Goal: Task Accomplishment & Management: Complete application form

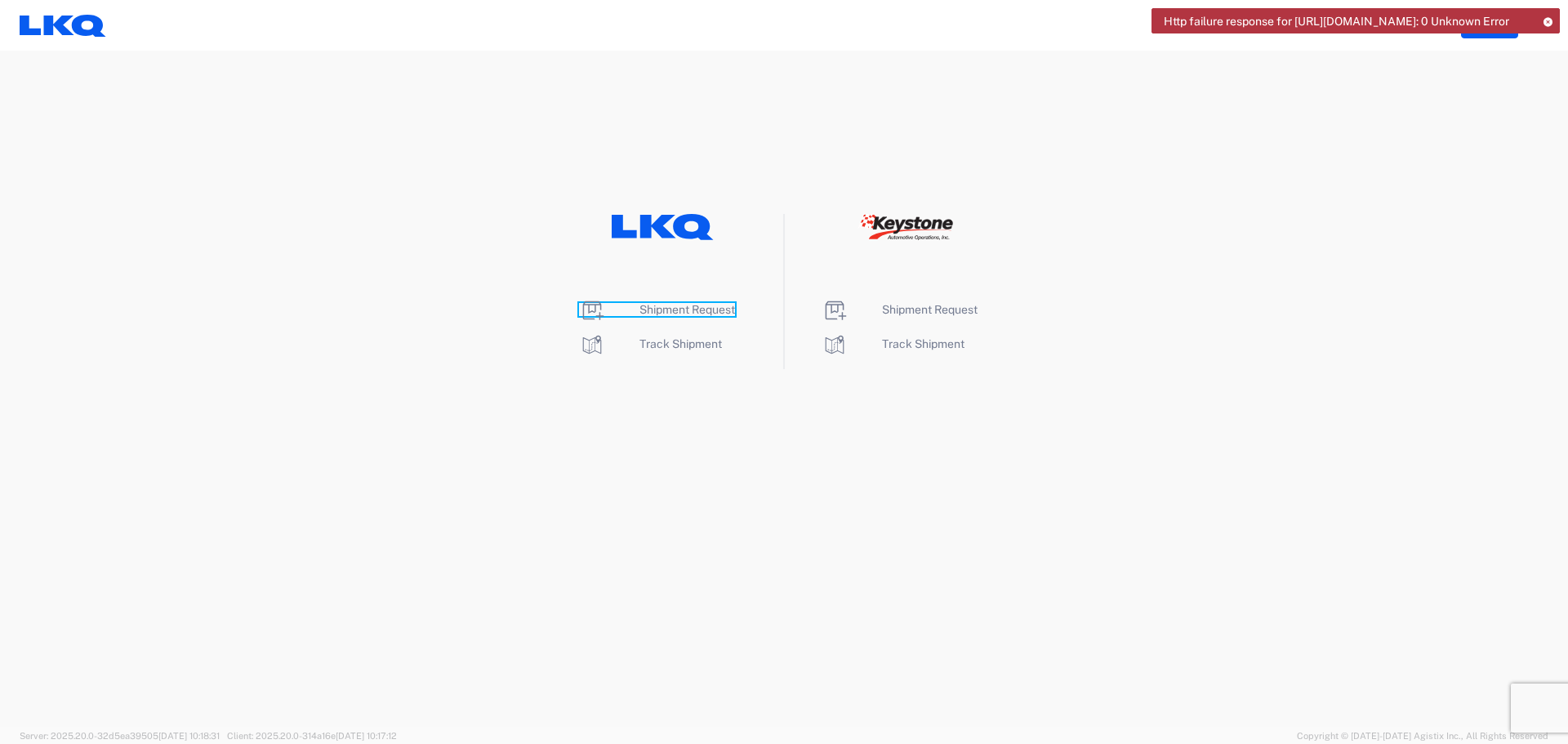
click at [686, 313] on span "Shipment Request" at bounding box center [687, 310] width 95 height 13
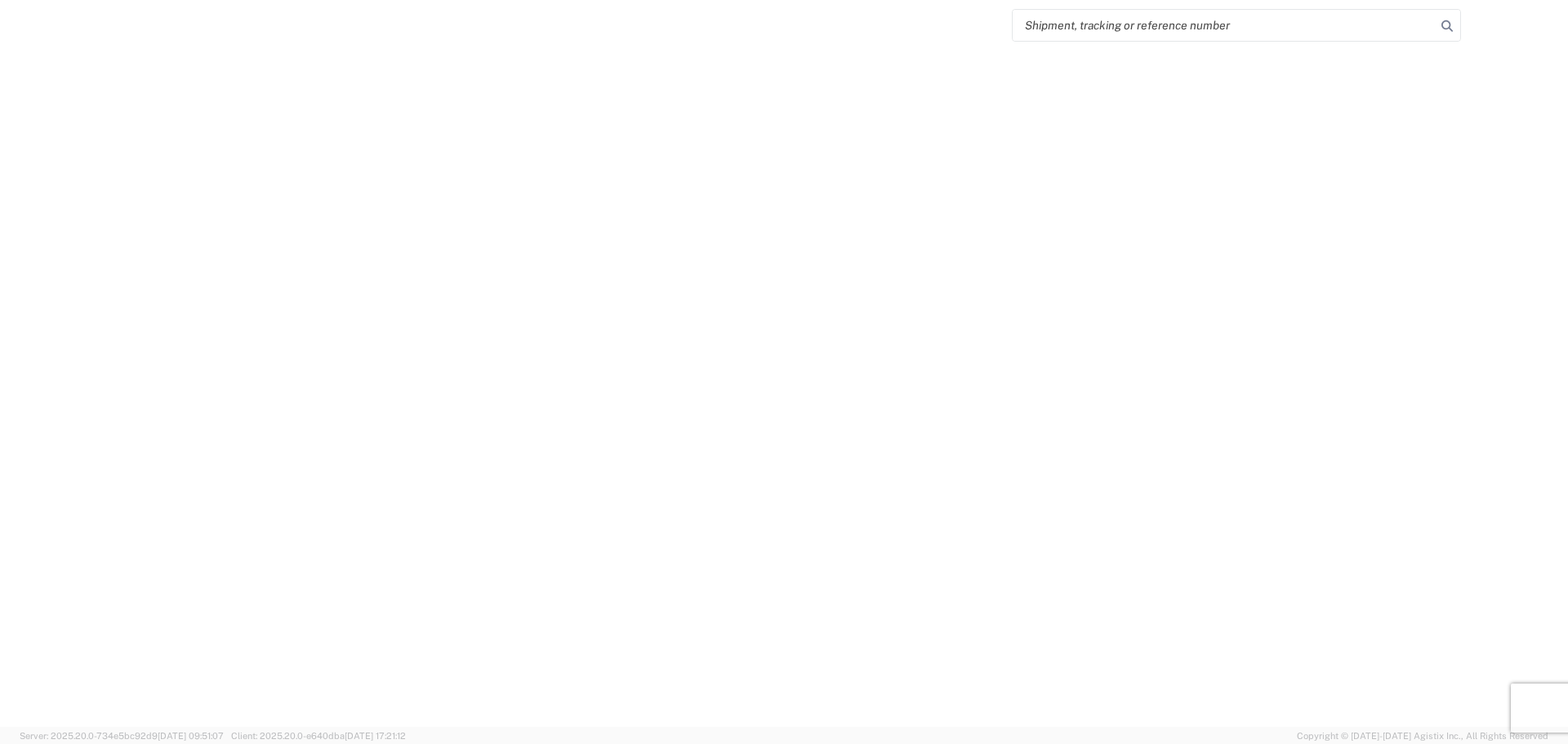
select select "FULL"
select select "LBS"
select select "IN"
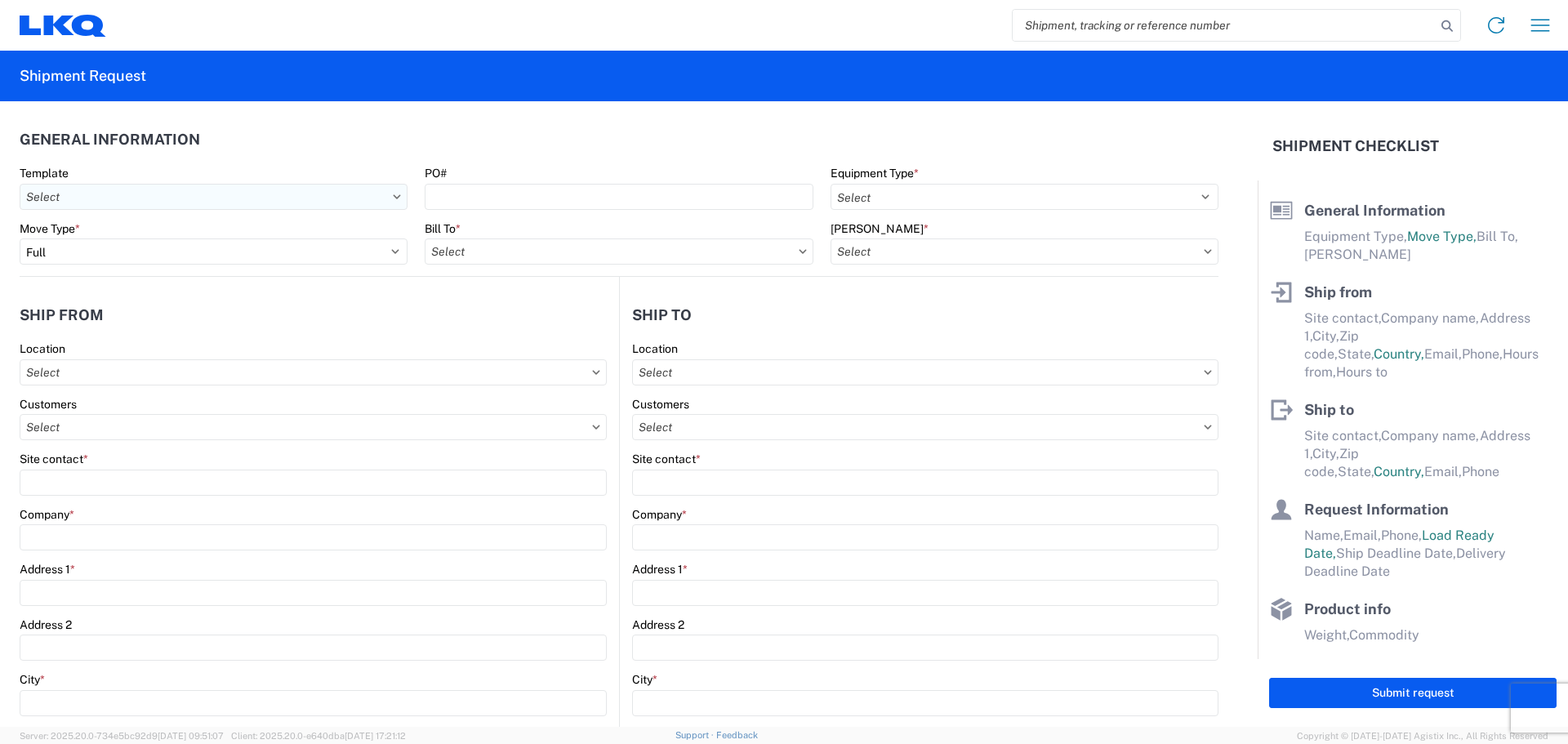
click at [188, 196] on input "text" at bounding box center [213, 197] width 388 height 26
type input "1712"
click at [220, 272] on div "1712_New Braunfels_1760_Houston" at bounding box center [167, 270] width 286 height 26
type input "1712_New Braunfels_1760_Houston"
select select
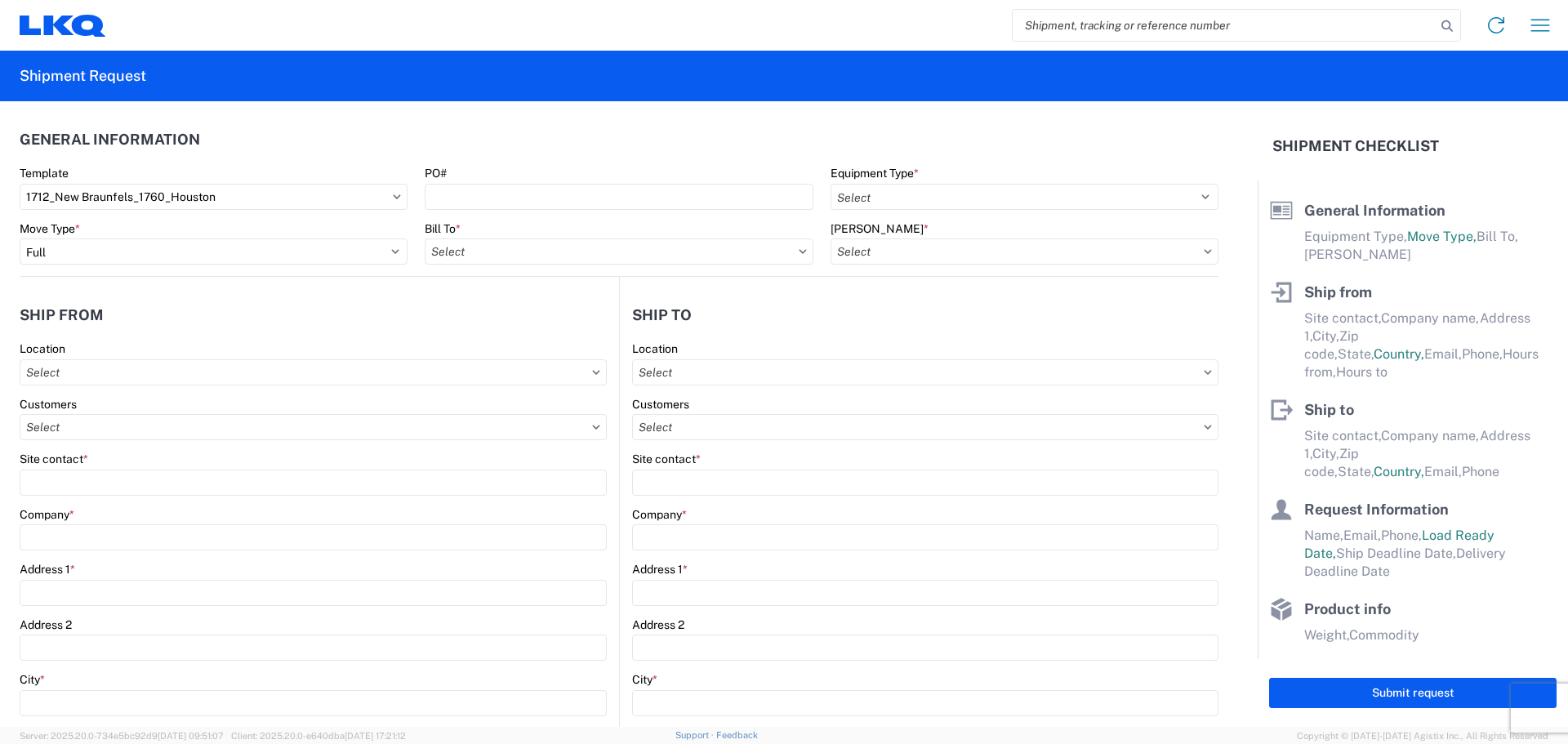
select select
type input "Shipping"
type input "LKQ Central [US_STATE] [PERSON_NAME]"
type input "[STREET_ADDRESS][PERSON_NAME]"
type input "New Braunfels"
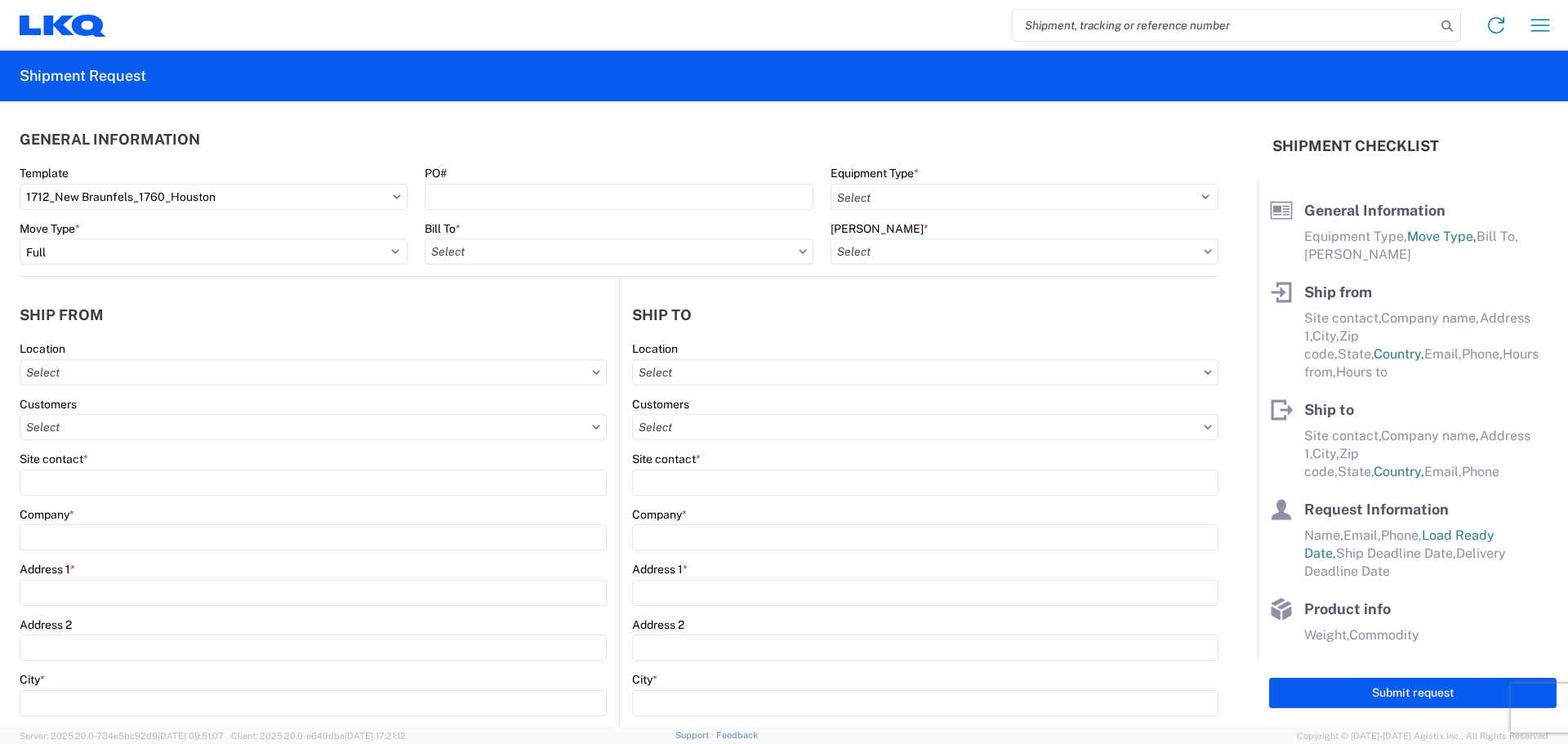
type input "78130"
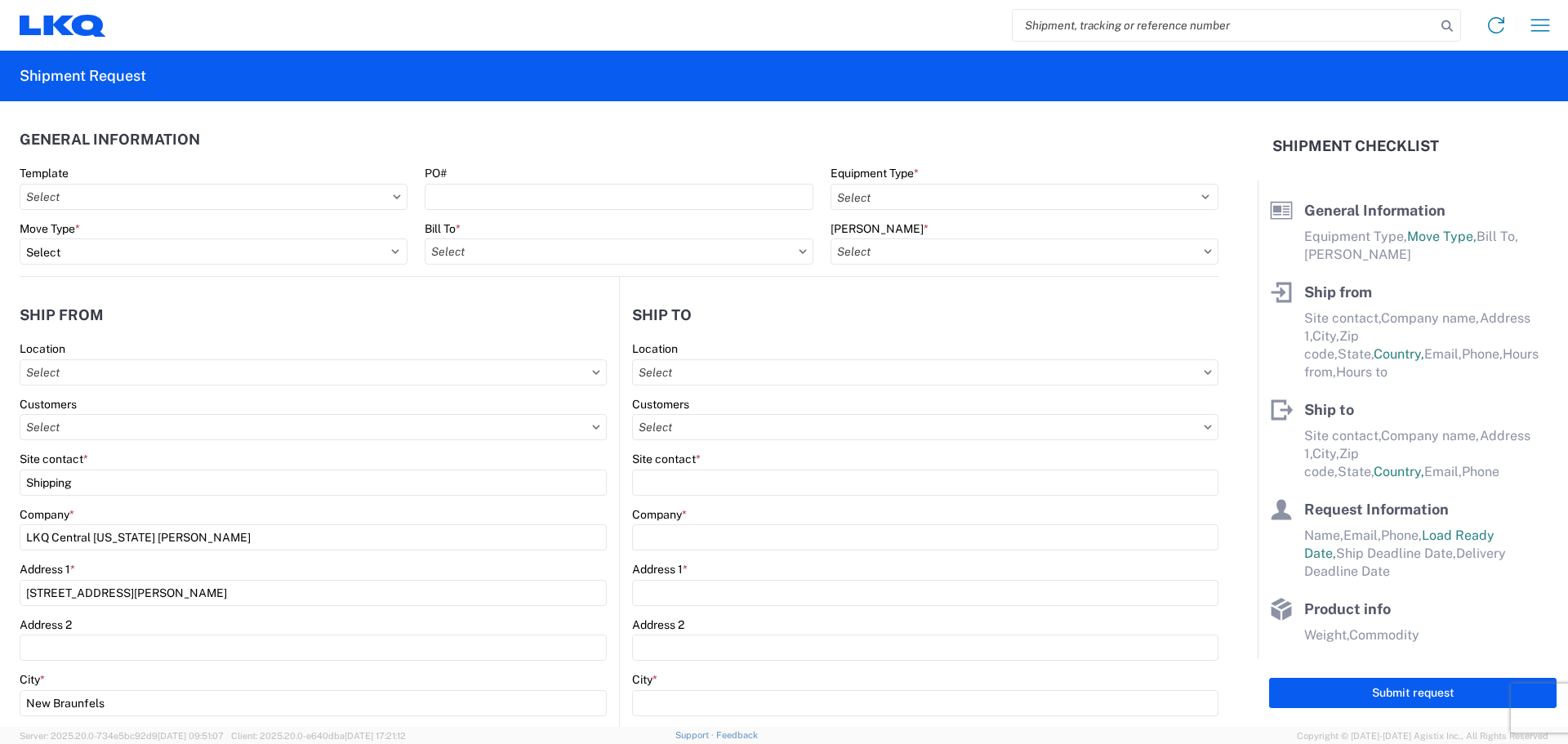
select select "US"
type input "555555555"
select select
type input "Receiving"
type input "LKQ Best Core"
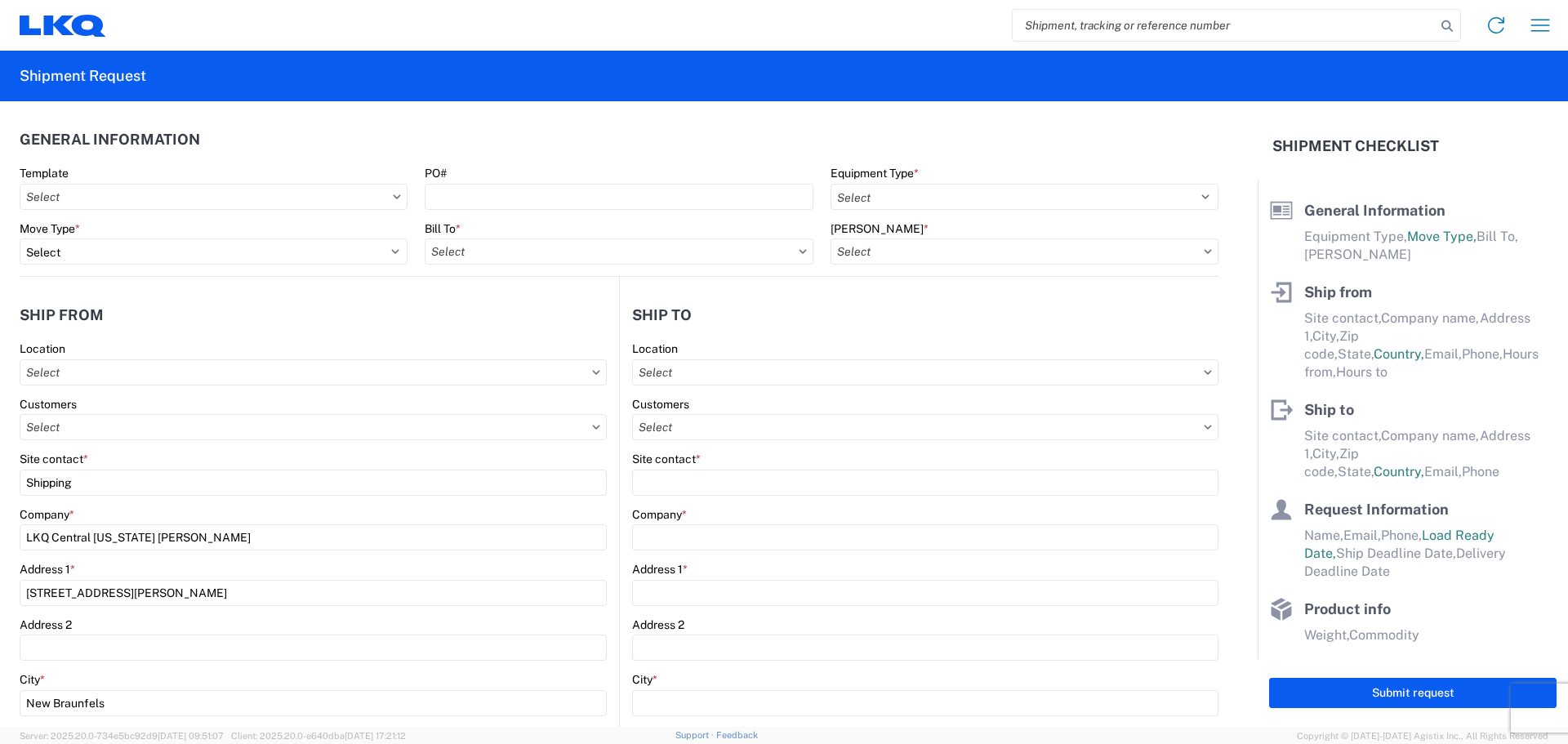
type input "[STREET_ADDRESS]"
type input "[GEOGRAPHIC_DATA]"
type input "77038"
select select "US"
type input "[PHONE_NUMBER]"
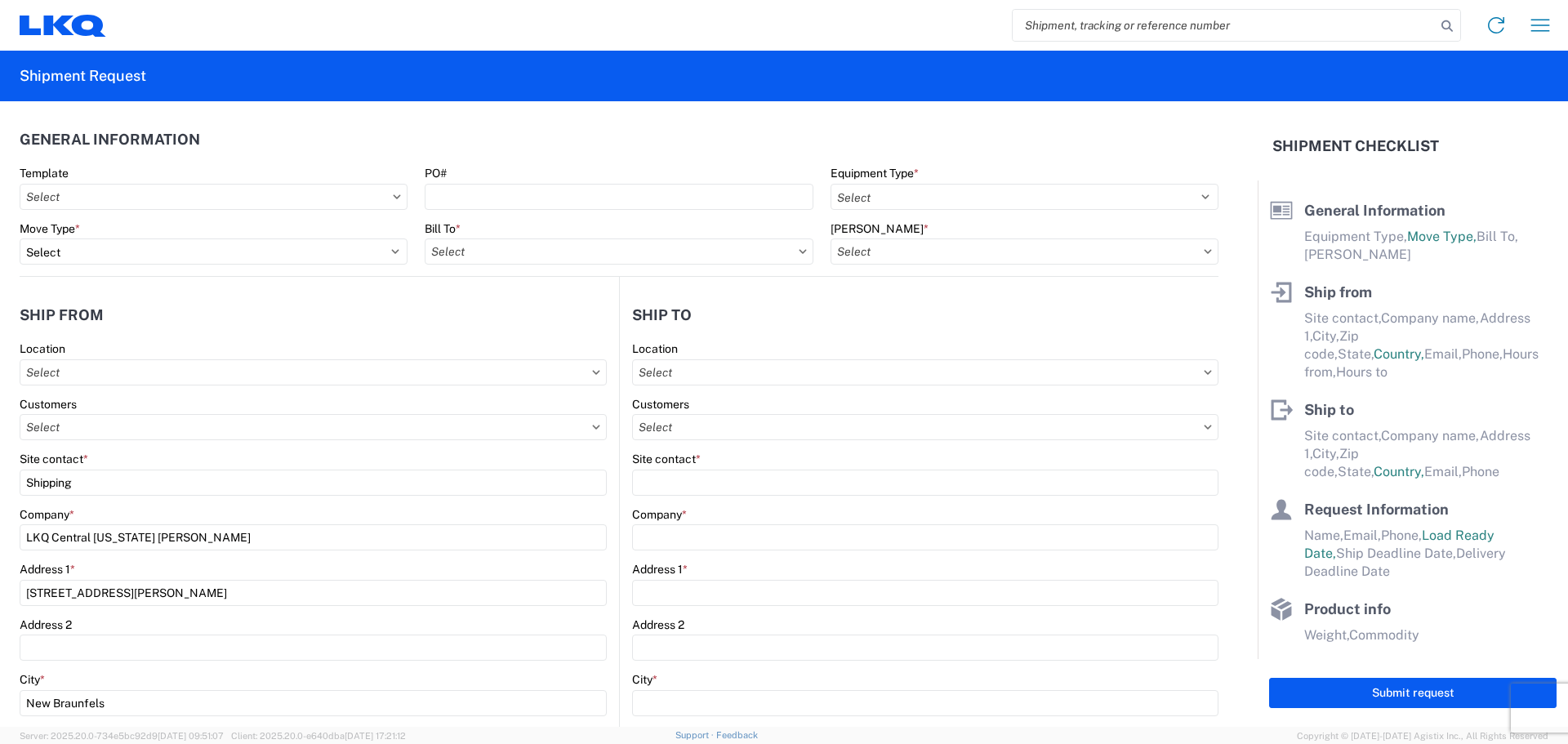
select select
type input "[DATE]"
type input "42000"
type input "Engines, Transmissions"
type input "1"
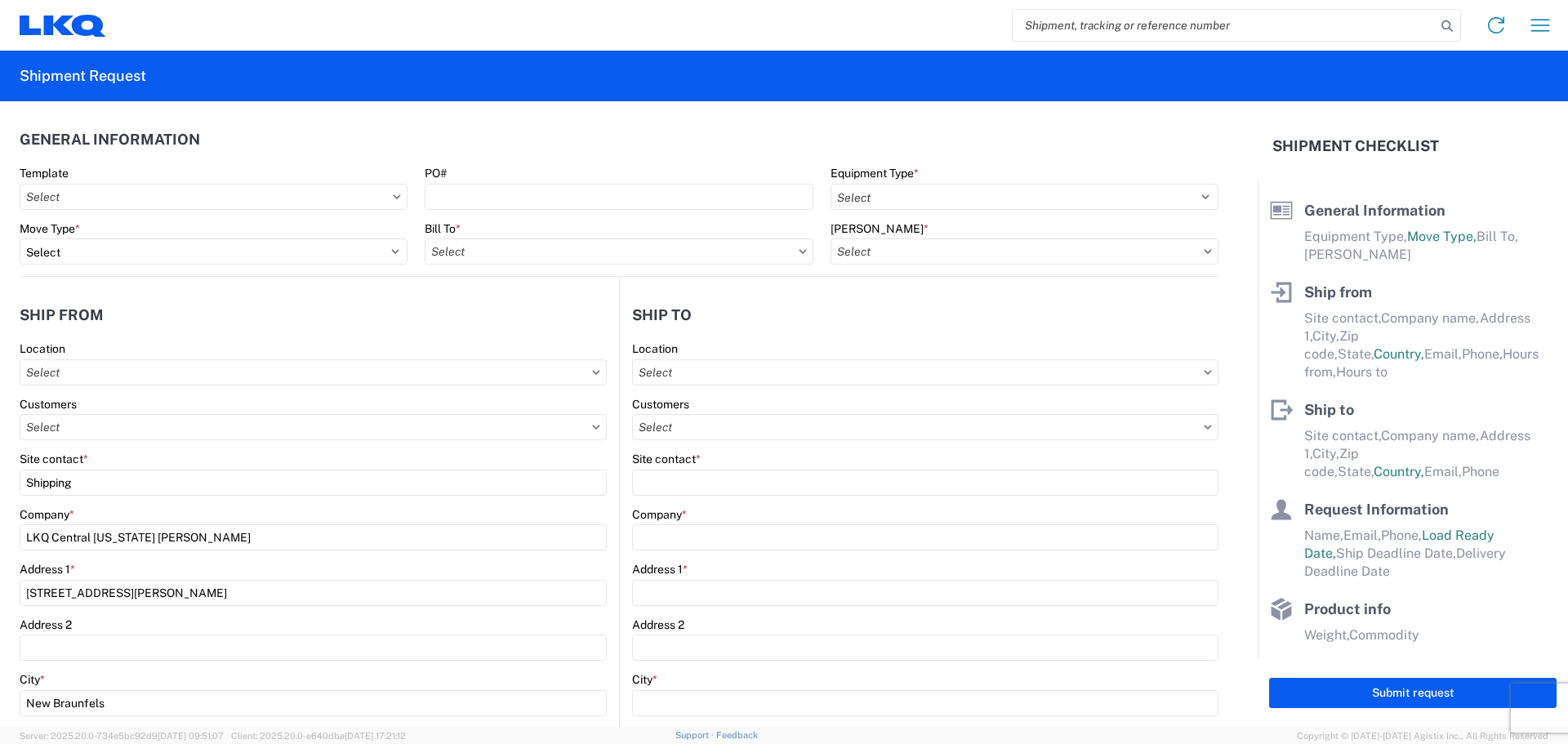
type input "1"
type input "1760 - LKQ Best Core"
type input "1712 - LKQ Central [US_STATE] [PERSON_NAME]"
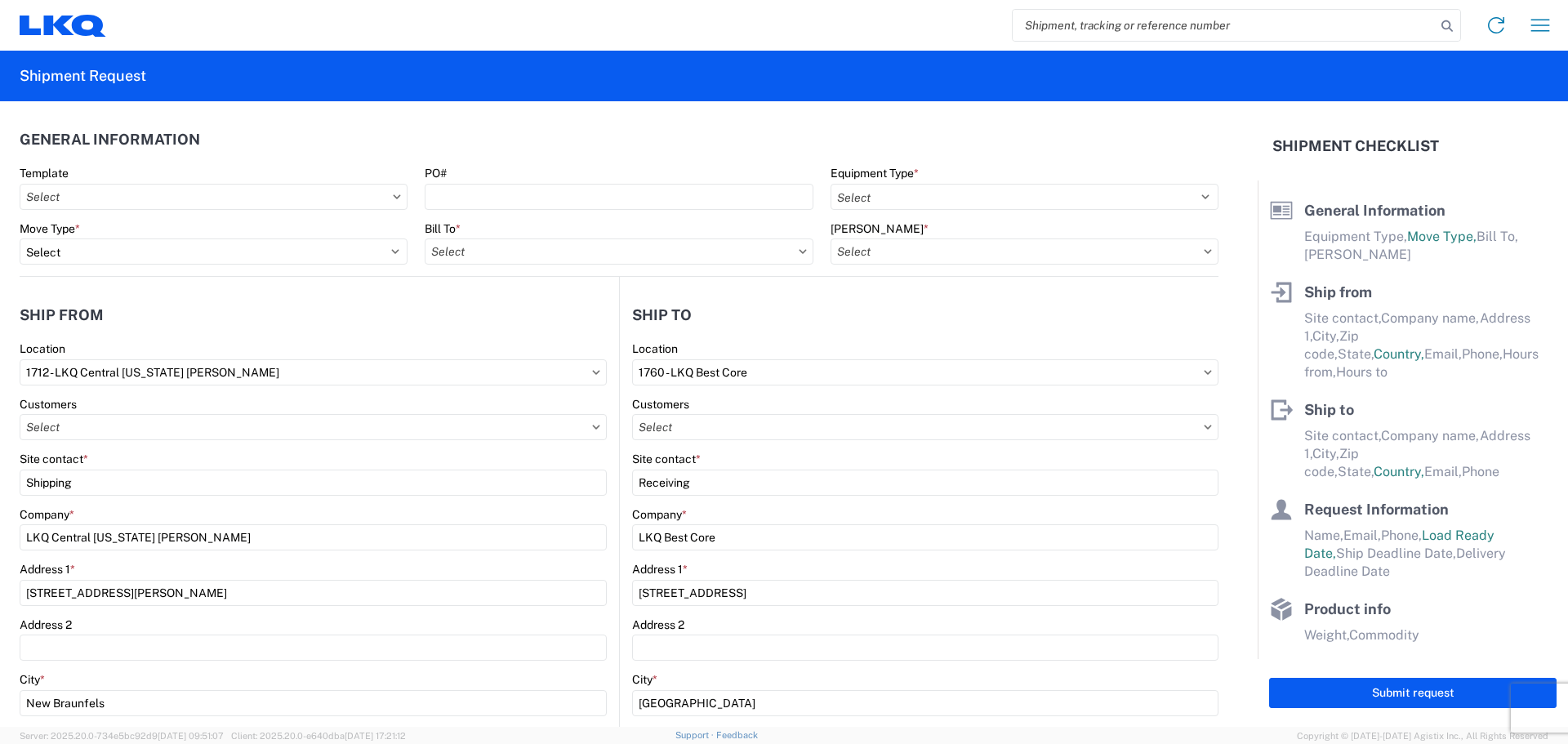
select select "[GEOGRAPHIC_DATA]"
select select
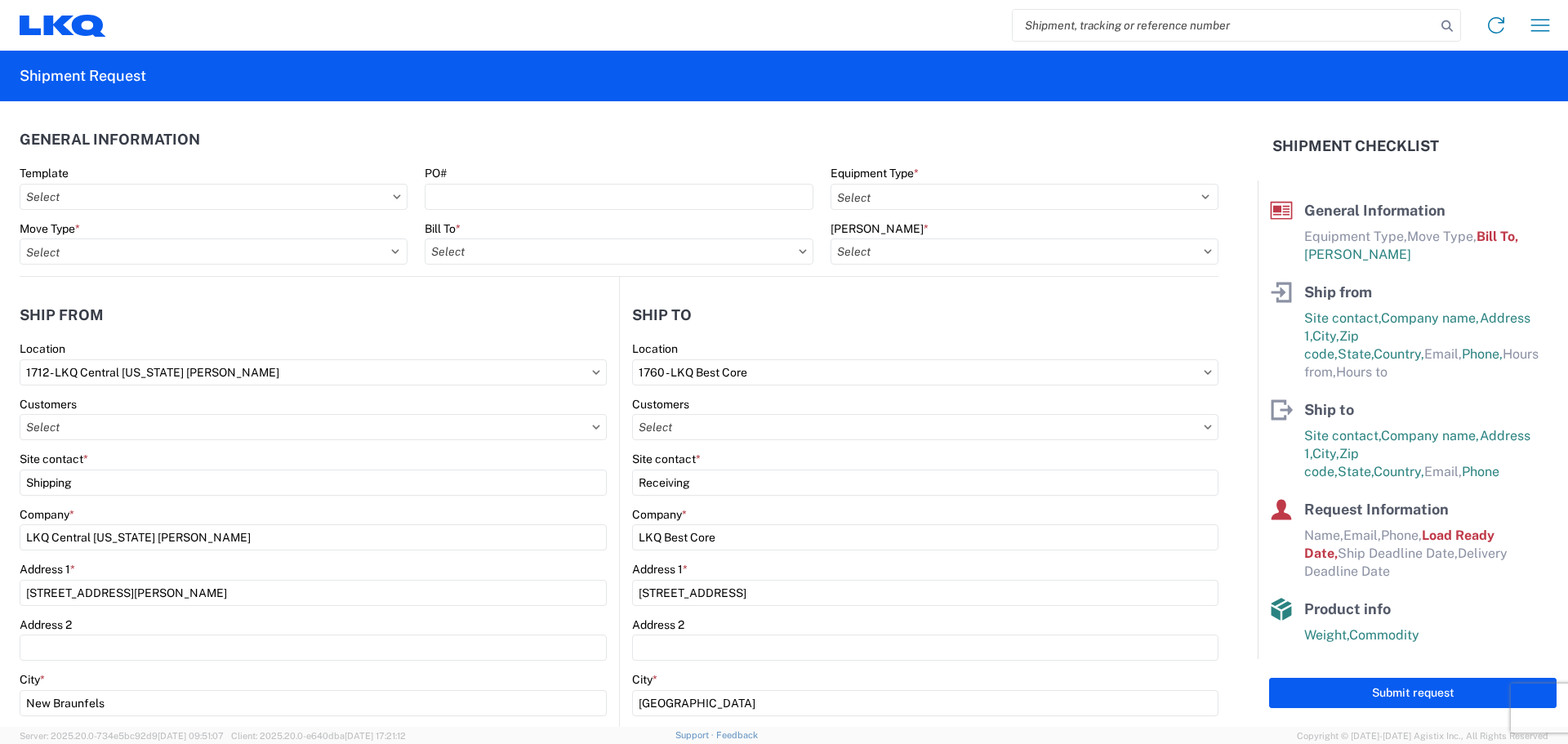
type input "1760-1300-50180-0000 - 1760 Freight In - Cores"
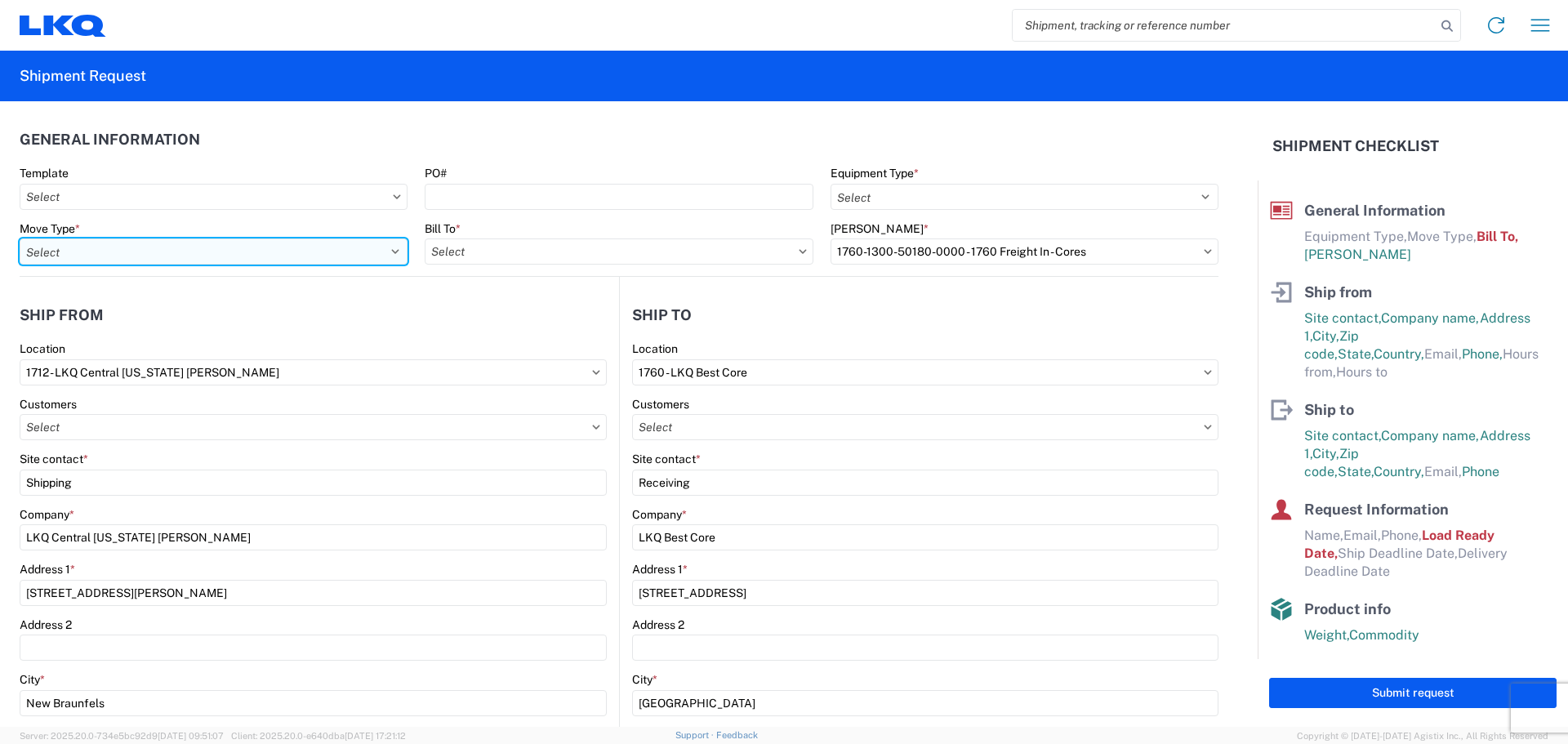
click at [241, 257] on select "Select Full Partial TL" at bounding box center [213, 252] width 388 height 26
select select "FULL"
click at [20, 238] on select "Select Full Partial TL" at bounding box center [213, 252] width 388 height 26
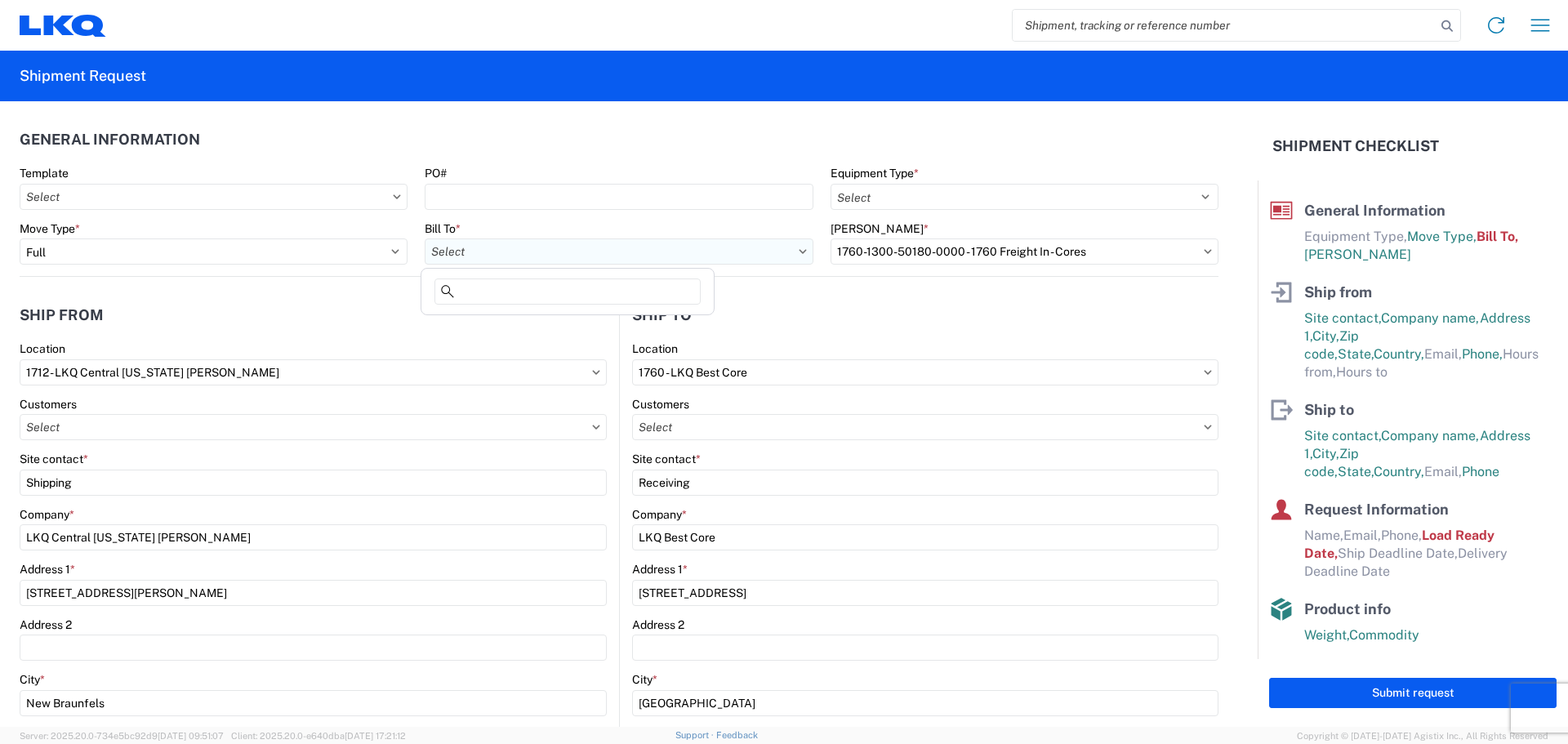
click at [559, 247] on input "text" at bounding box center [618, 252] width 388 height 26
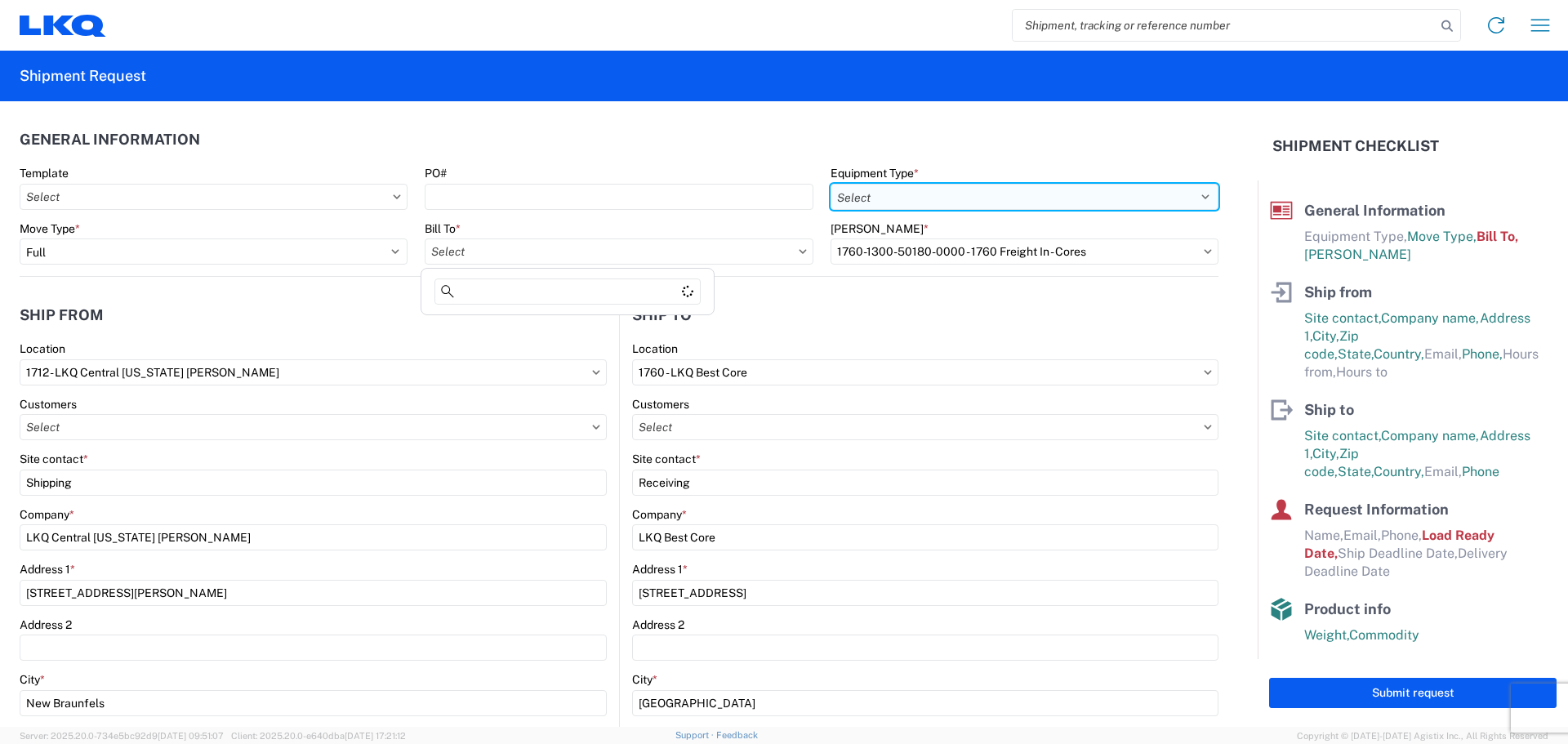
click at [850, 199] on select "Select 53’ Dry Van Flatbed Dropdeck (van) Lowboy (flatbed) Rail" at bounding box center [1024, 197] width 388 height 26
select select "STDV"
click at [831, 184] on select "Select 53’ Dry Van Flatbed Dropdeck (van) Lowboy (flatbed) Rail" at bounding box center [1024, 197] width 388 height 26
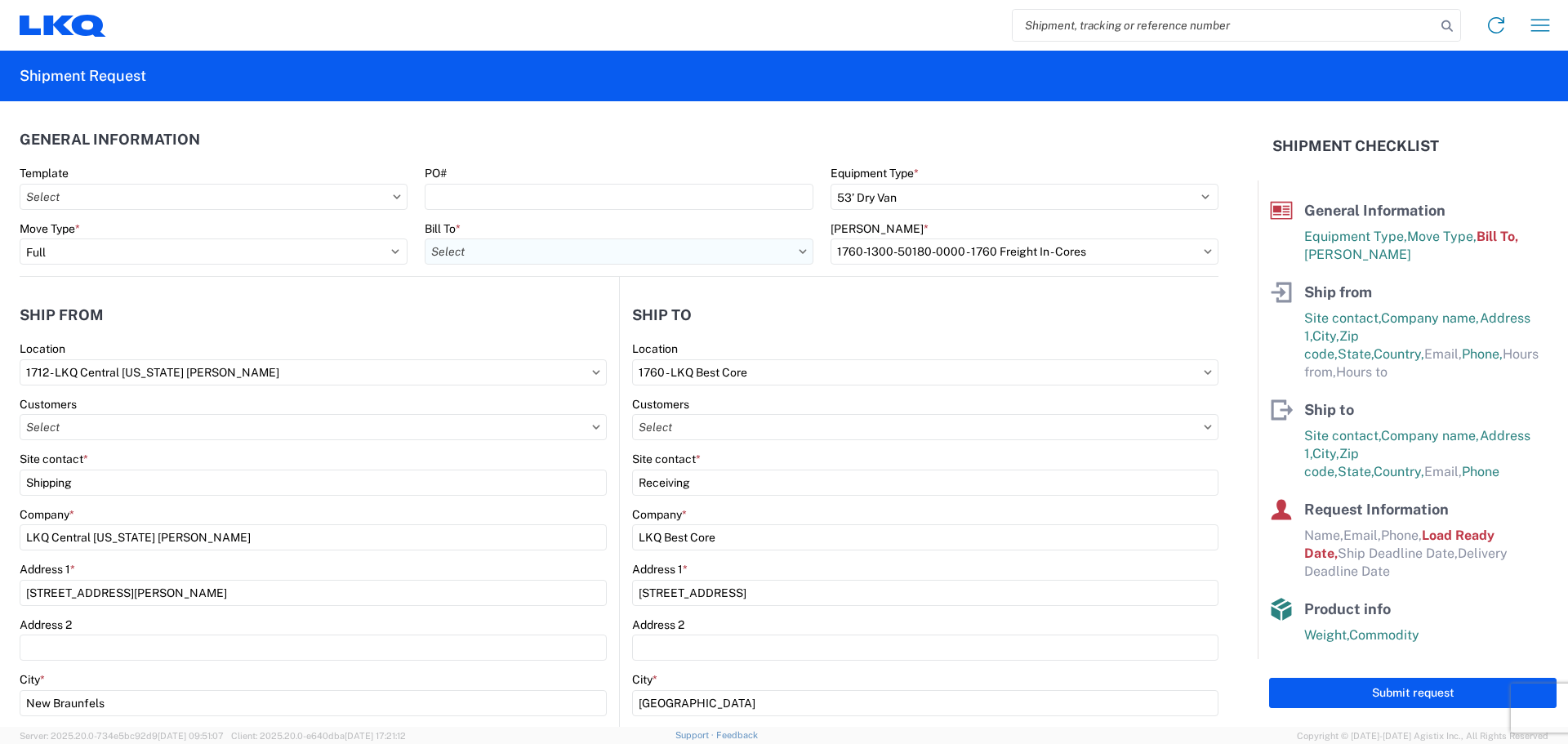
click at [611, 254] on input "text" at bounding box center [618, 252] width 388 height 26
type input "1"
type input "1760"
click at [534, 314] on div "1760 - LKQ Best Core" at bounding box center [568, 324] width 286 height 26
type input "1760 - LKQ Best Core"
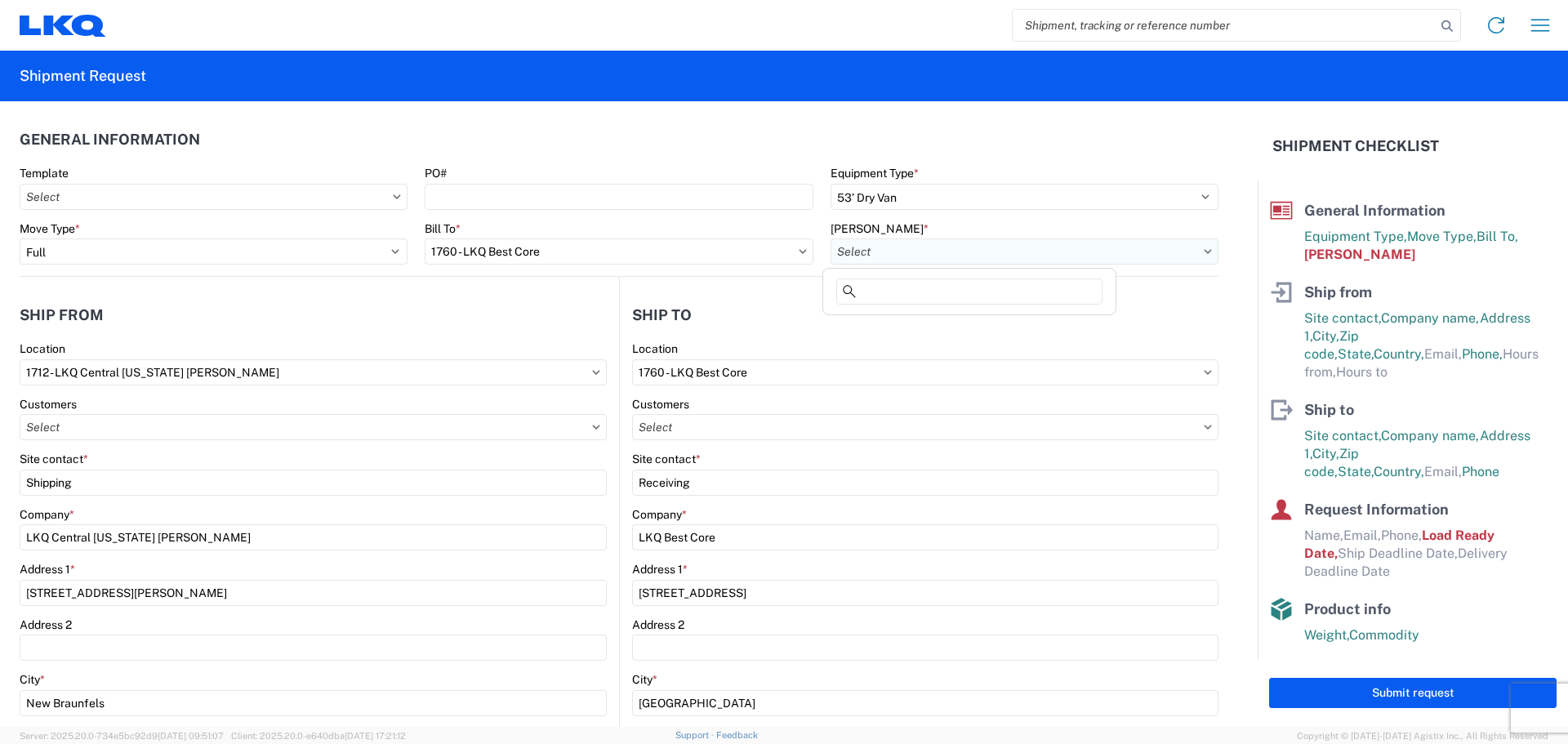
click at [952, 247] on input "text" at bounding box center [1024, 252] width 388 height 26
click at [1075, 323] on div "1760-1300-50180-0000 - 1760 Freight In - Cores" at bounding box center [970, 324] width 286 height 26
type input "1760-1300-50180-0000 - 1760 Freight In - Cores"
click at [168, 424] on input "text" at bounding box center [314, 427] width 587 height 26
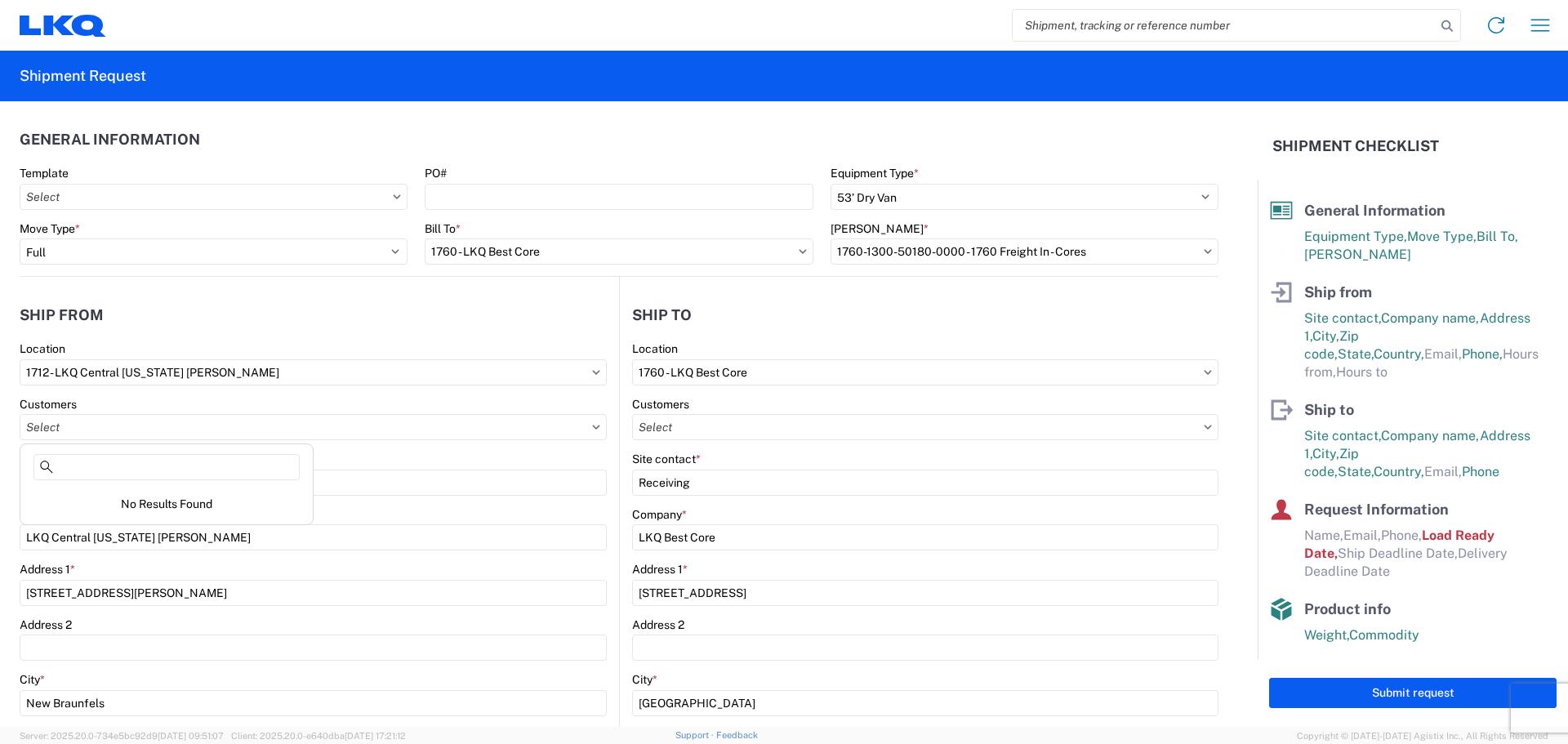
click at [287, 391] on agx-form-control-wrapper-v2 "Location 1712 - LKQ [GEOGRAPHIC_DATA][US_STATE] [PERSON_NAME]" at bounding box center [314, 369] width 587 height 55
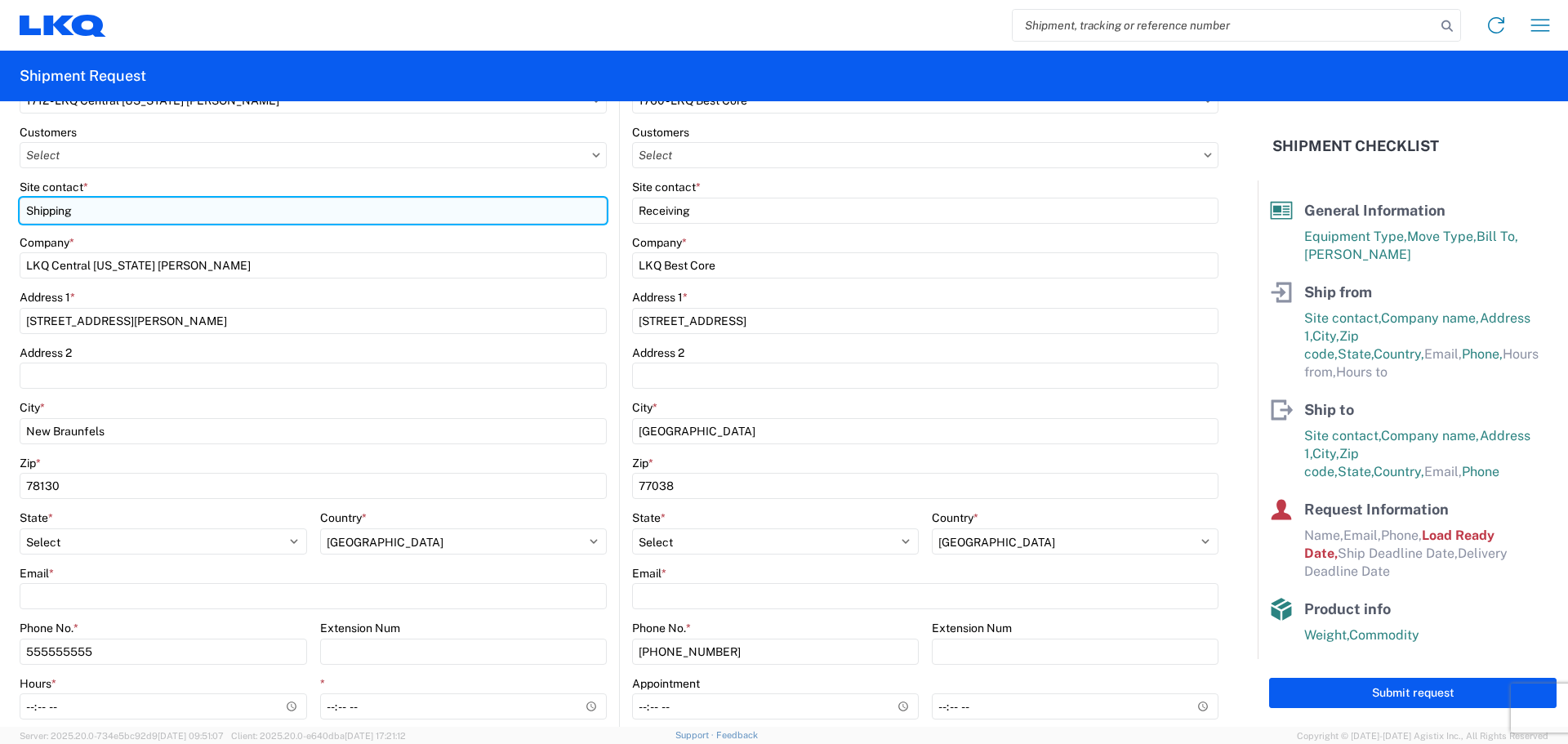
click at [146, 208] on input "Shipping" at bounding box center [314, 211] width 587 height 26
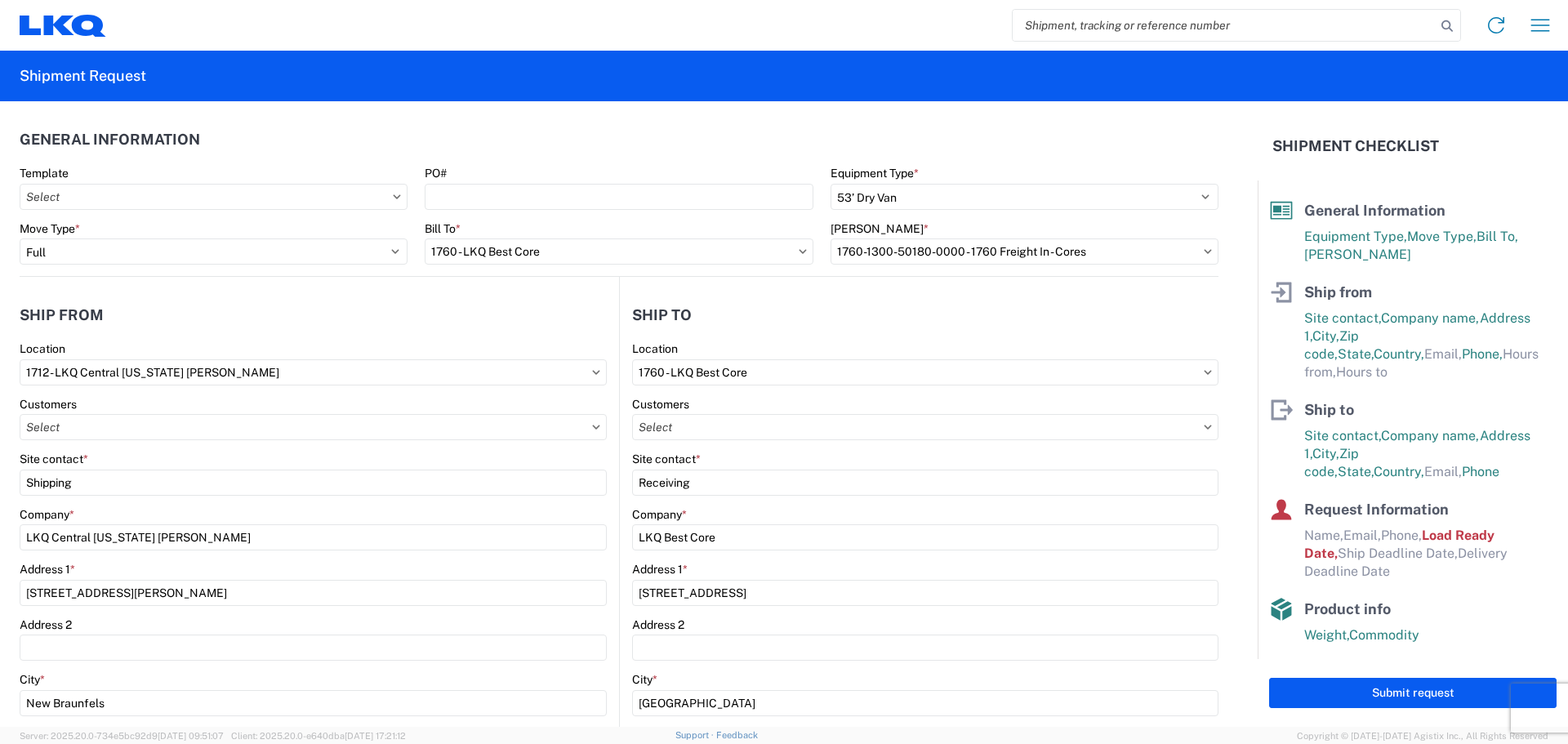
click at [270, 393] on agx-form-control-wrapper-v2 "Location 1712 - LKQ [GEOGRAPHIC_DATA][US_STATE] [PERSON_NAME]" at bounding box center [314, 369] width 587 height 55
click at [593, 427] on icon at bounding box center [597, 426] width 7 height 4
click at [592, 423] on input "text" at bounding box center [314, 427] width 587 height 26
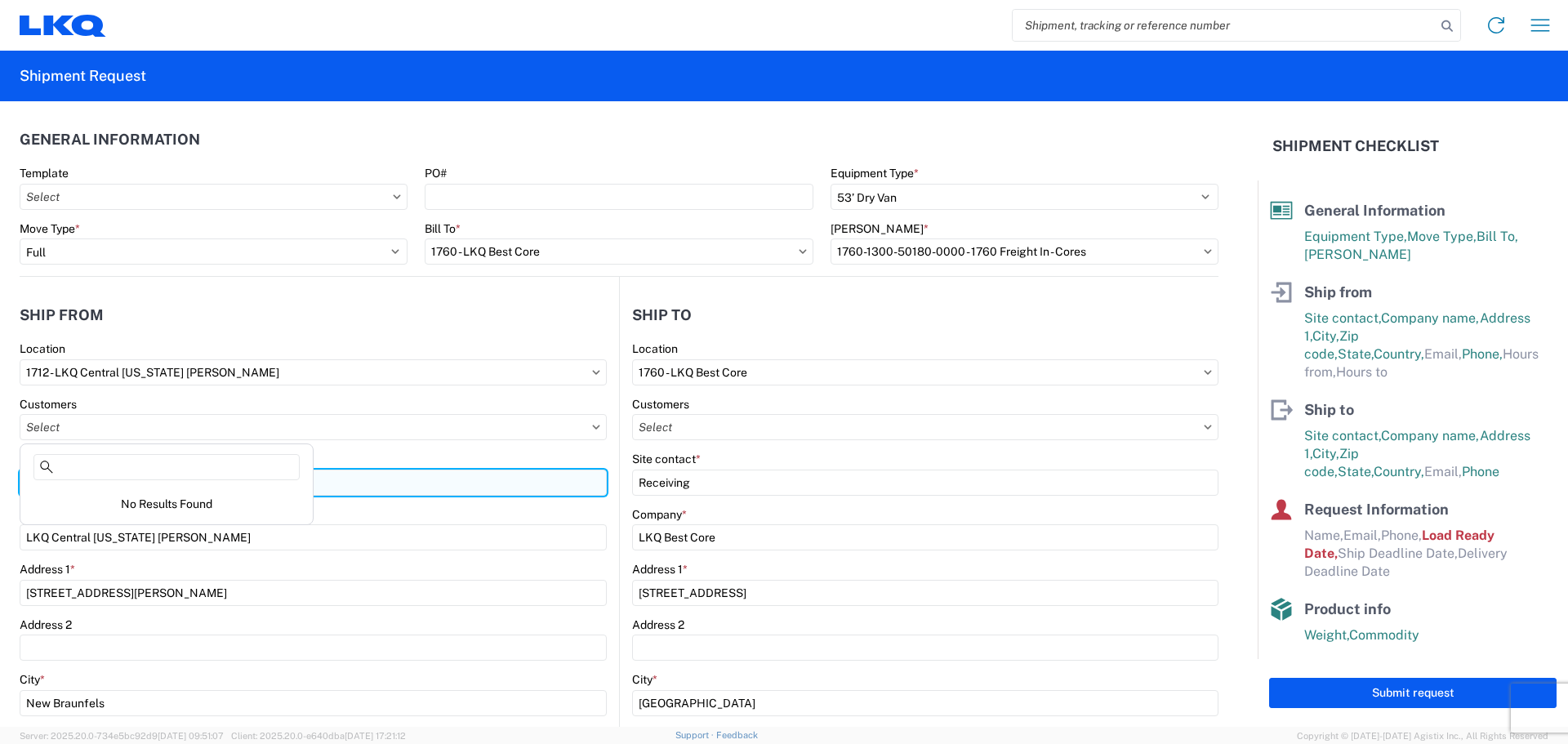
click at [520, 474] on input "Shipping" at bounding box center [314, 483] width 587 height 26
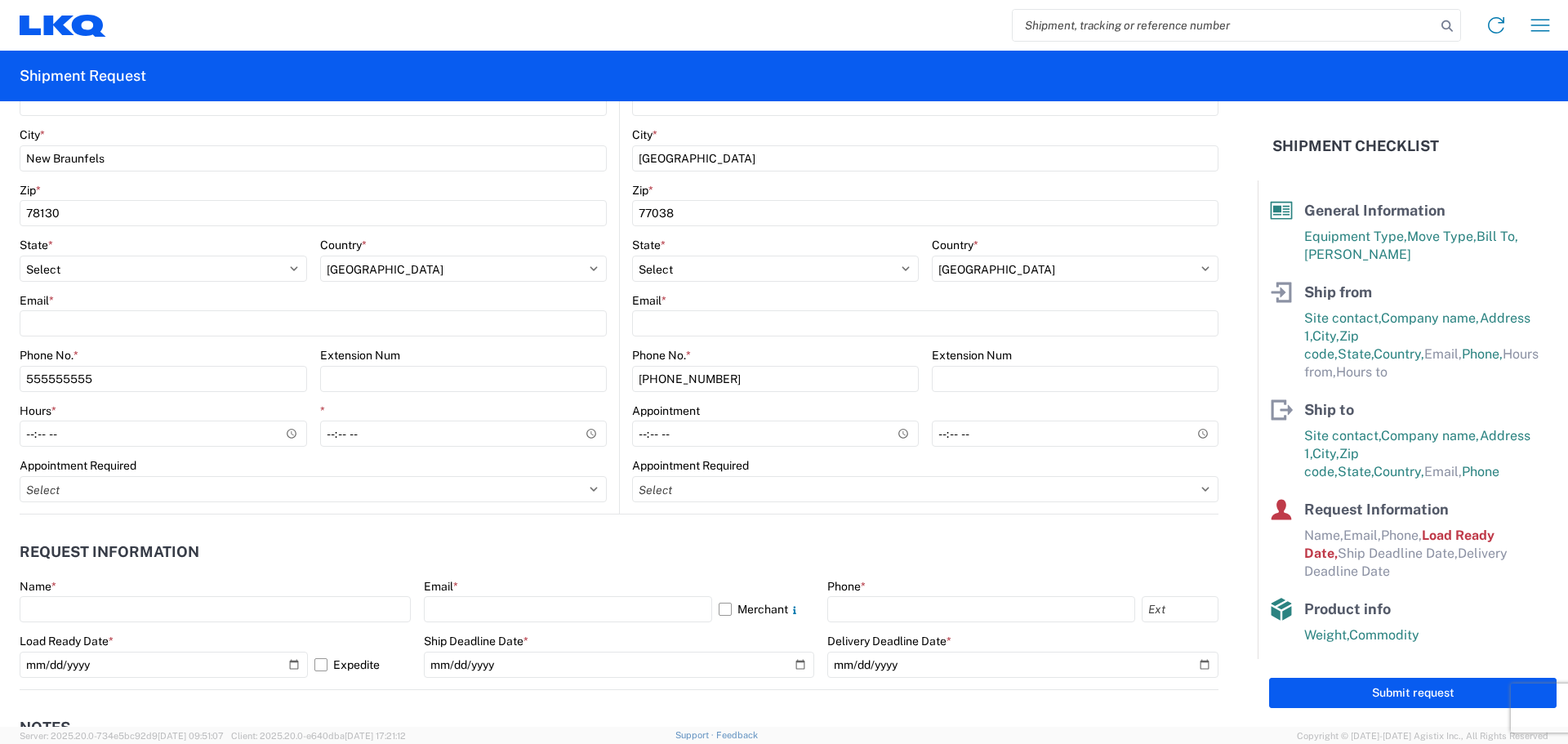
scroll to position [272, 0]
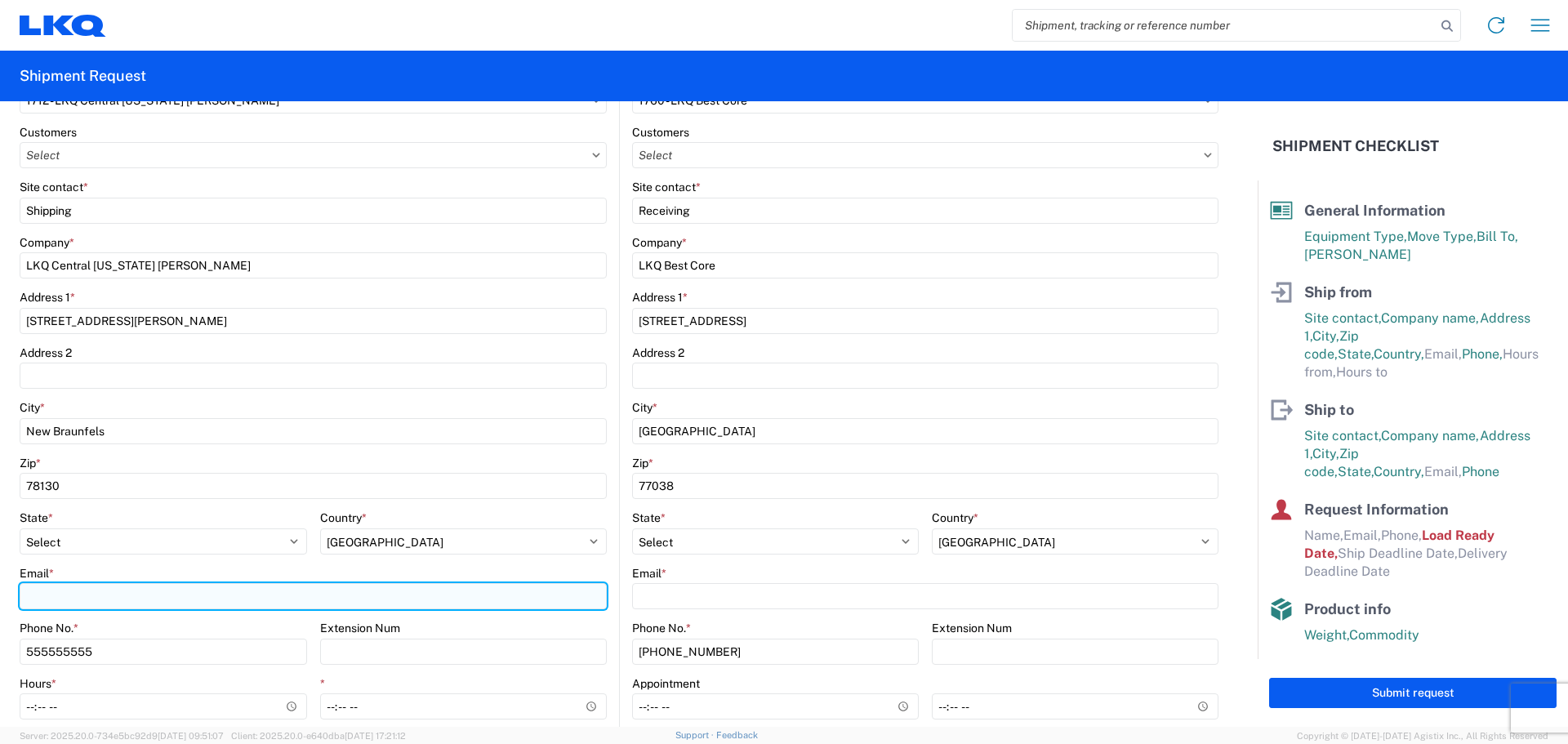
click at [118, 588] on input "Email *" at bounding box center [314, 597] width 587 height 26
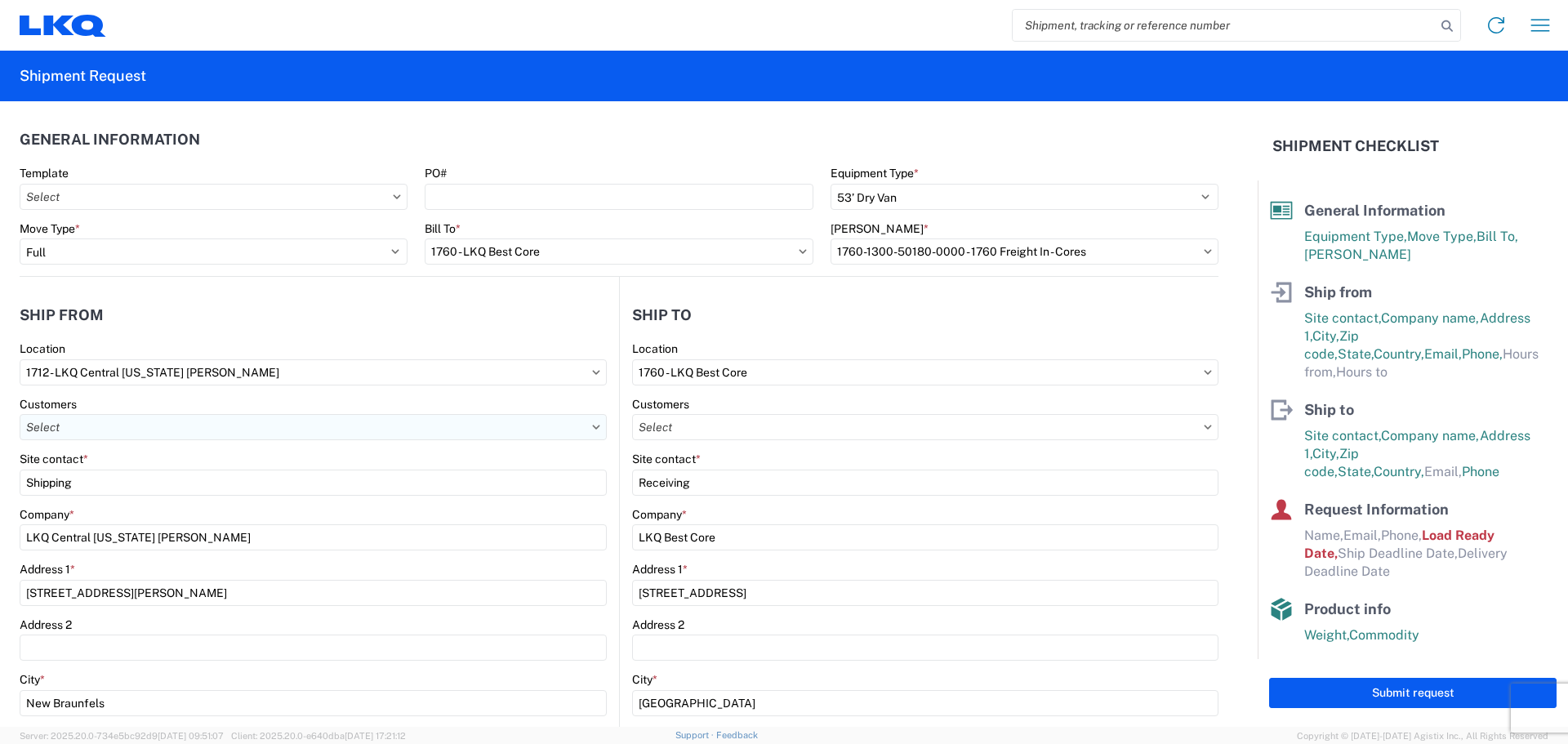
type input "[EMAIL_ADDRESS][DOMAIN_NAME]"
click at [159, 428] on input "text" at bounding box center [314, 427] width 587 height 26
type input "m"
click at [355, 430] on input "text" at bounding box center [314, 427] width 587 height 26
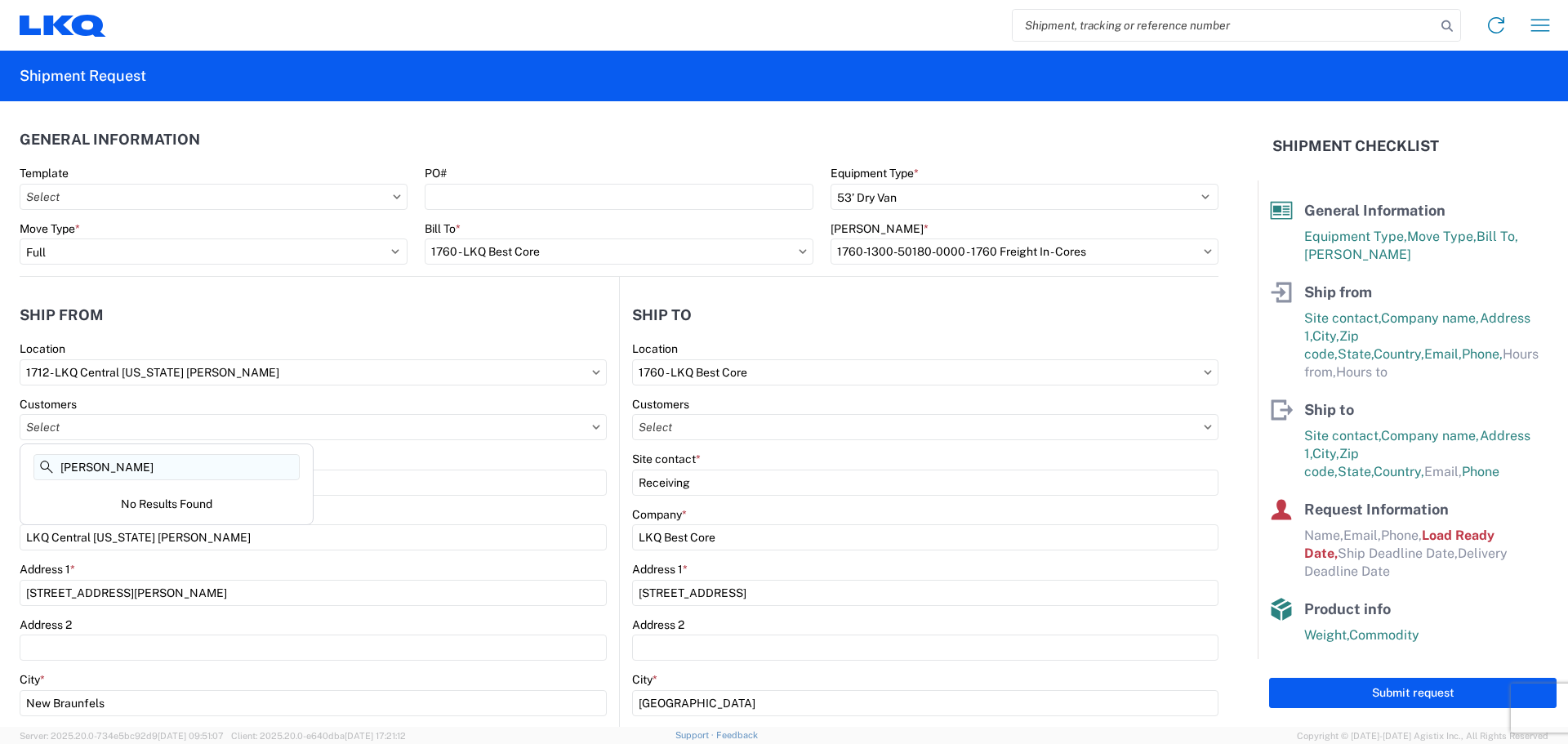
click at [238, 463] on input "[PERSON_NAME]" at bounding box center [166, 468] width 266 height 26
click at [236, 463] on input "[PERSON_NAME]" at bounding box center [166, 468] width 266 height 26
type input "M"
click at [270, 326] on header "Ship from" at bounding box center [319, 314] width 600 height 36
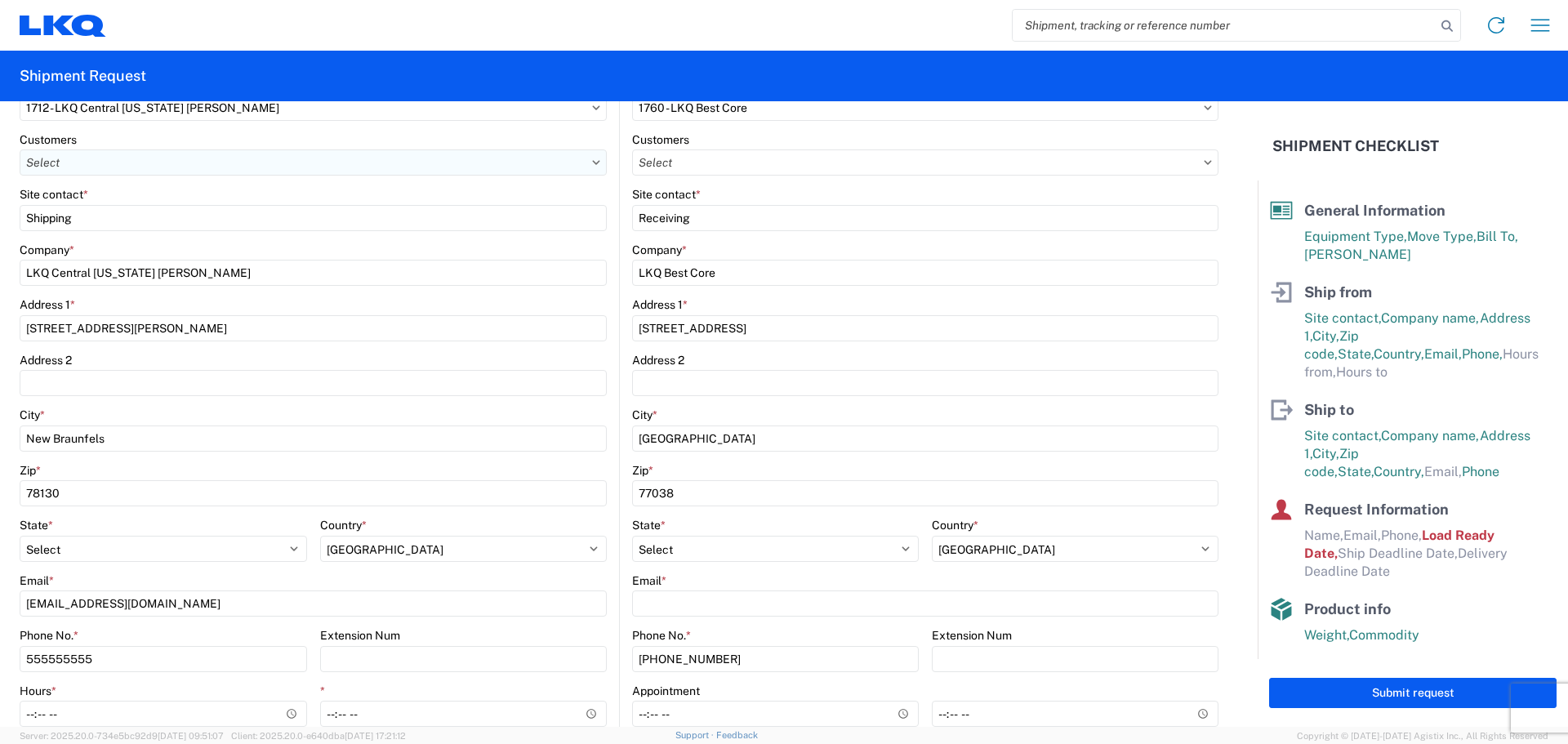
scroll to position [272, 0]
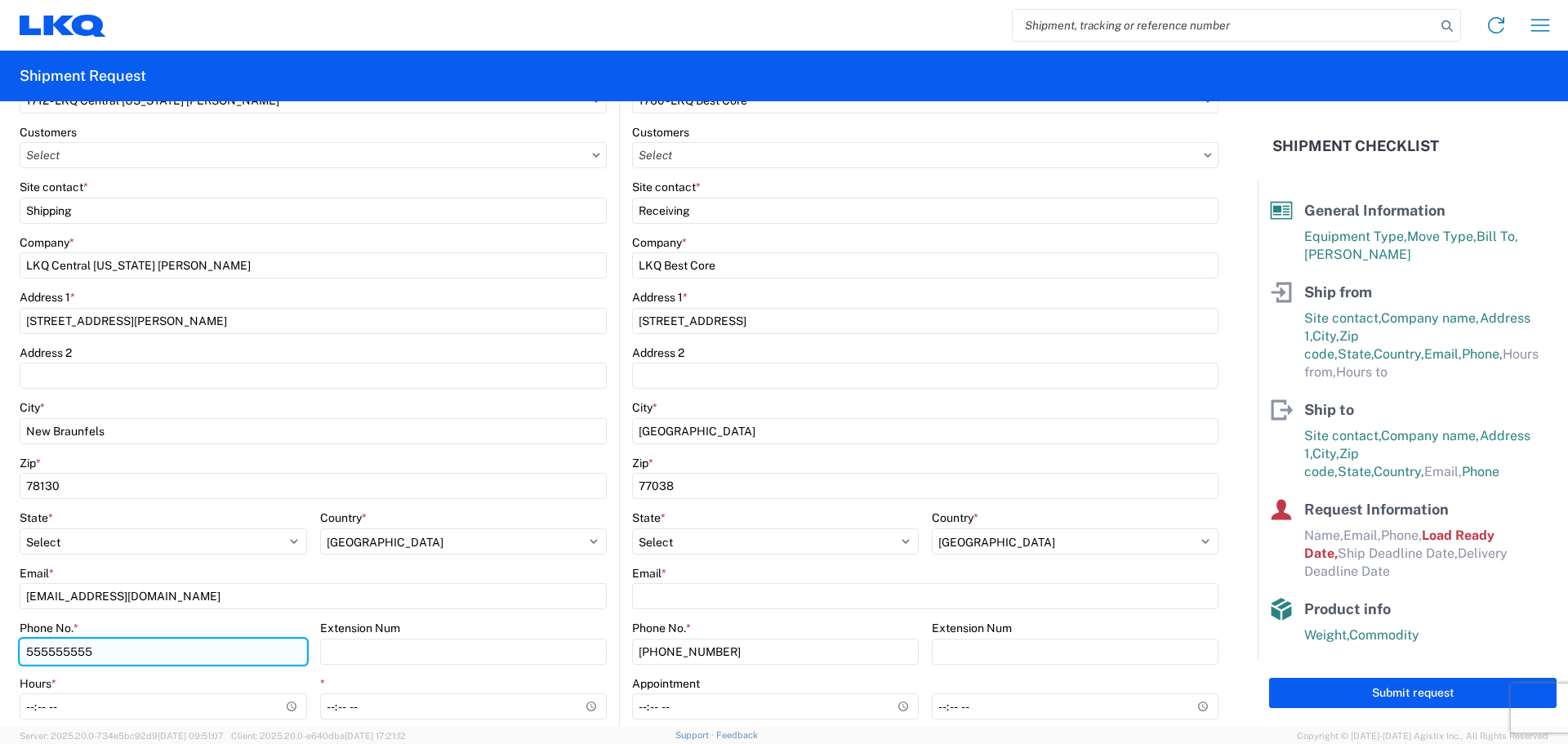
click at [196, 652] on input "555555555" at bounding box center [163, 652] width 287 height 26
type input "5"
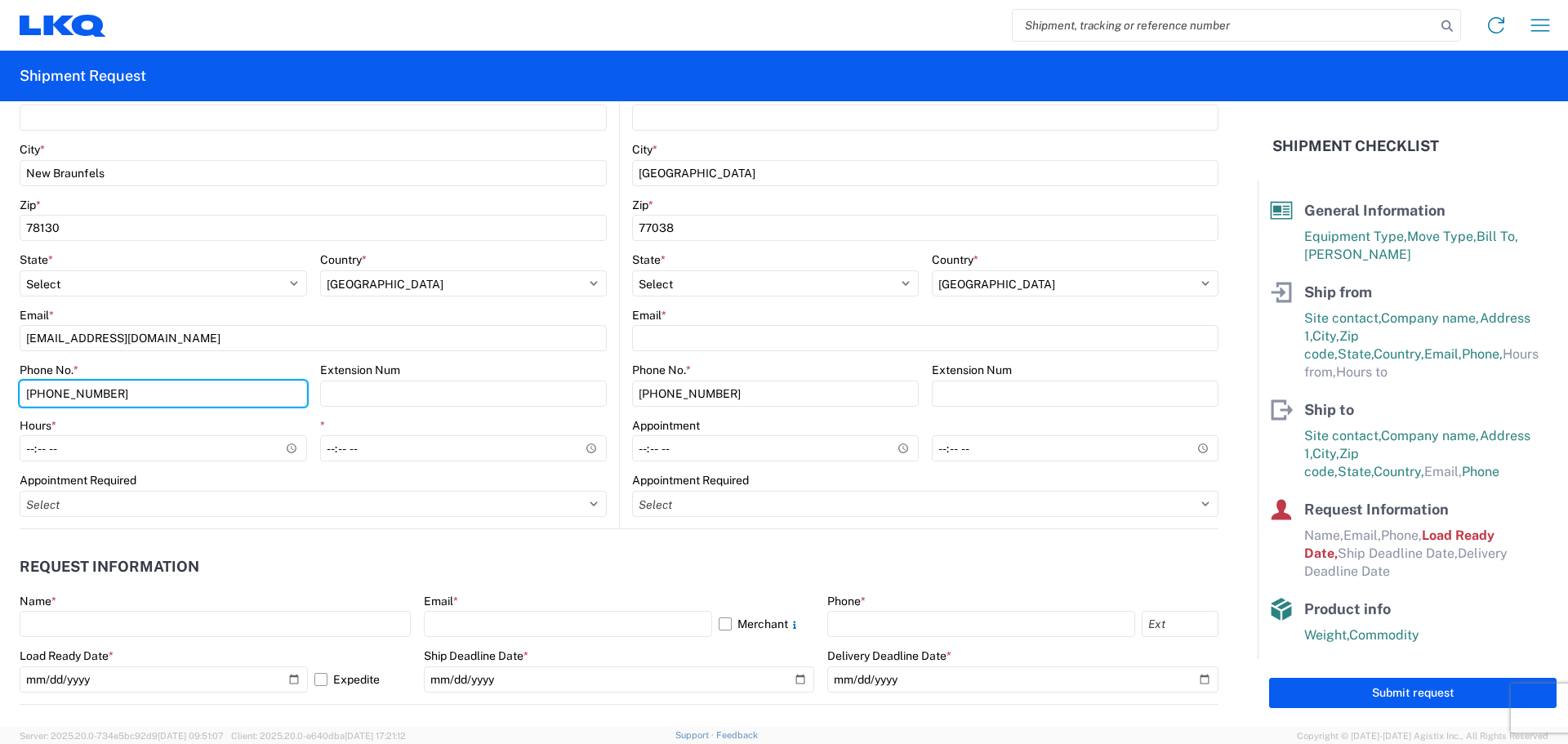
scroll to position [545, 0]
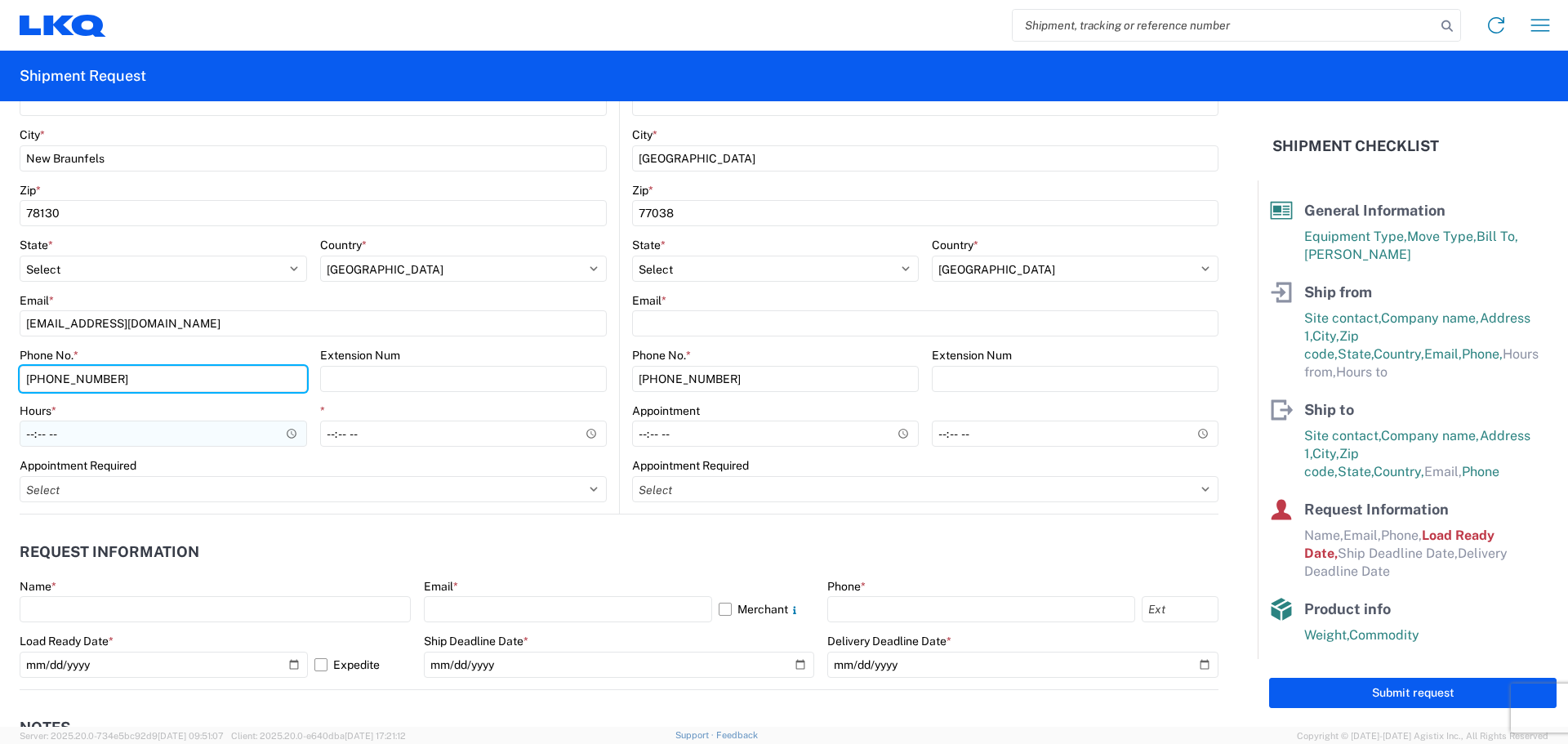
type input "[PHONE_NUMBER]"
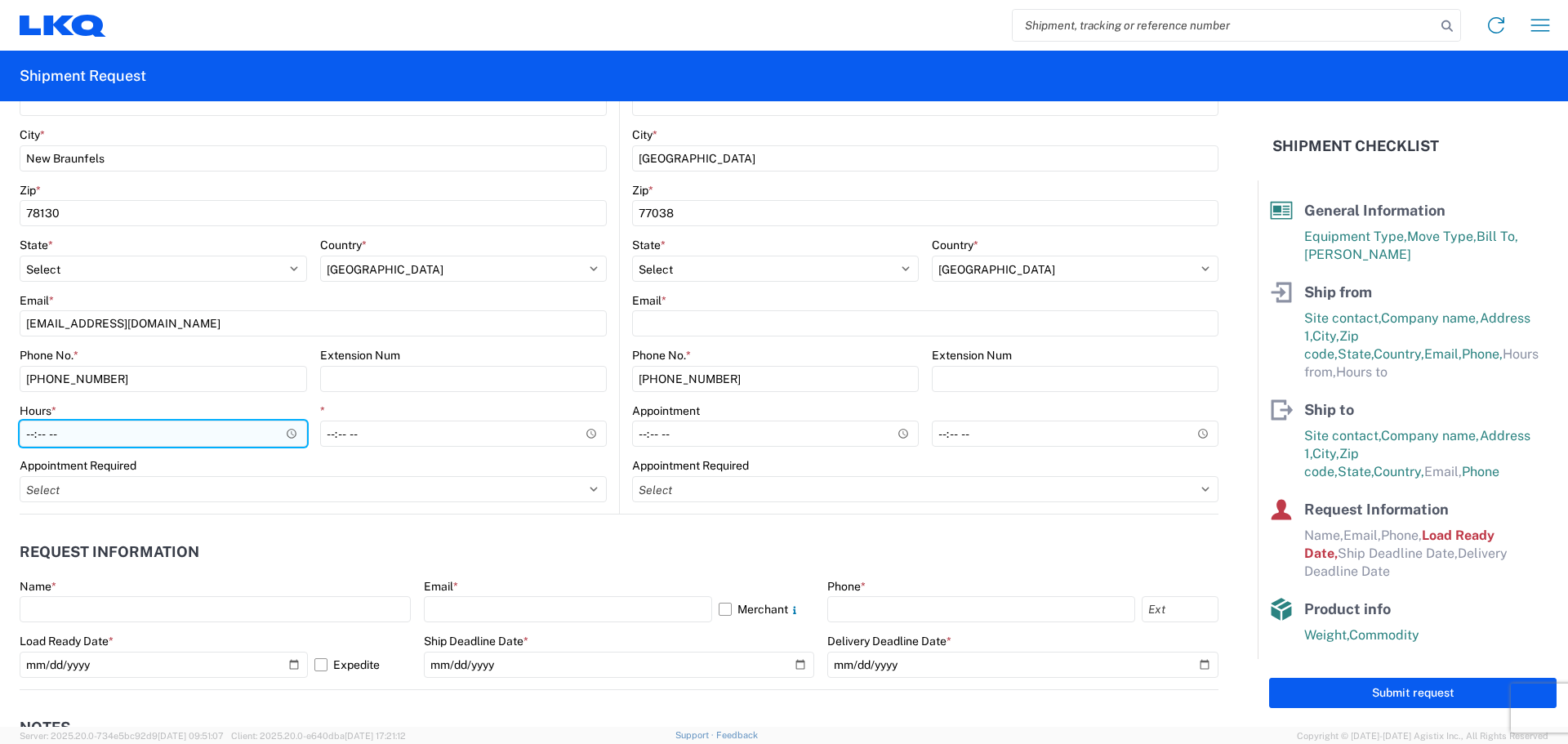
click at [24, 424] on input "Hours *" at bounding box center [163, 434] width 287 height 26
type input "08:00"
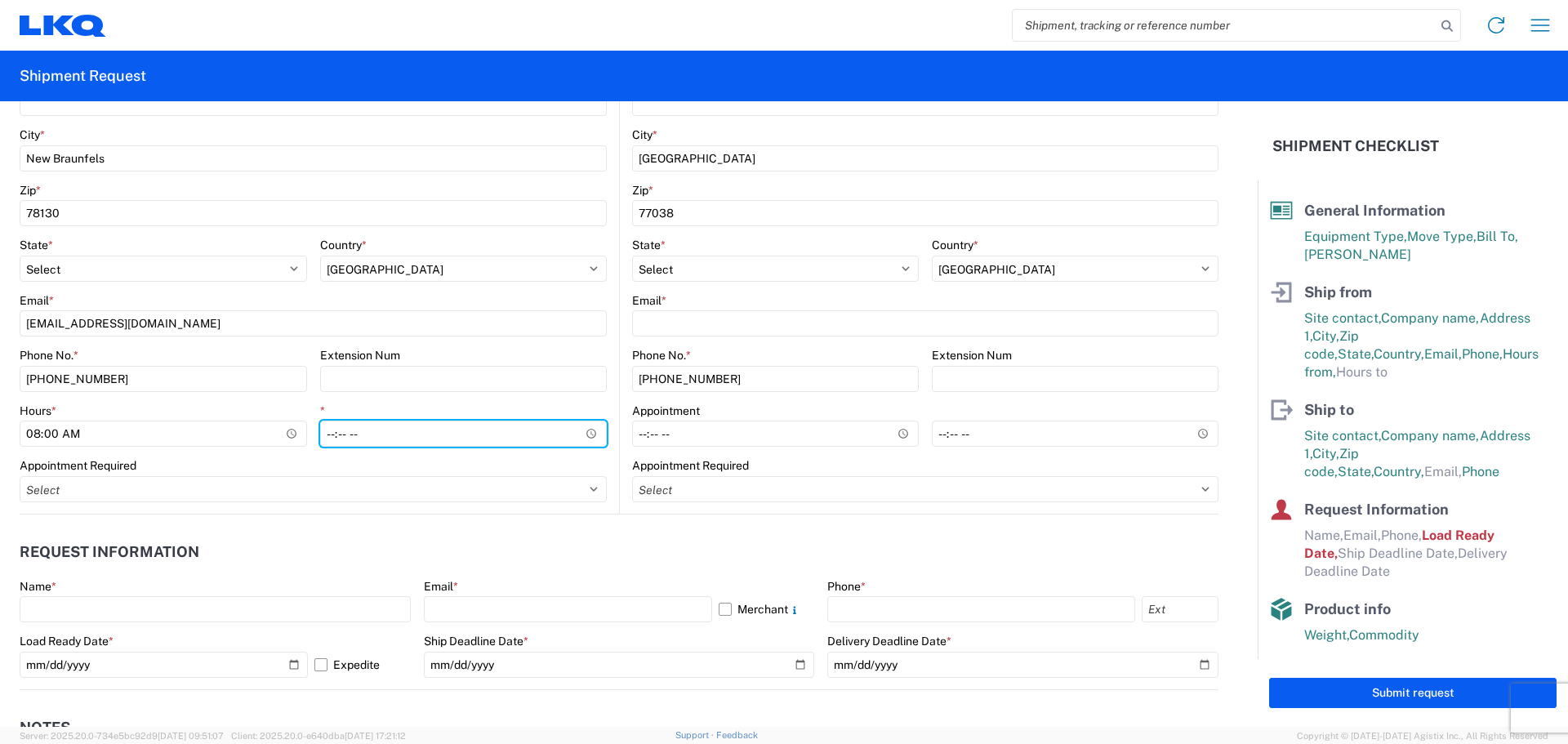
type input "12:00"
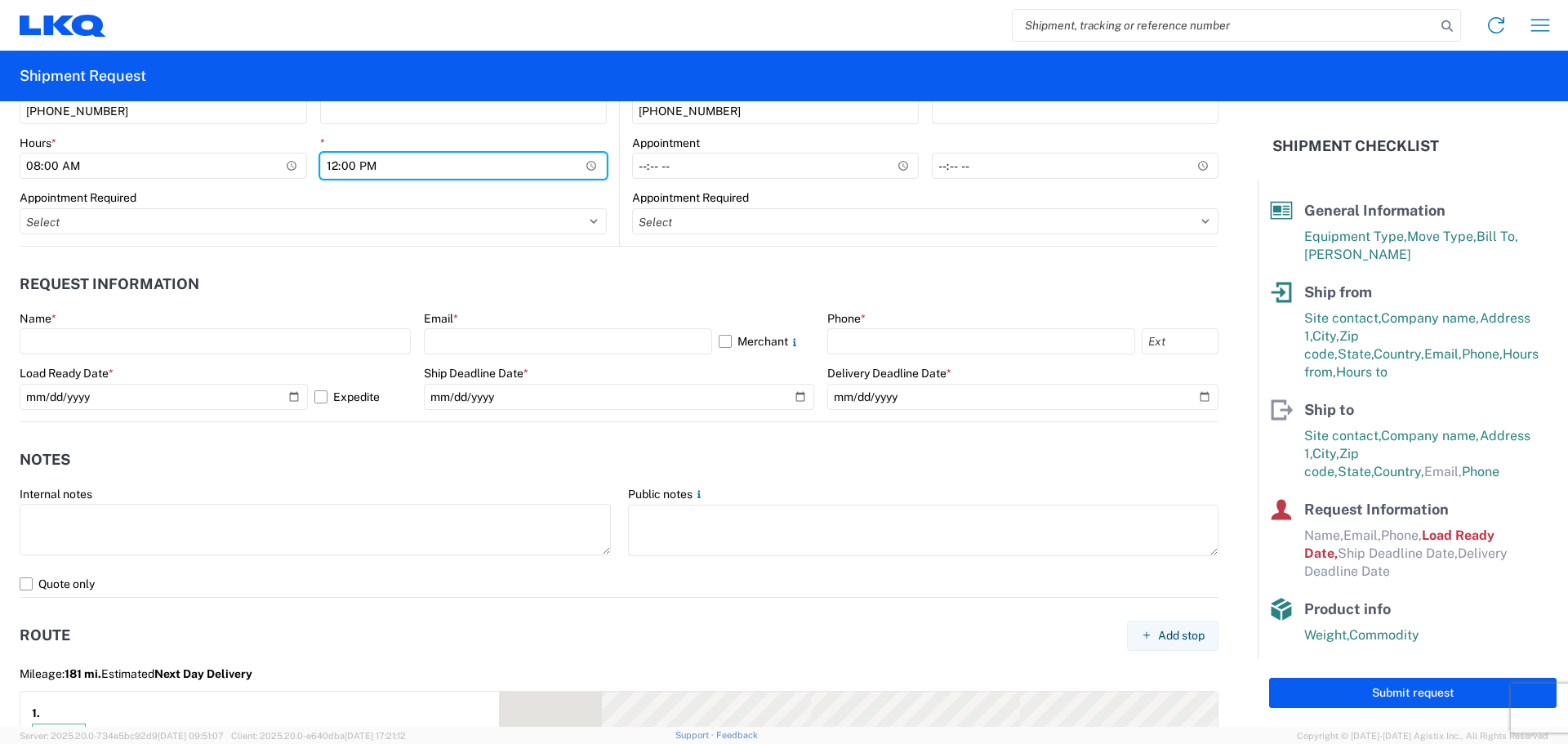
scroll to position [817, 0]
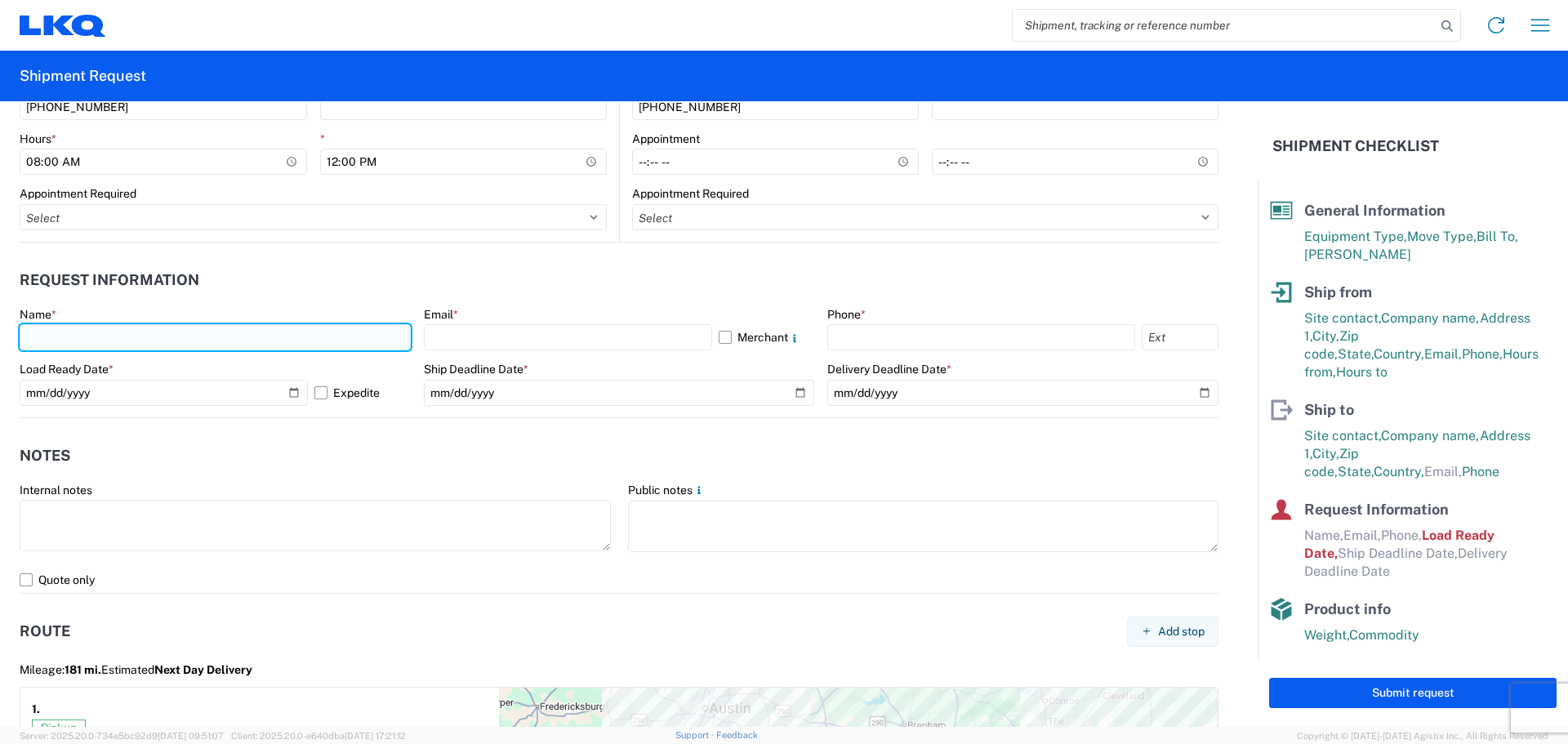
click at [126, 337] on input "text" at bounding box center [215, 338] width 391 height 26
type input "[PERSON_NAME]"
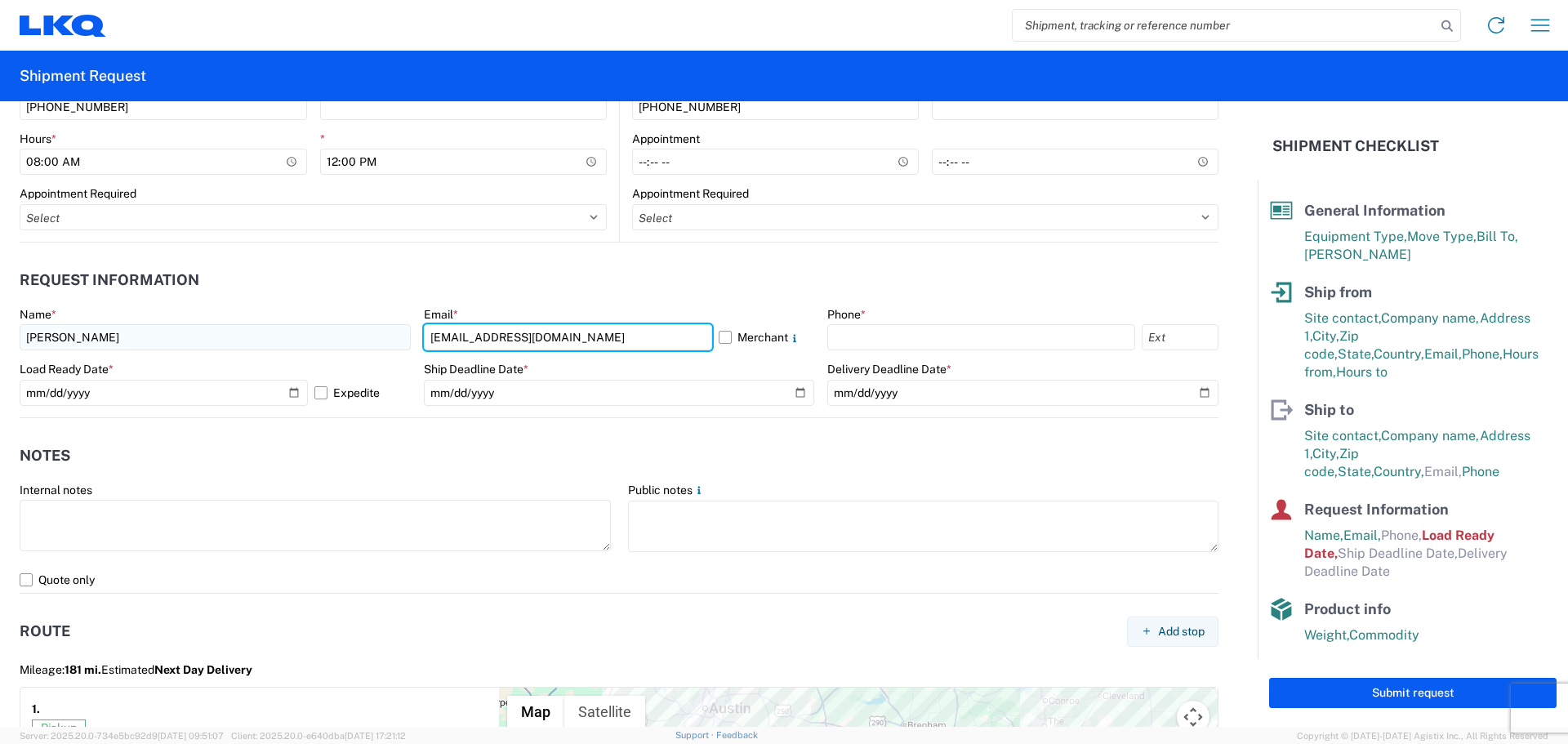
type input "[EMAIL_ADDRESS][DOMAIN_NAME]"
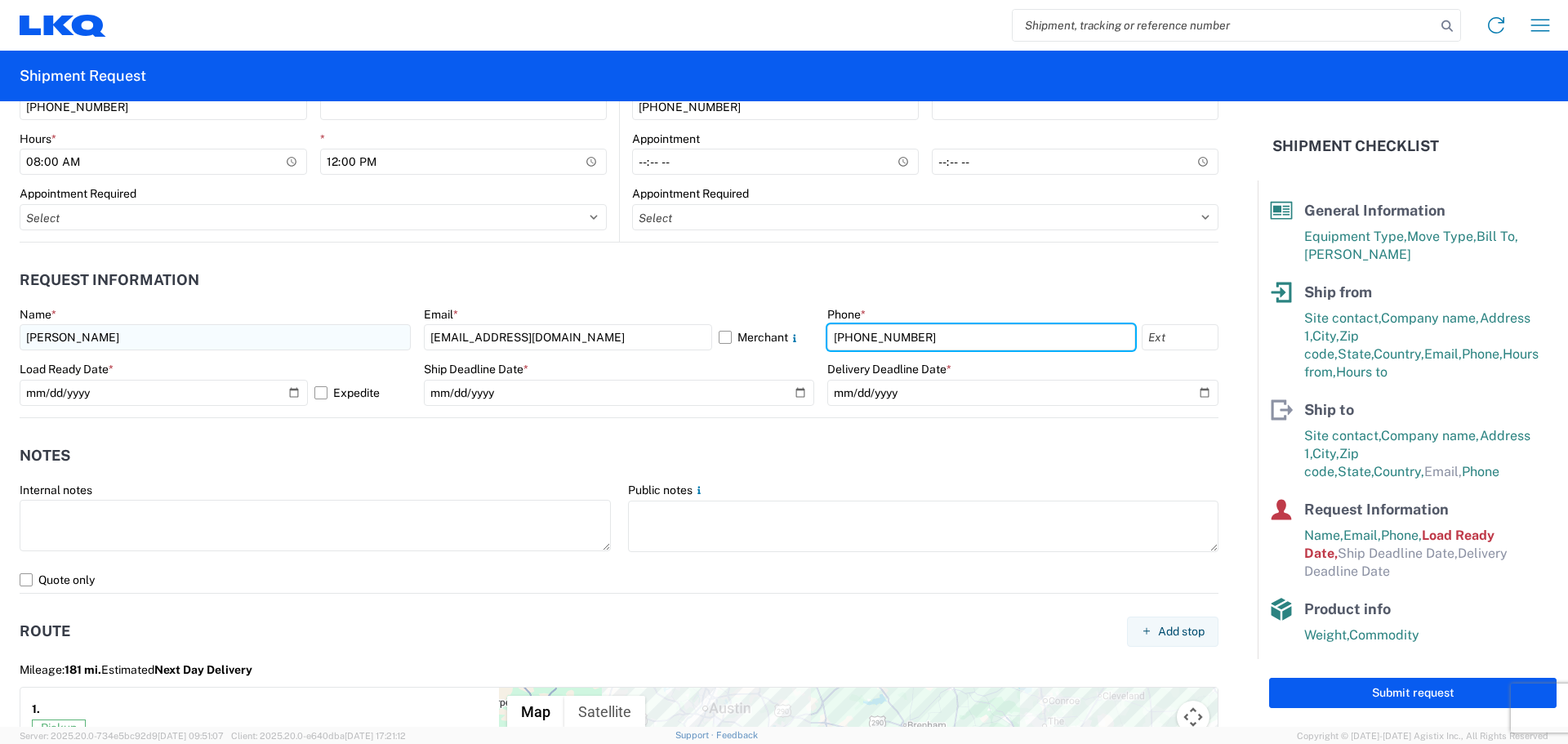
type input "[PHONE_NUMBER]"
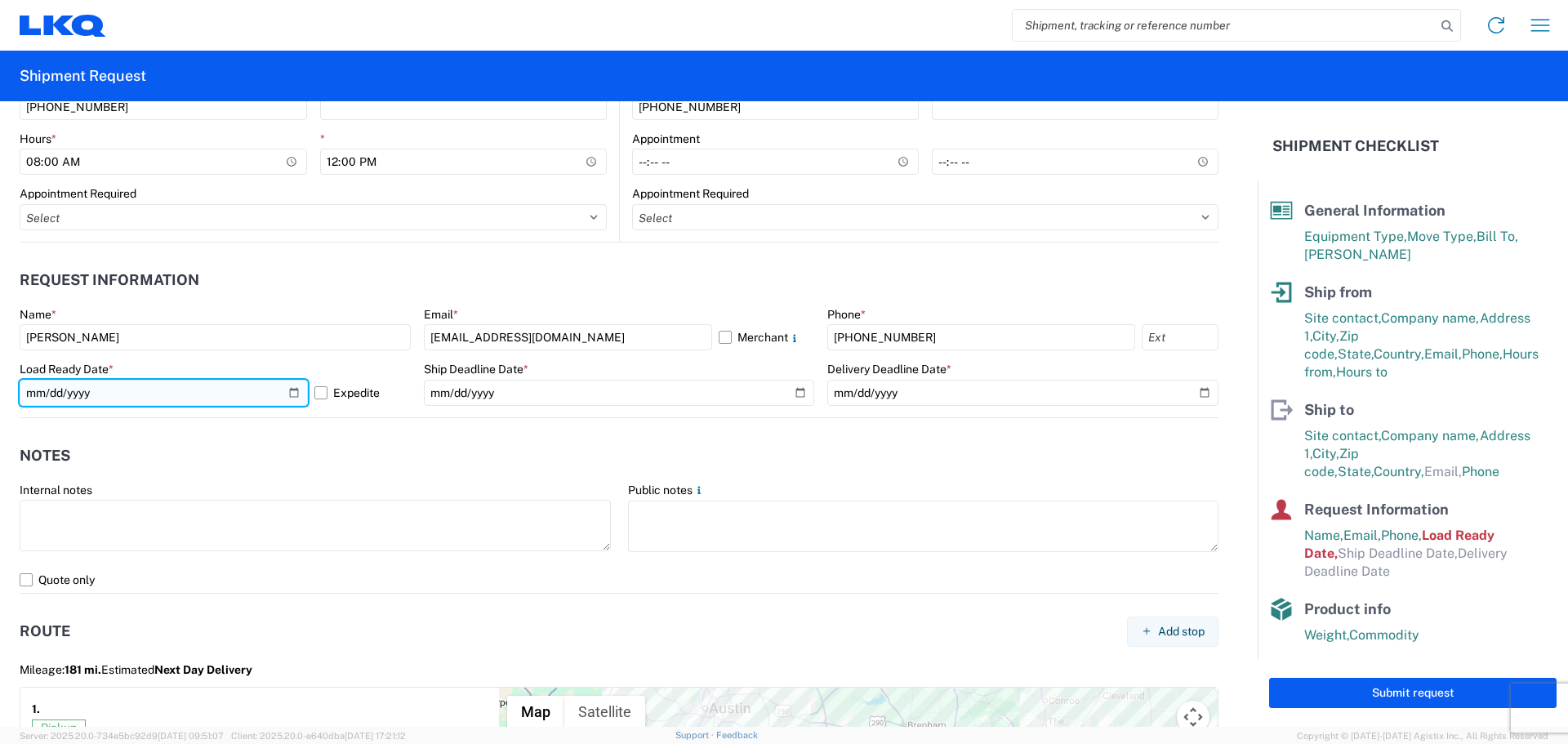
click at [290, 394] on input "[DATE]" at bounding box center [164, 393] width 288 height 26
type input "[DATE]"
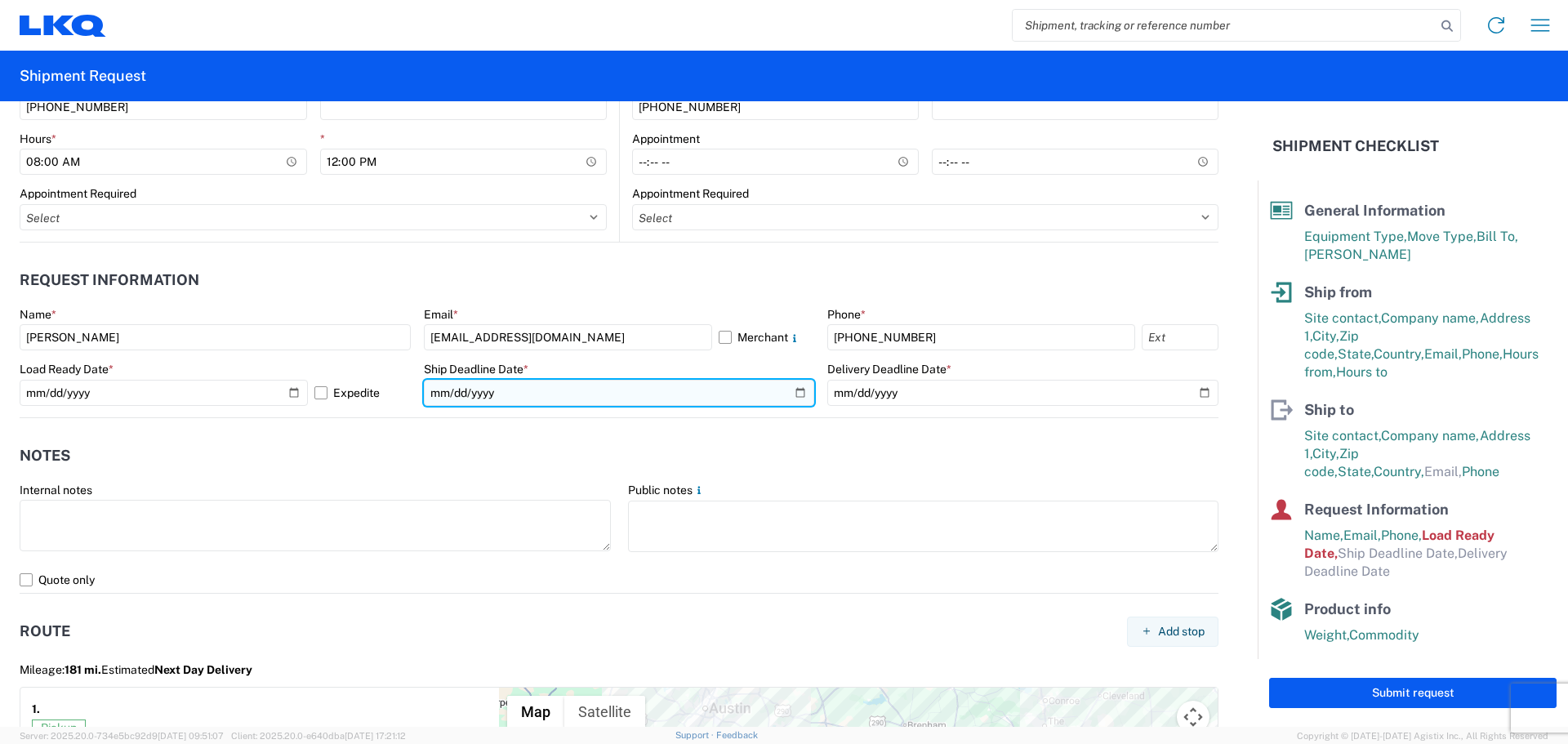
click at [796, 391] on input "date" at bounding box center [619, 393] width 391 height 26
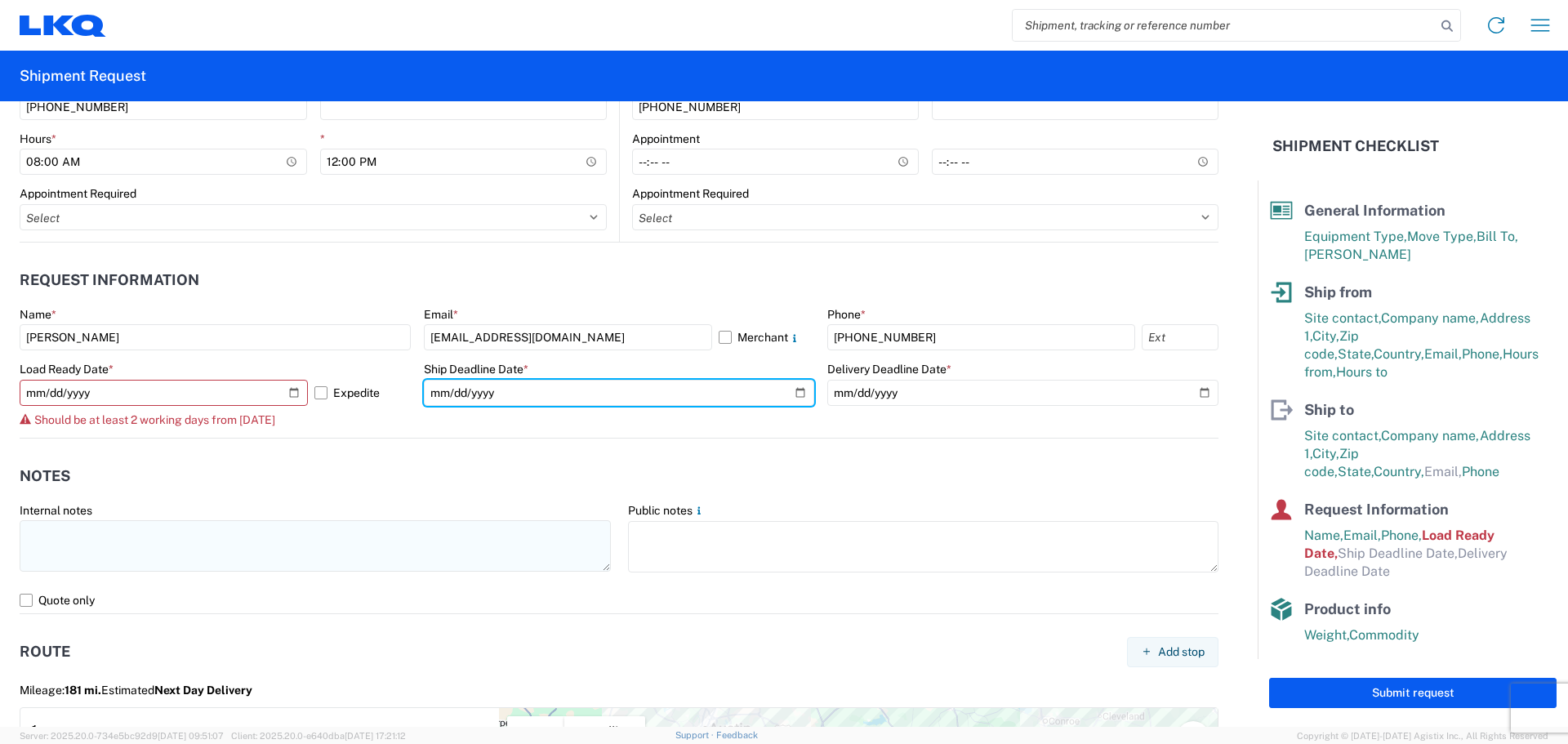
type input "[DATE]"
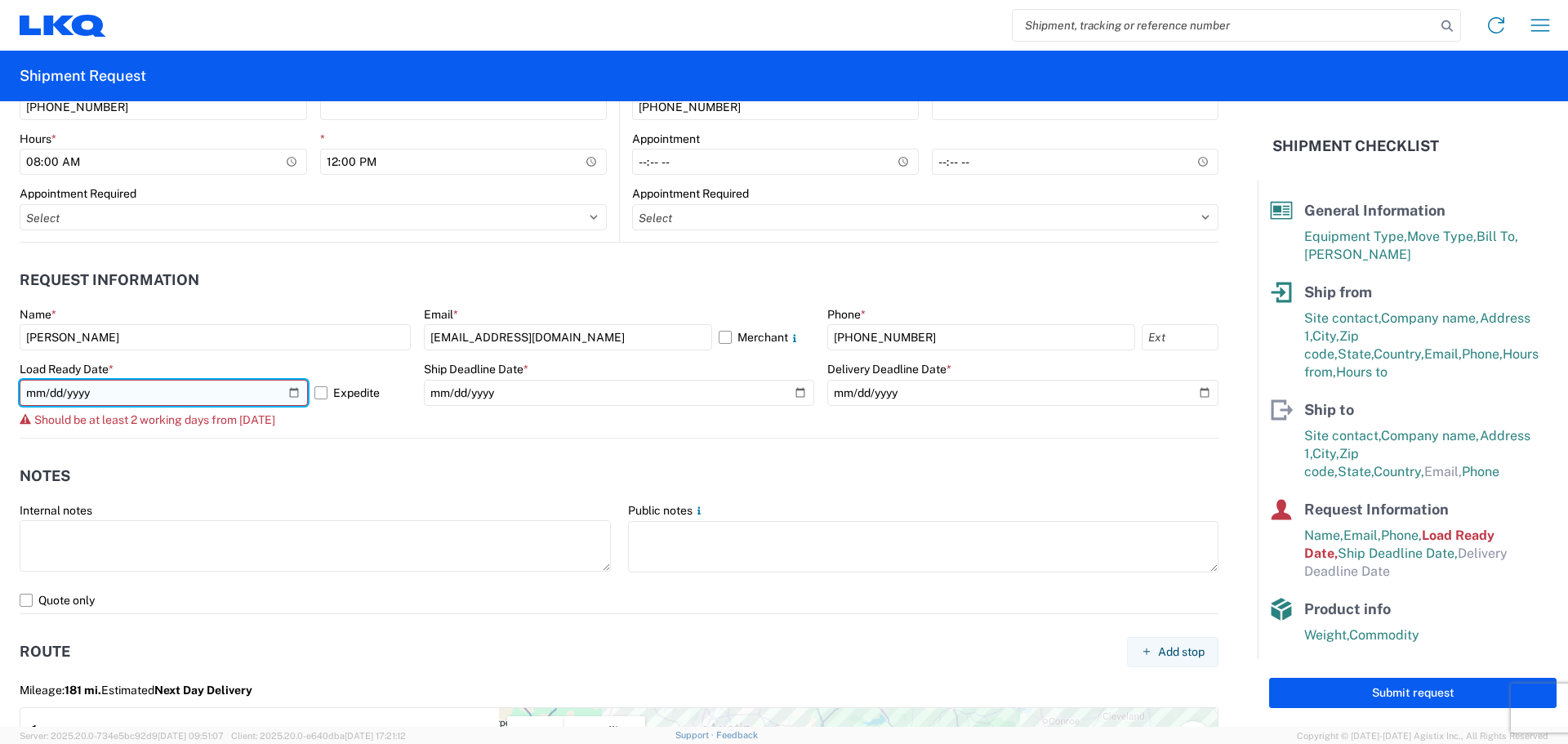
click at [286, 383] on input "[DATE]" at bounding box center [164, 393] width 288 height 26
click at [286, 387] on input "[DATE]" at bounding box center [164, 393] width 288 height 26
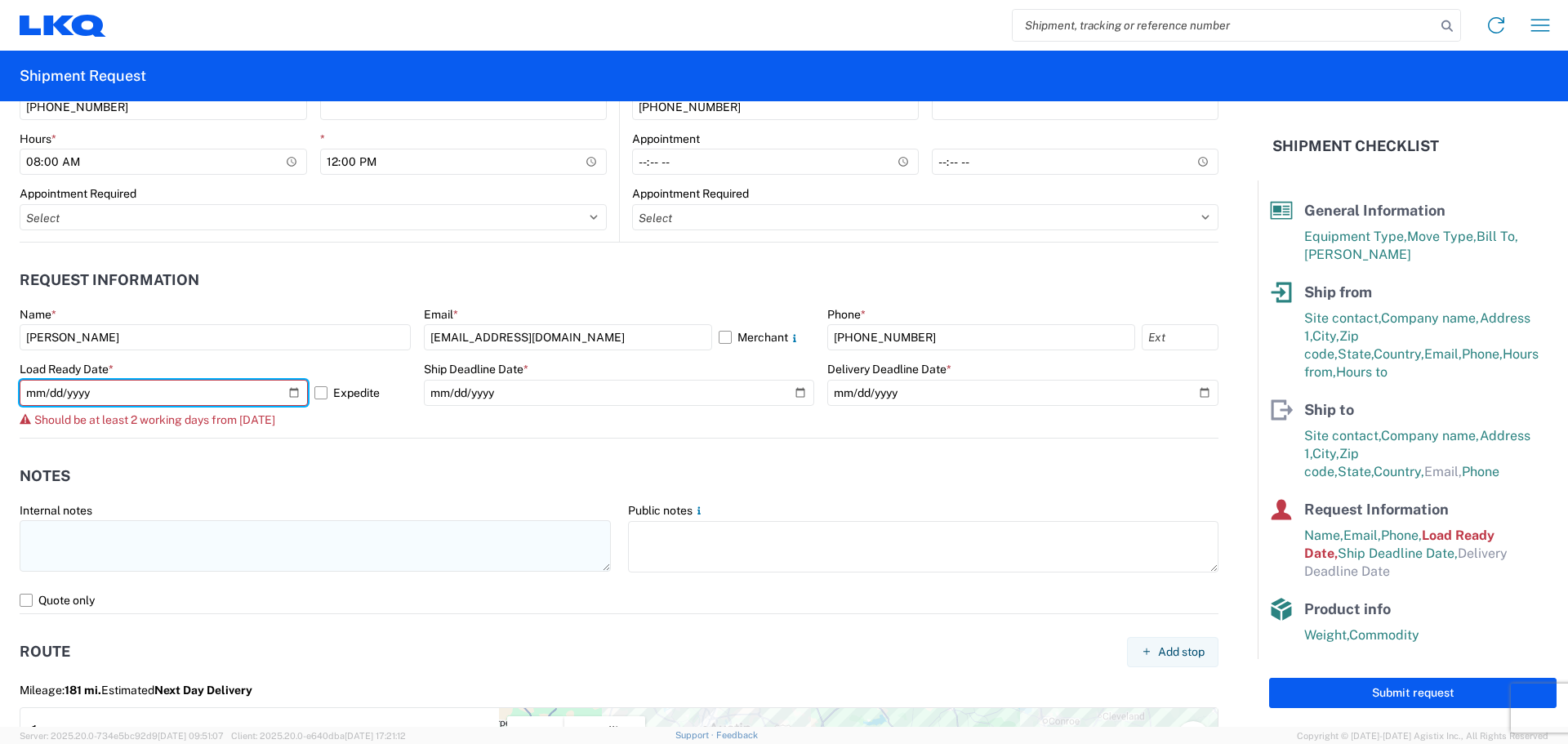
type input "[DATE]"
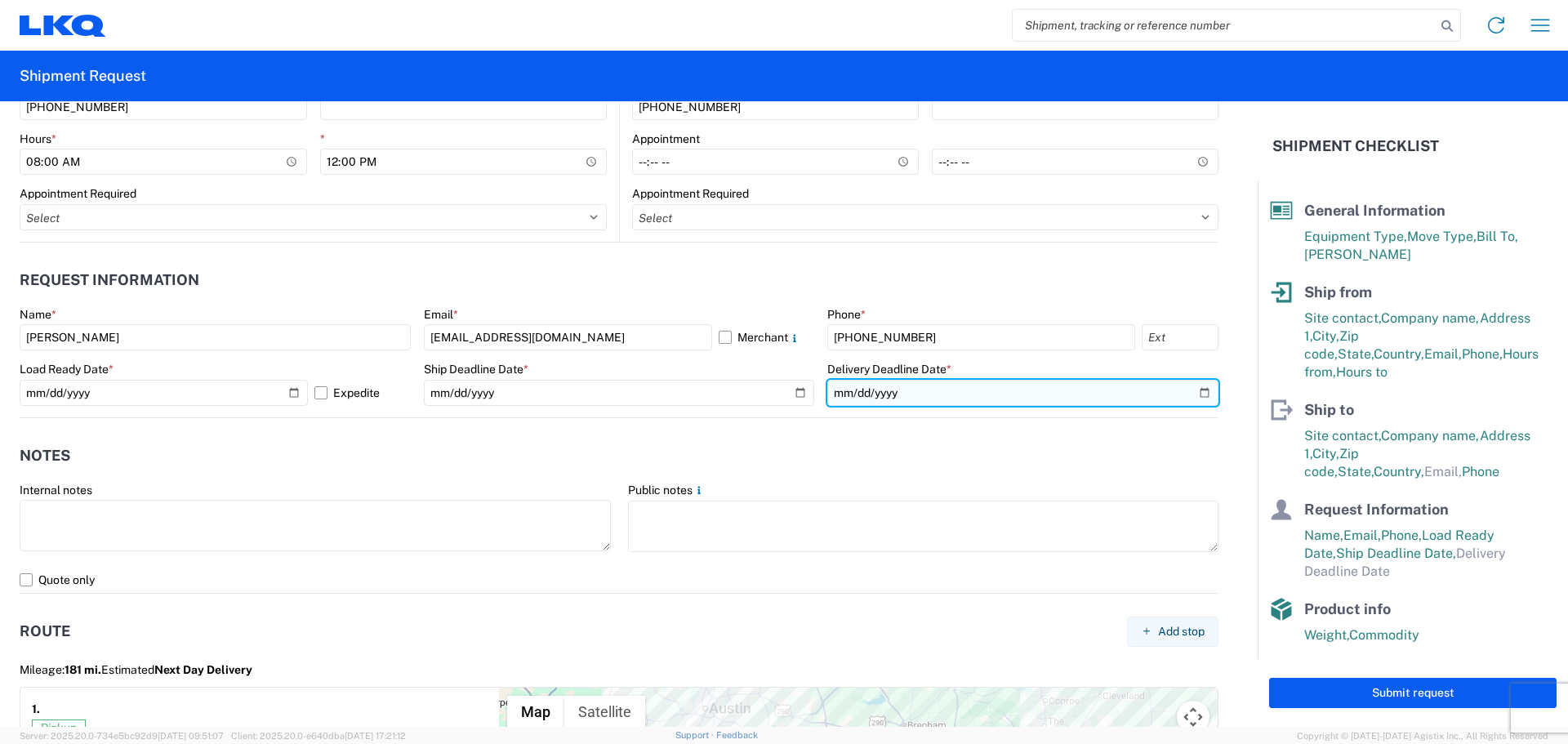
click at [1191, 392] on input "date" at bounding box center [1023, 393] width 391 height 26
type input "[DATE]"
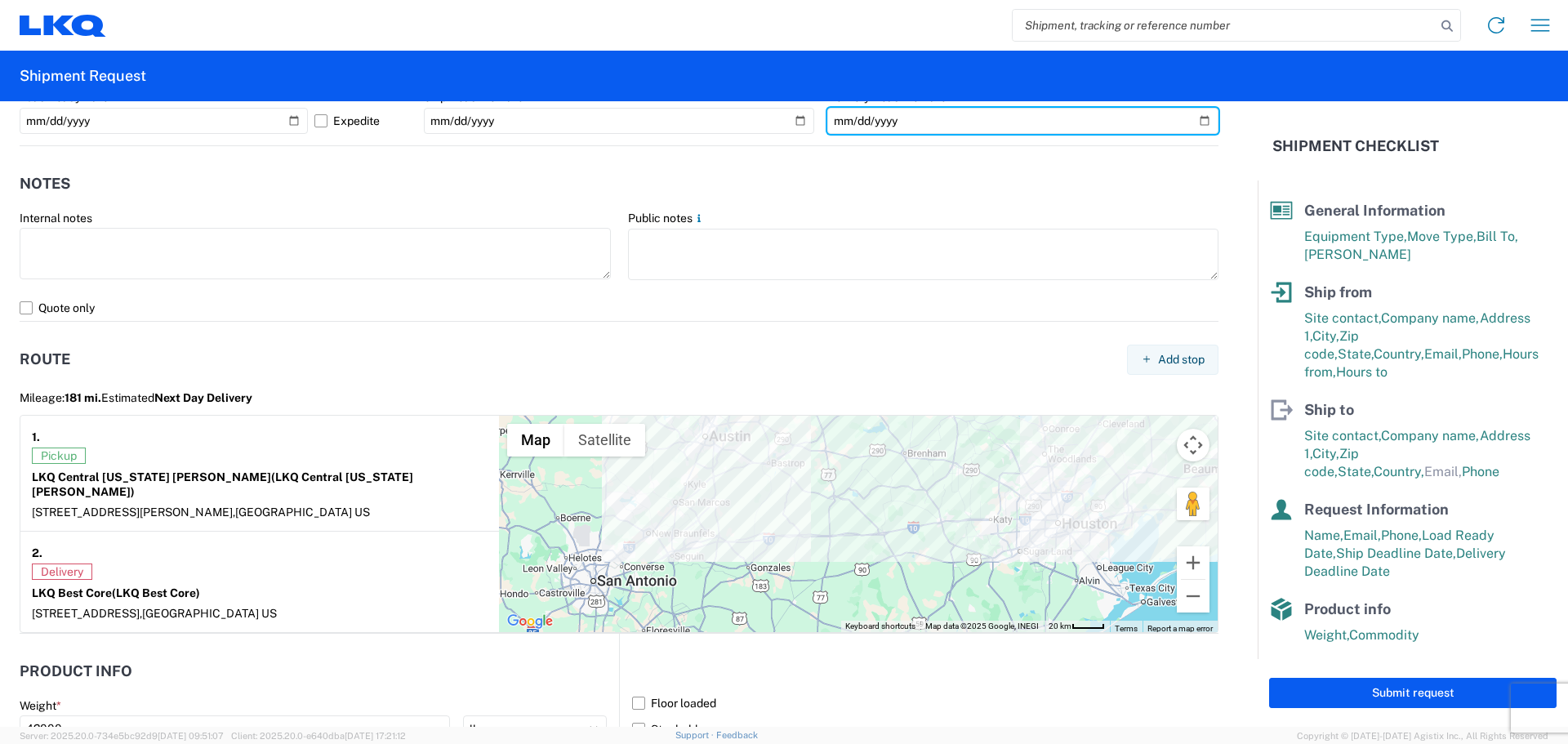
scroll to position [1362, 0]
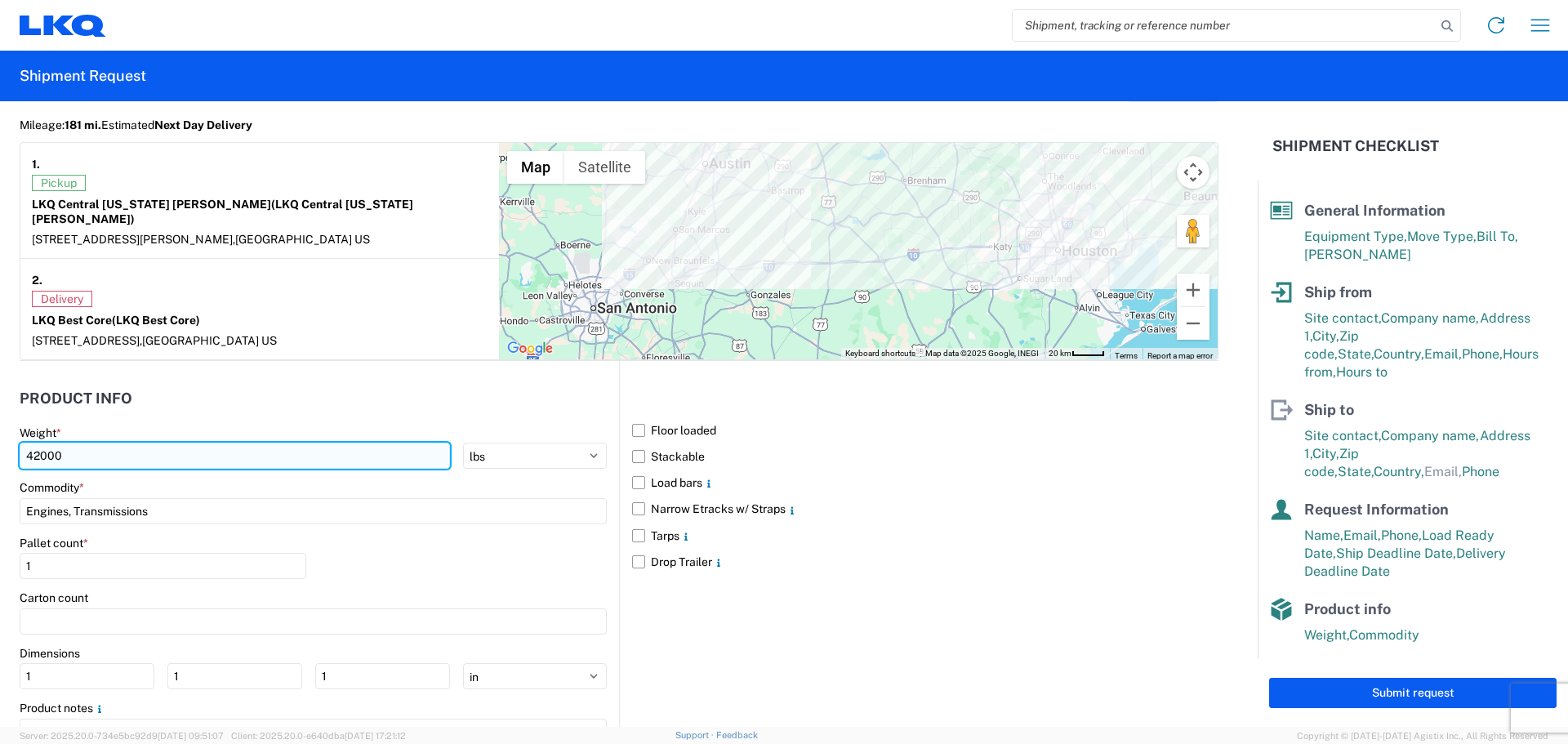
click at [98, 444] on input "42000" at bounding box center [235, 456] width 430 height 26
type input "4"
type input "41565"
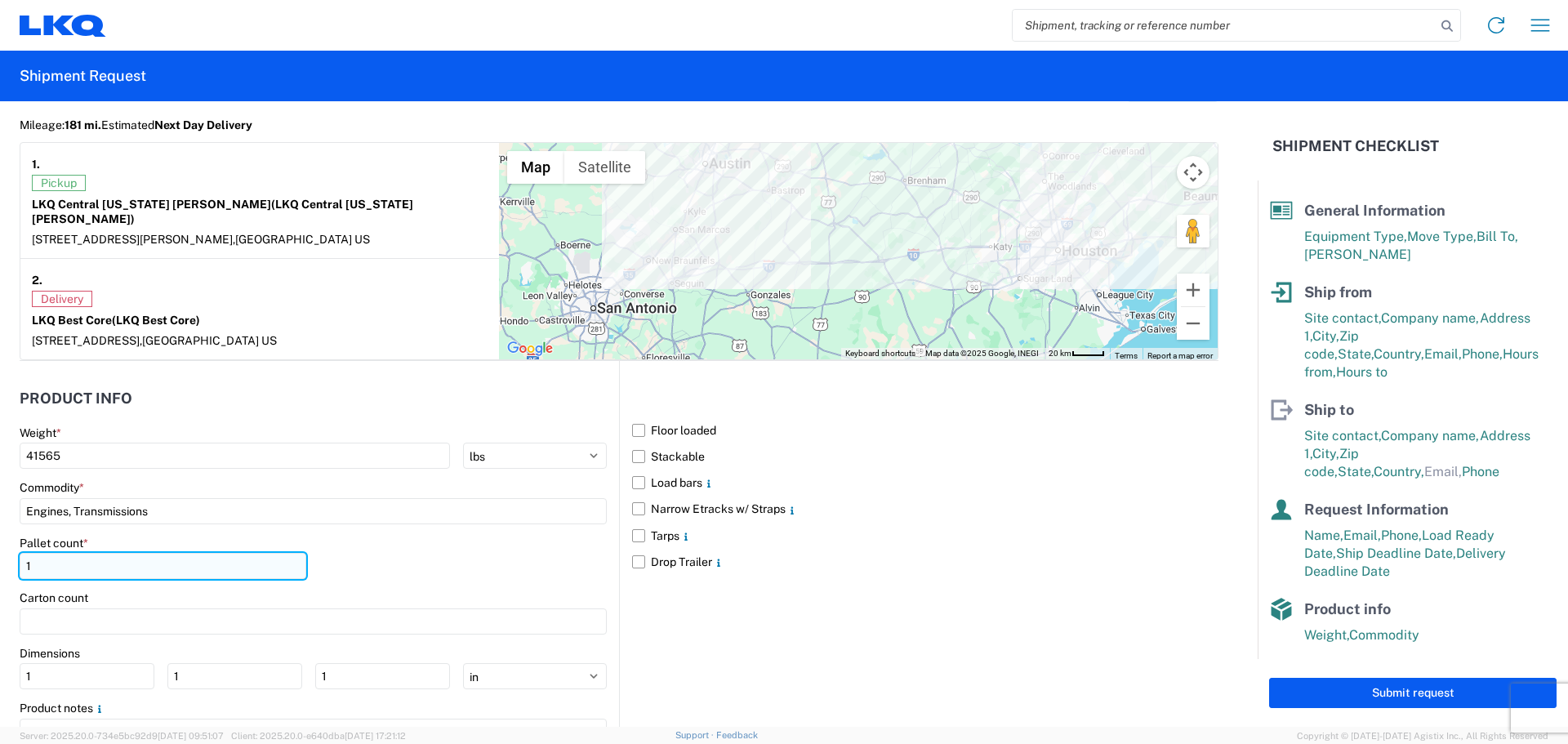
click at [159, 555] on input "1" at bounding box center [163, 566] width 286 height 26
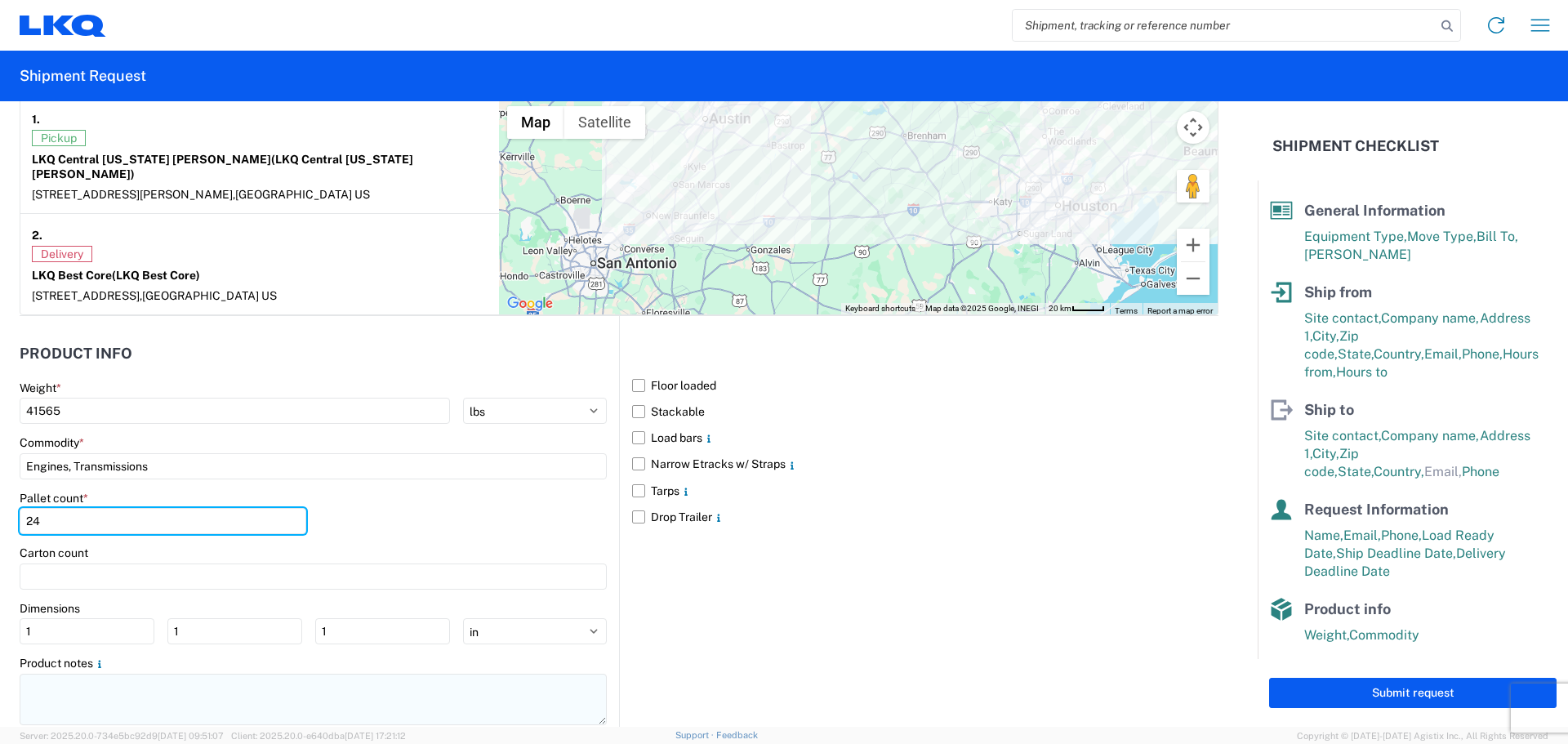
scroll to position [1431, 0]
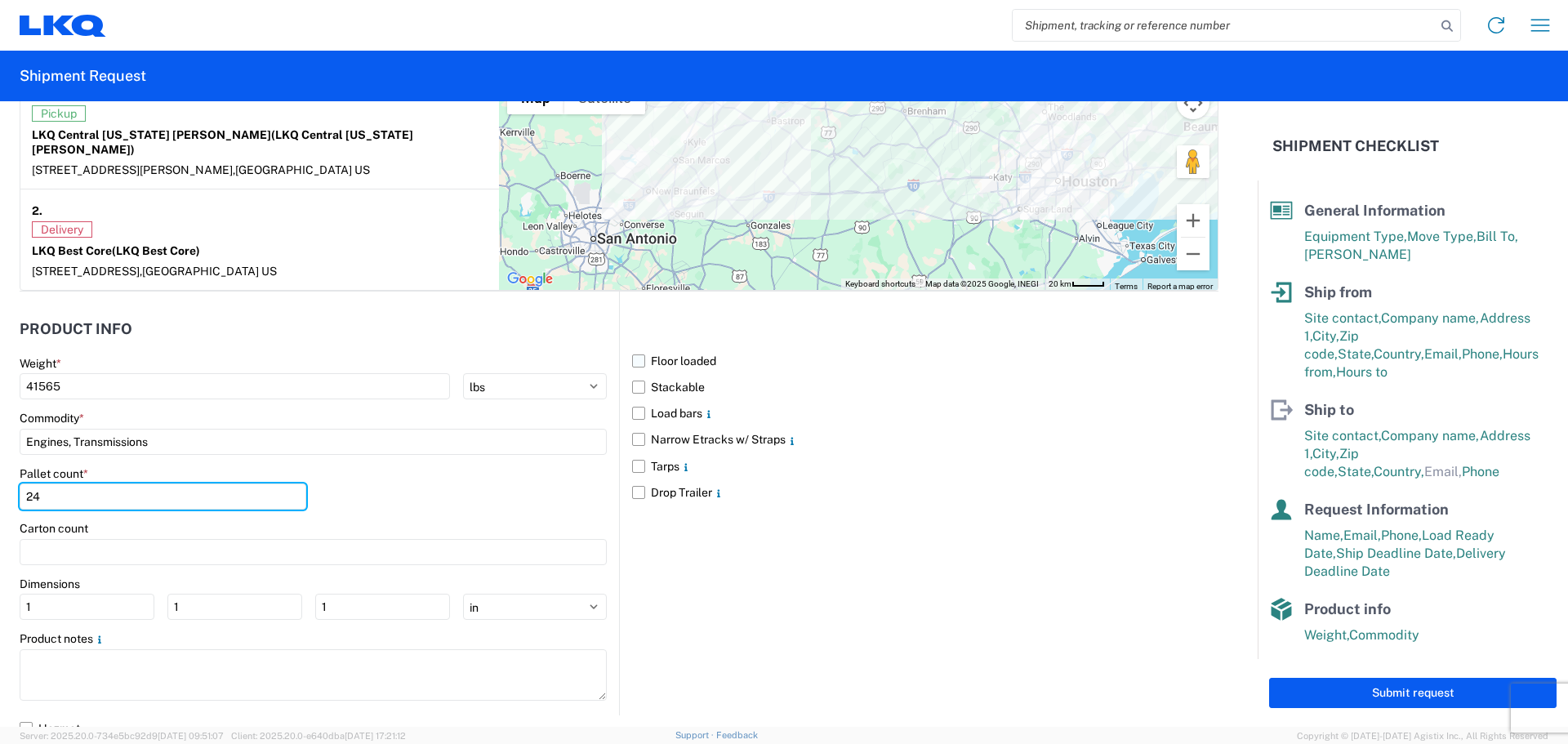
type input "24"
click at [634, 348] on label "Floor loaded" at bounding box center [925, 362] width 587 height 26
click at [0, 0] on input "Floor loaded" at bounding box center [0, 0] width 0 height 0
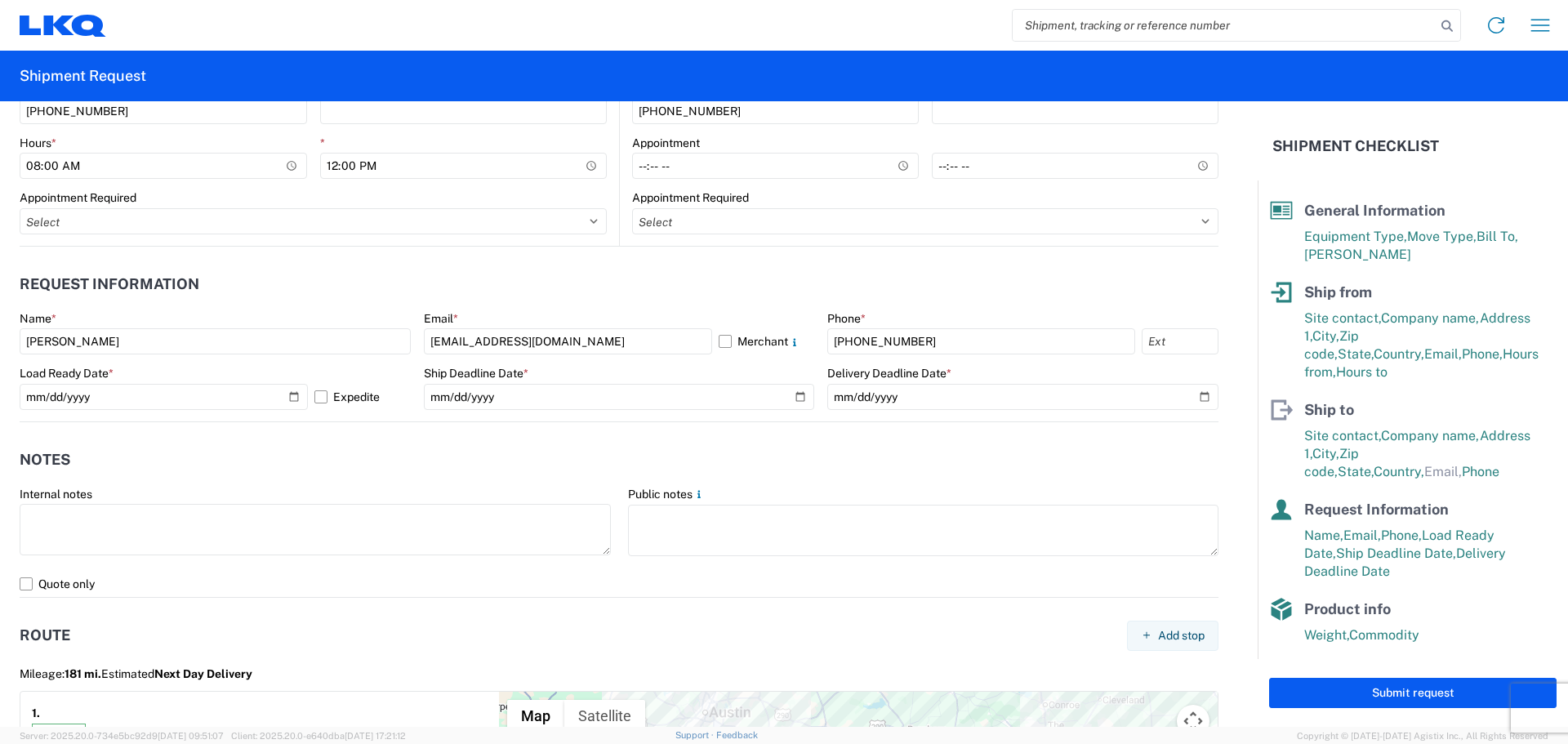
scroll to position [817, 0]
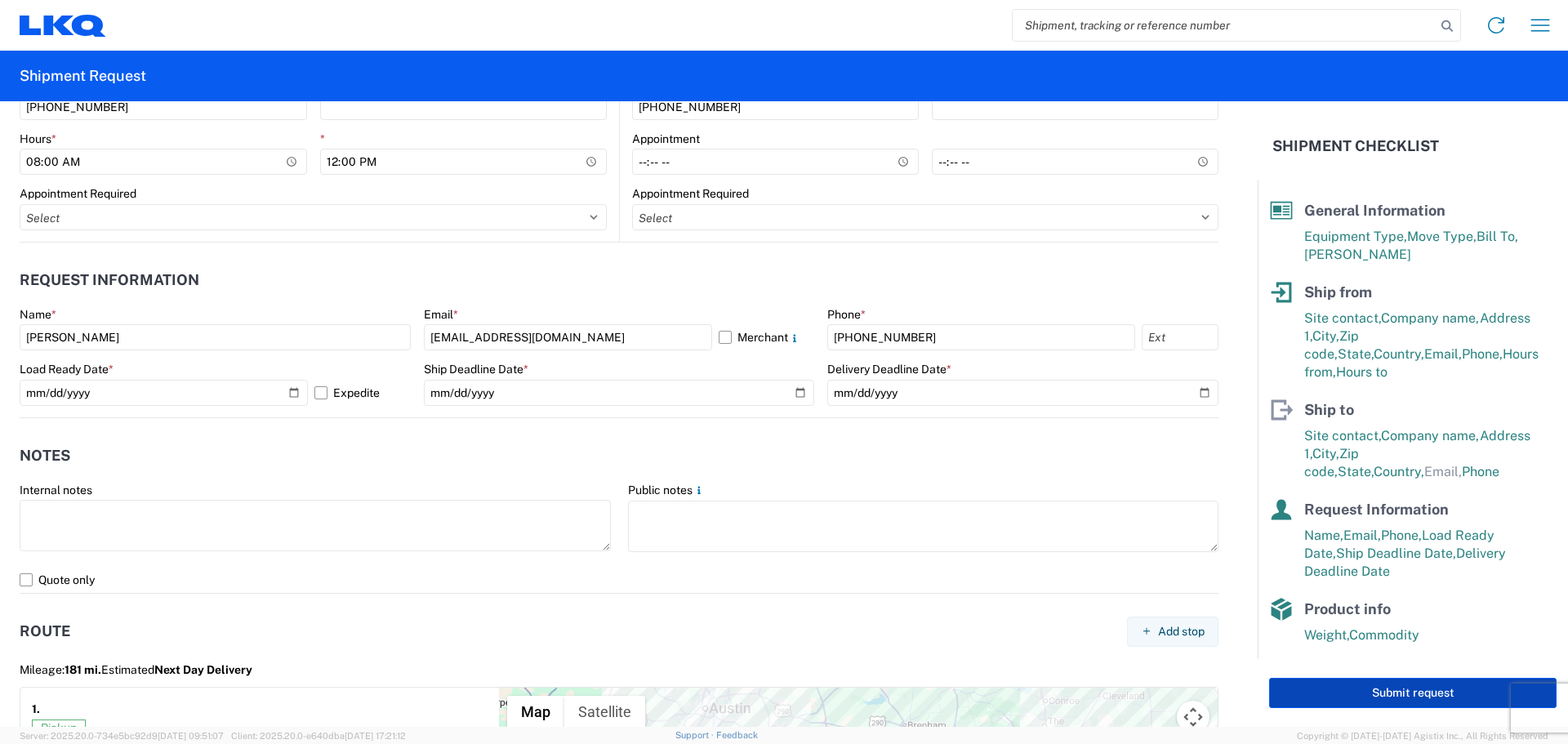
click at [1419, 696] on button "Submit request" at bounding box center [1412, 693] width 287 height 31
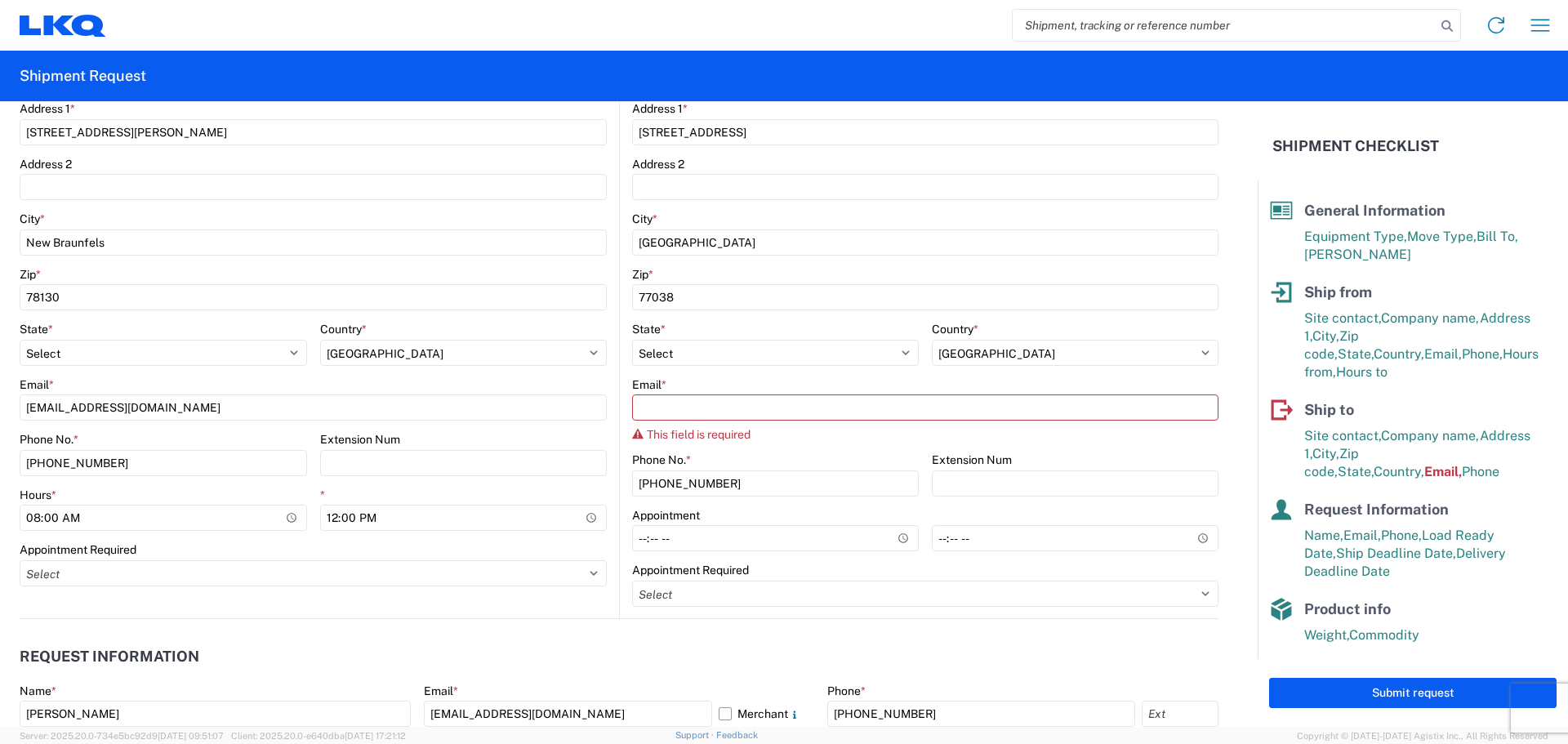
scroll to position [272, 0]
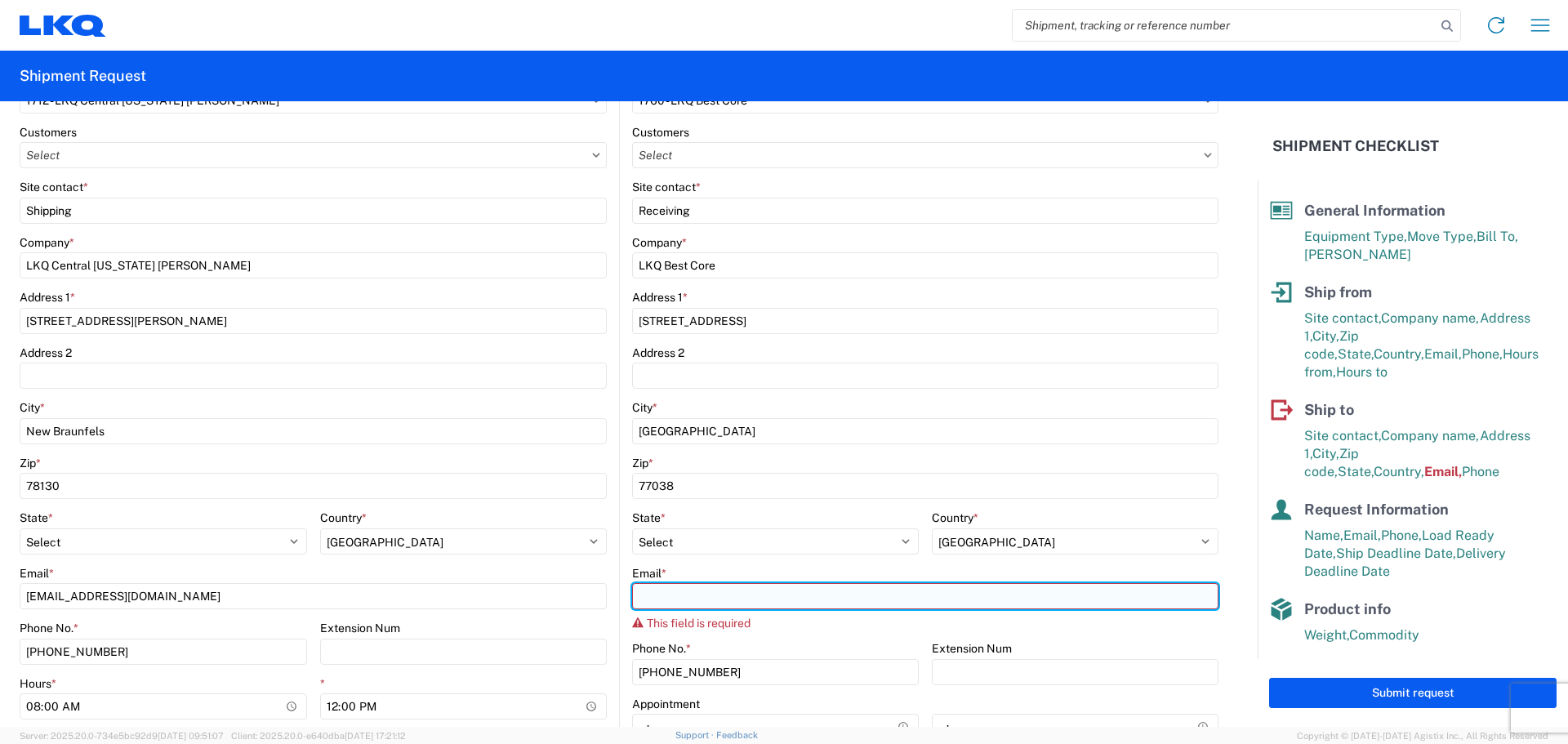
click at [811, 602] on input "Email *" at bounding box center [925, 597] width 587 height 26
paste input "[EMAIL_ADDRESS][DOMAIN_NAME]"
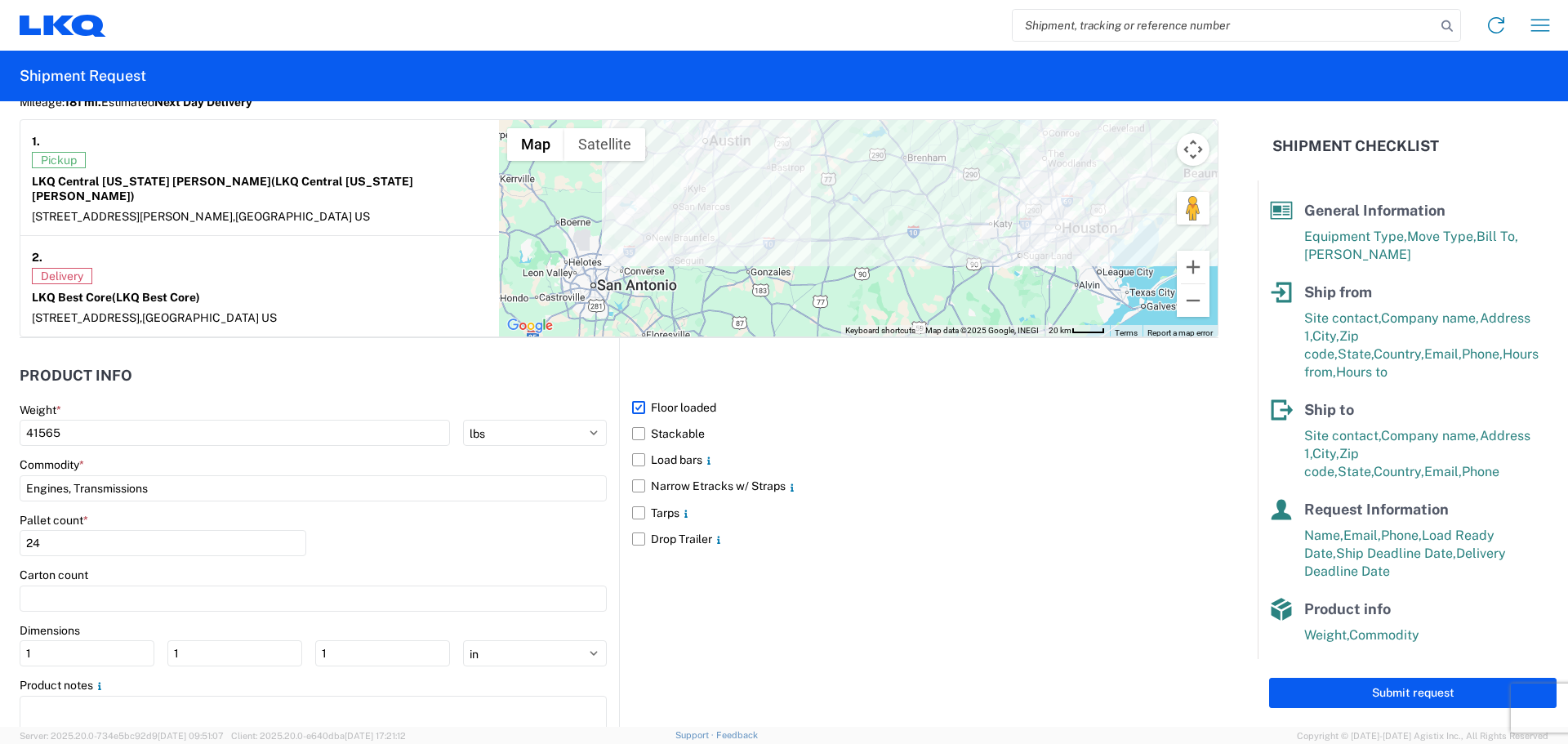
scroll to position [1431, 0]
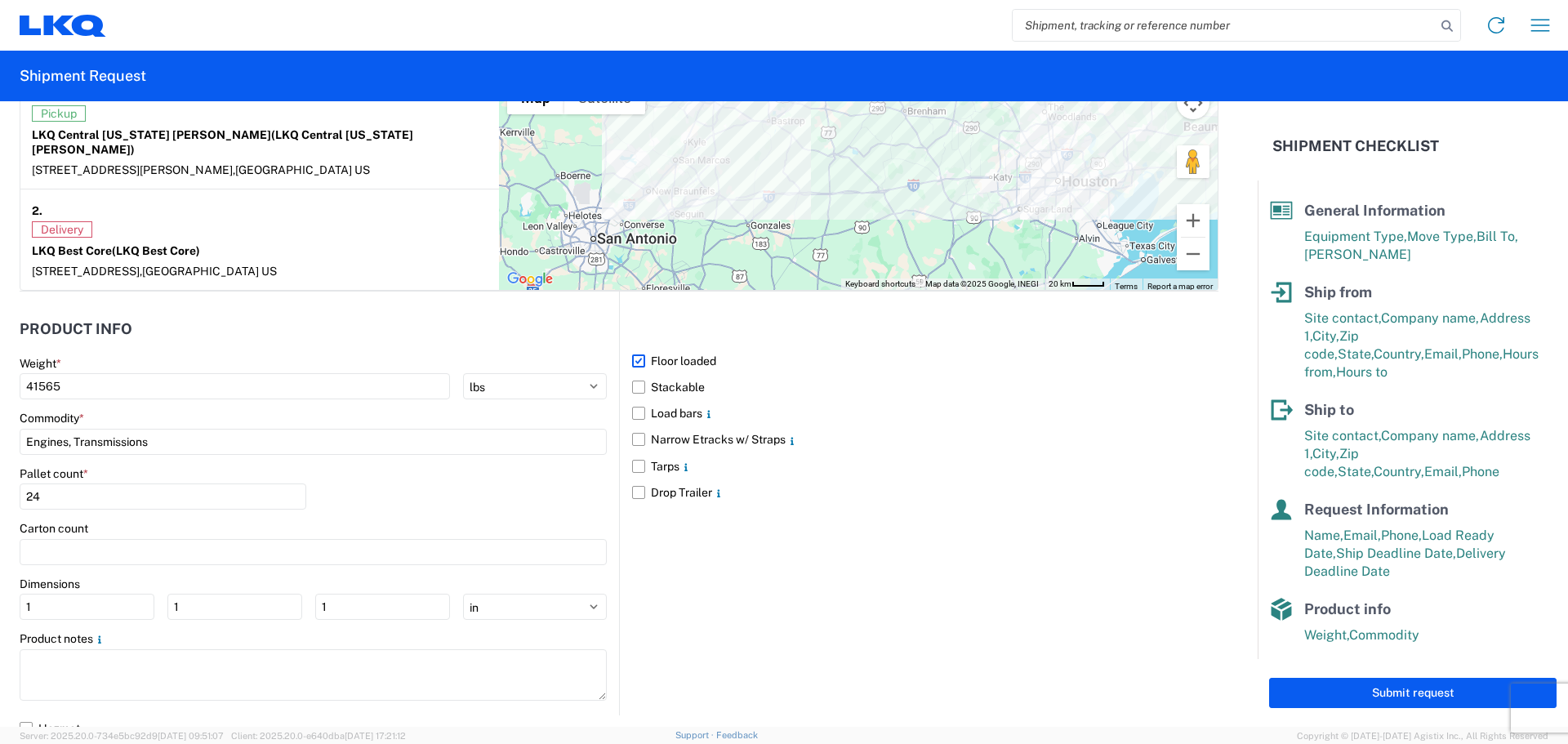
type input "[EMAIL_ADDRESS][DOMAIN_NAME]"
click at [1379, 696] on button "Submit request" at bounding box center [1412, 693] width 287 height 31
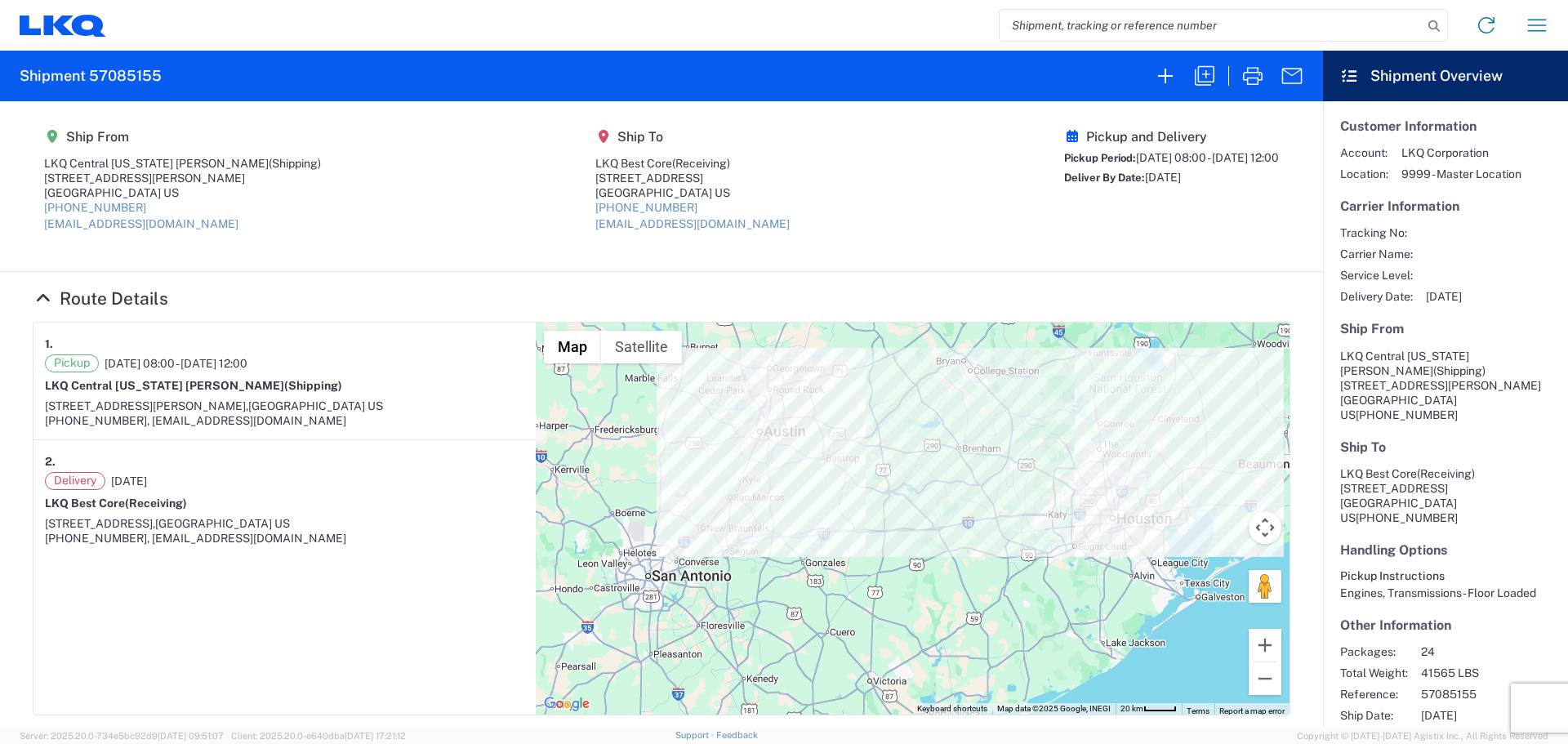
click at [50, 25] on icon at bounding box center [58, 25] width 31 height 20
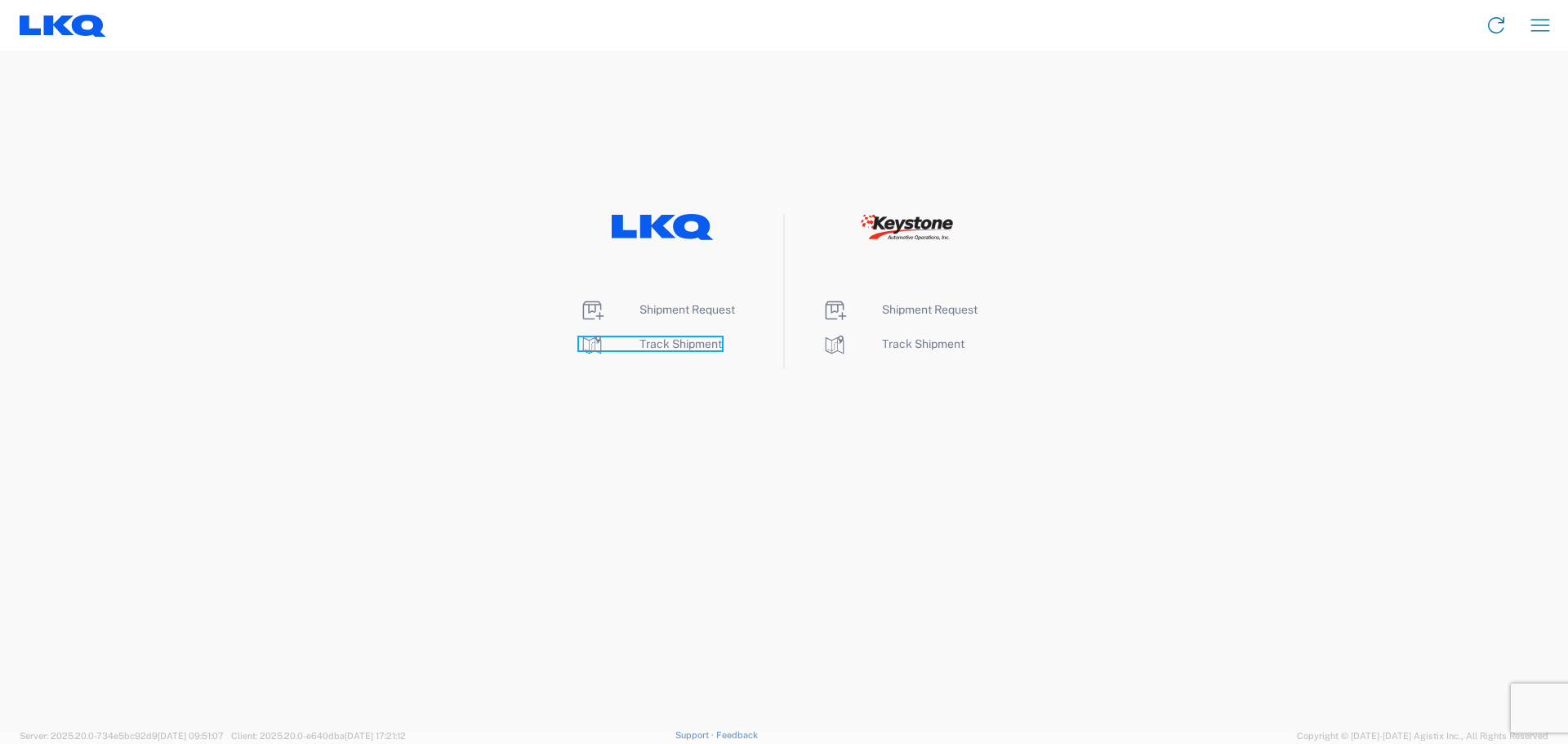
click at [658, 338] on span "Track Shipment" at bounding box center [681, 344] width 83 height 13
click at [692, 310] on span "Shipment Request" at bounding box center [687, 310] width 95 height 13
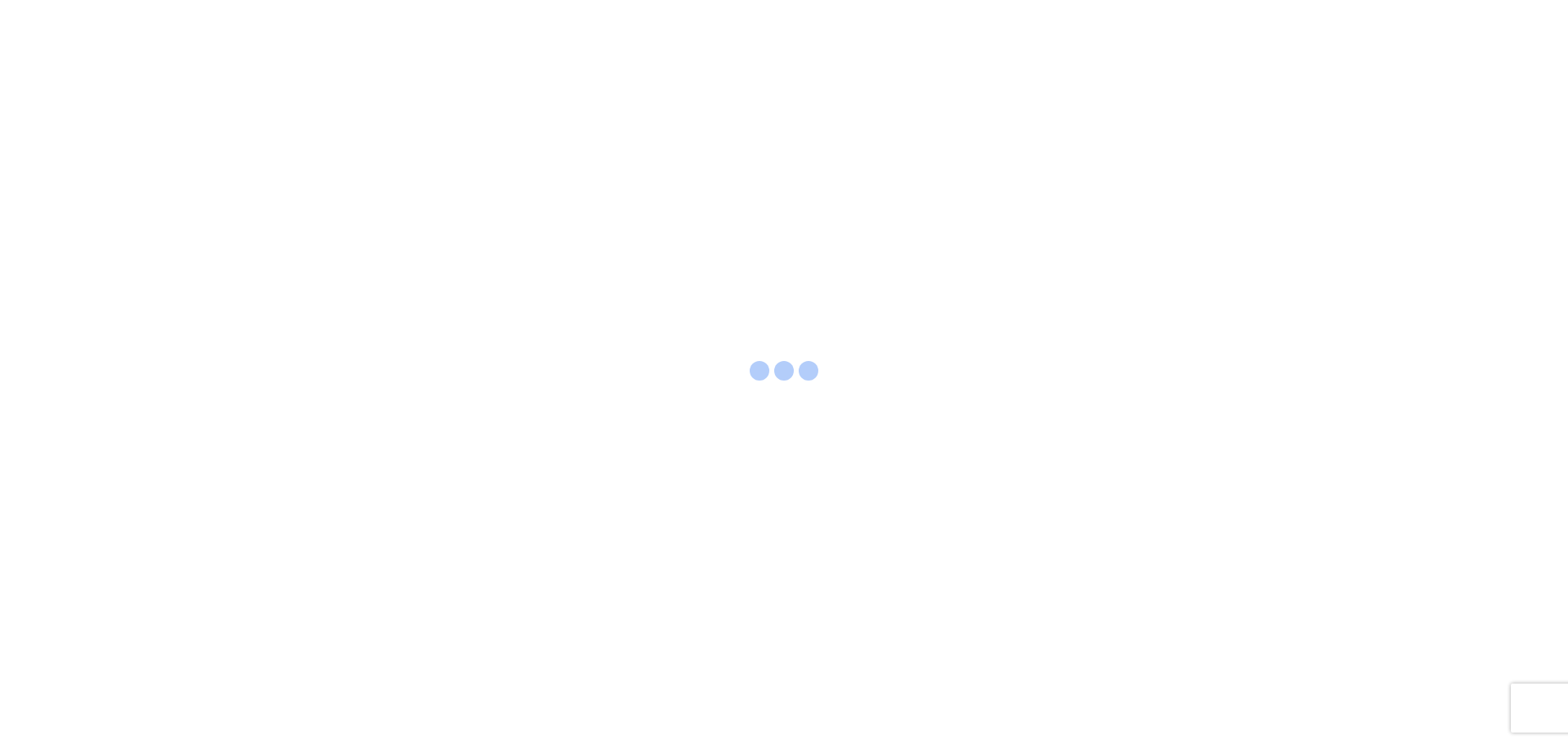
select select "FULL"
select select "LBS"
select select "IN"
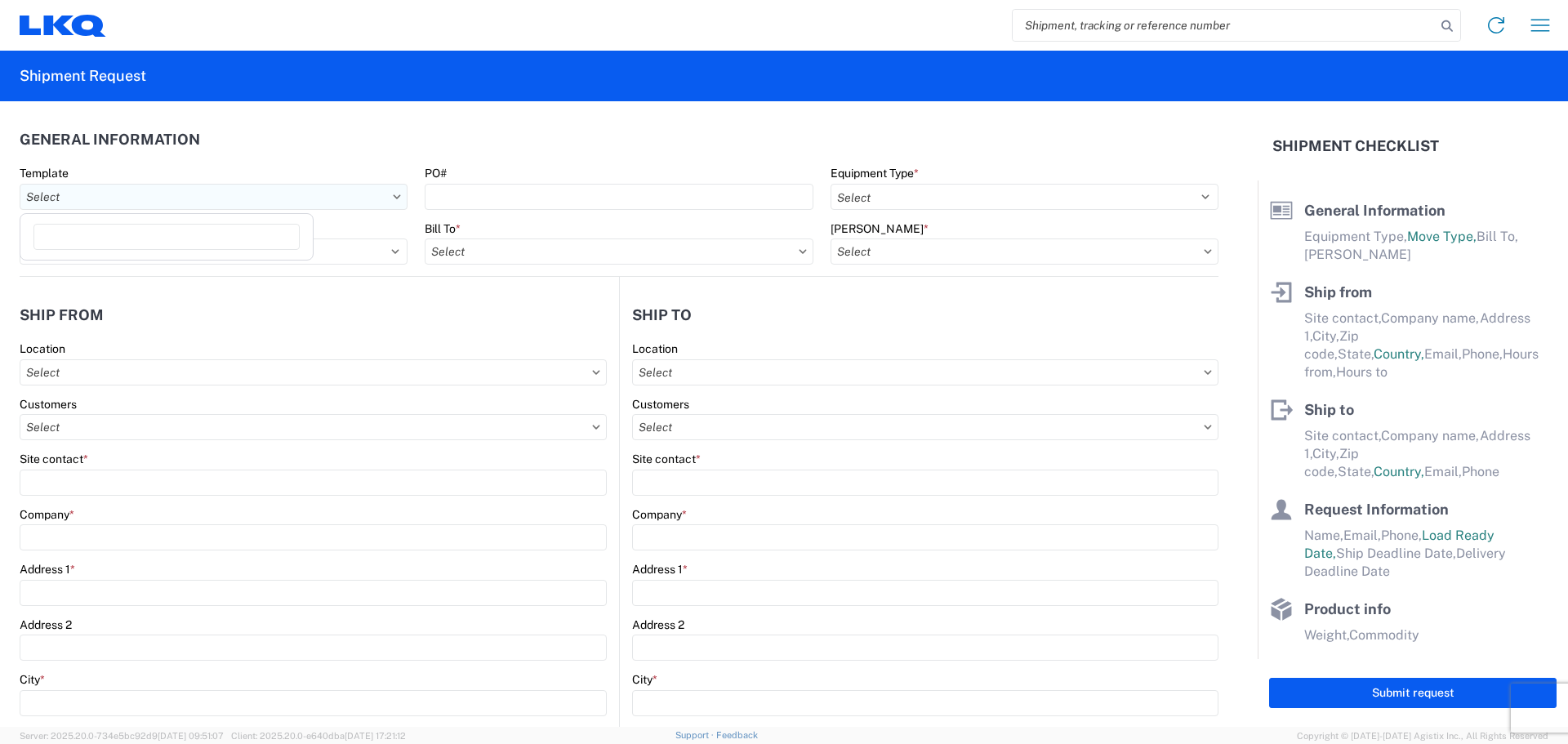
click at [197, 201] on input "text" at bounding box center [213, 197] width 388 height 26
type input "1712"
click at [219, 299] on div "1712_New Braunfels_3392_Huntington" at bounding box center [167, 296] width 286 height 26
type input "1712_New Braunfels_3392_Huntington"
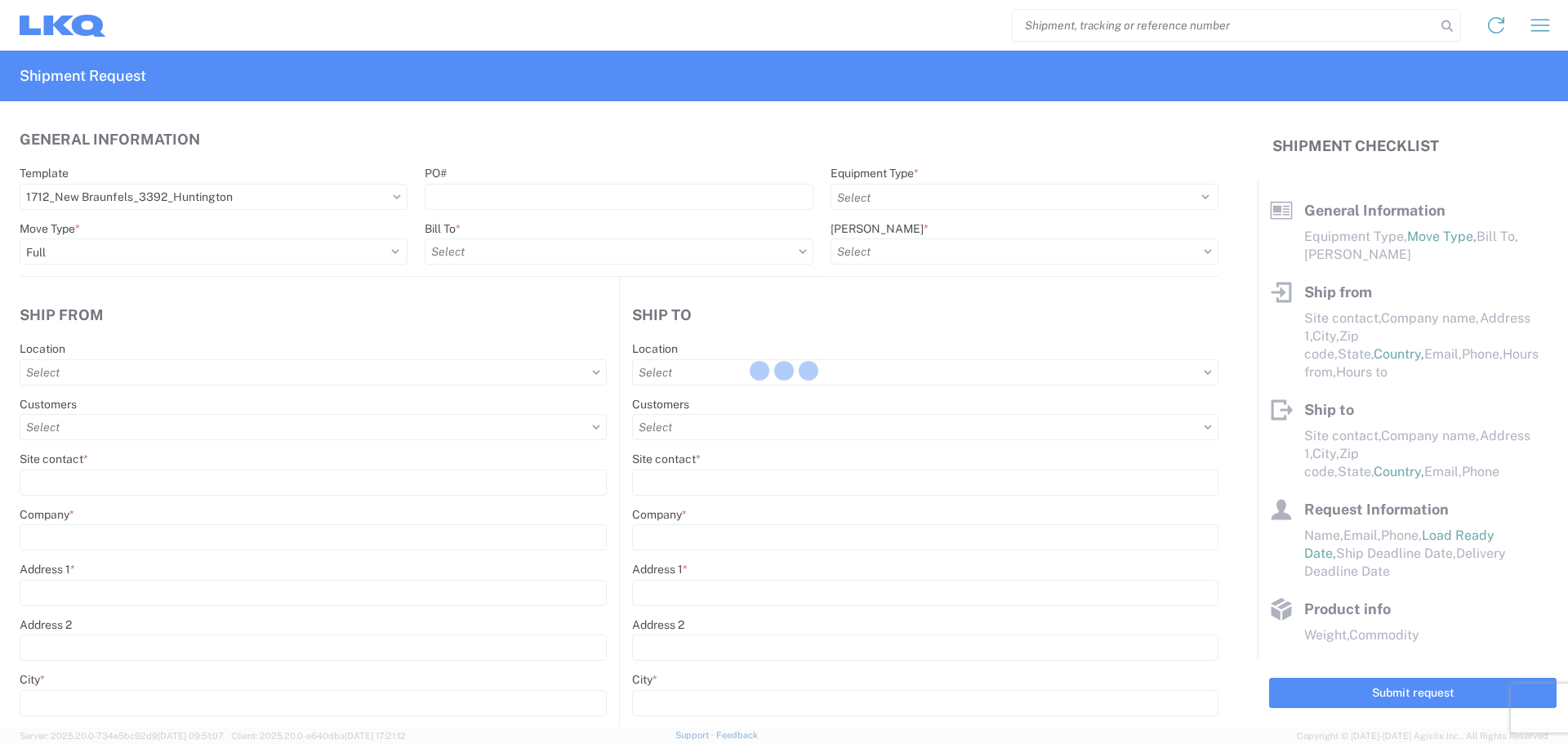
select select
type input "Shipping"
type input "LKQ Central [US_STATE] [PERSON_NAME]"
type input "[STREET_ADDRESS][PERSON_NAME]"
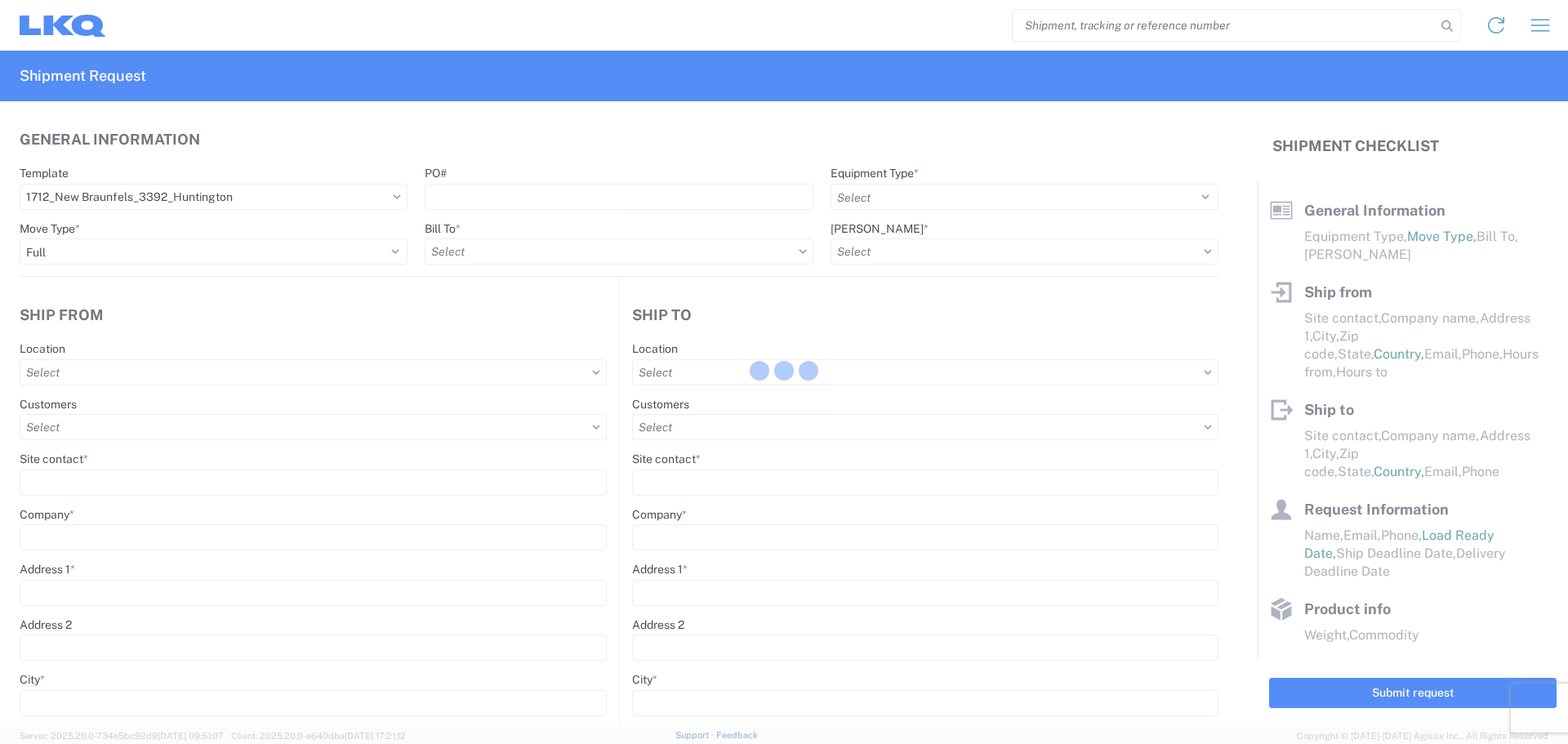
type input "New Braunfels"
type input "78130"
select select "US"
type input "555555555"
select select
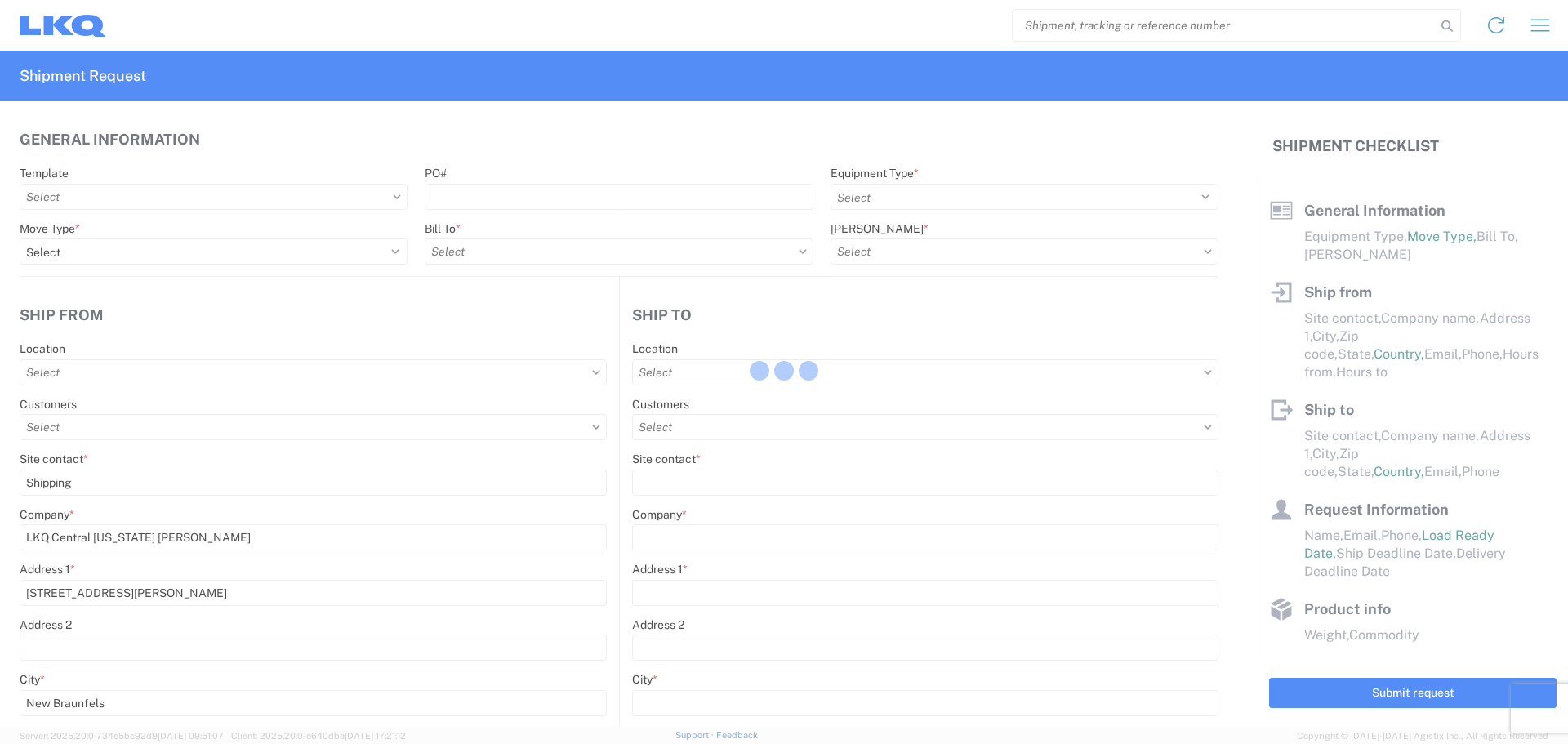
type input "Receiving"
type input "Transmetco"
type input "1750 Riverfork Dr E"
type input "Huntington"
type input "46750"
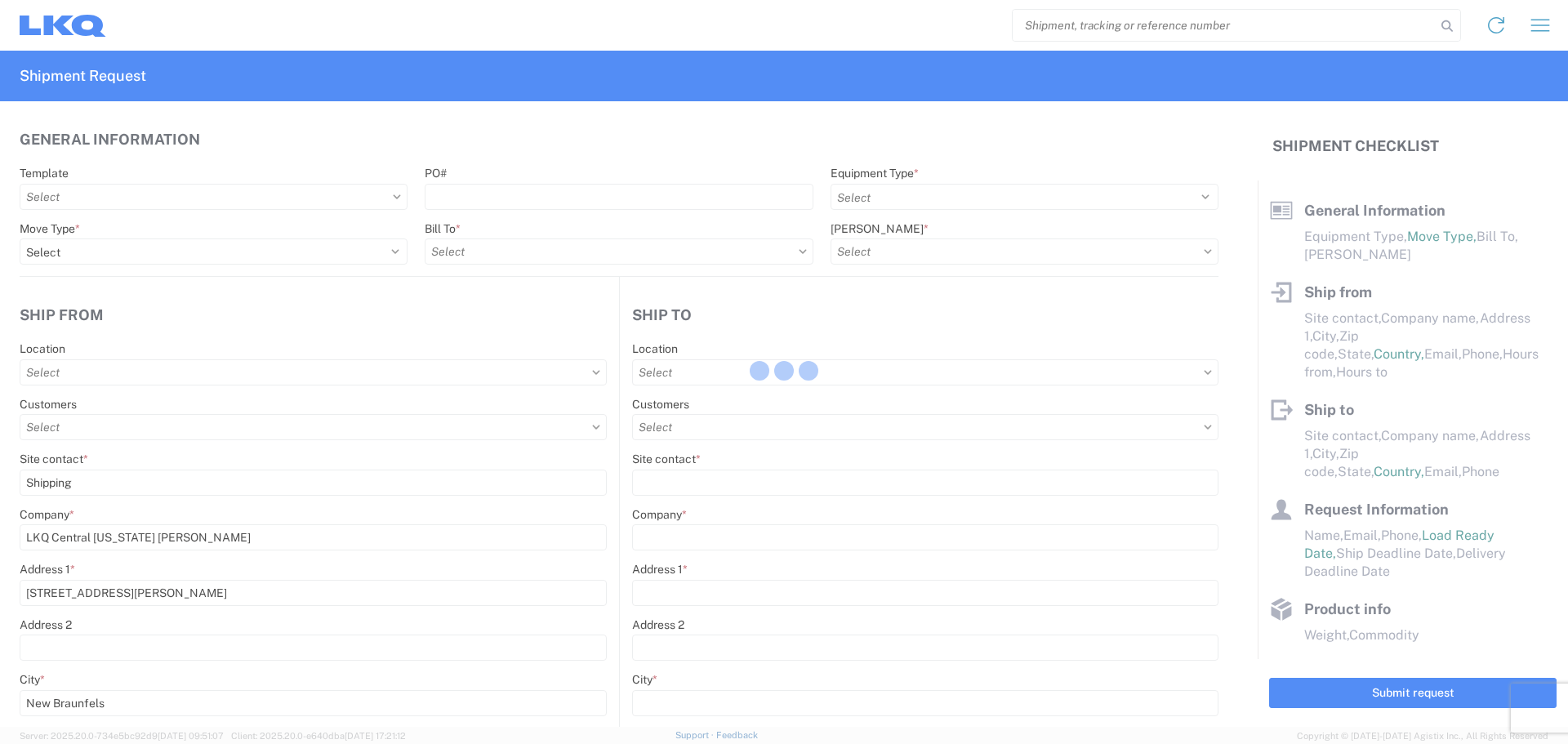
select select "US"
type input "555555555"
select select
type input "[DATE]"
type textarea "Transmetco operates production 24/7 but only ships or receives on day shift"
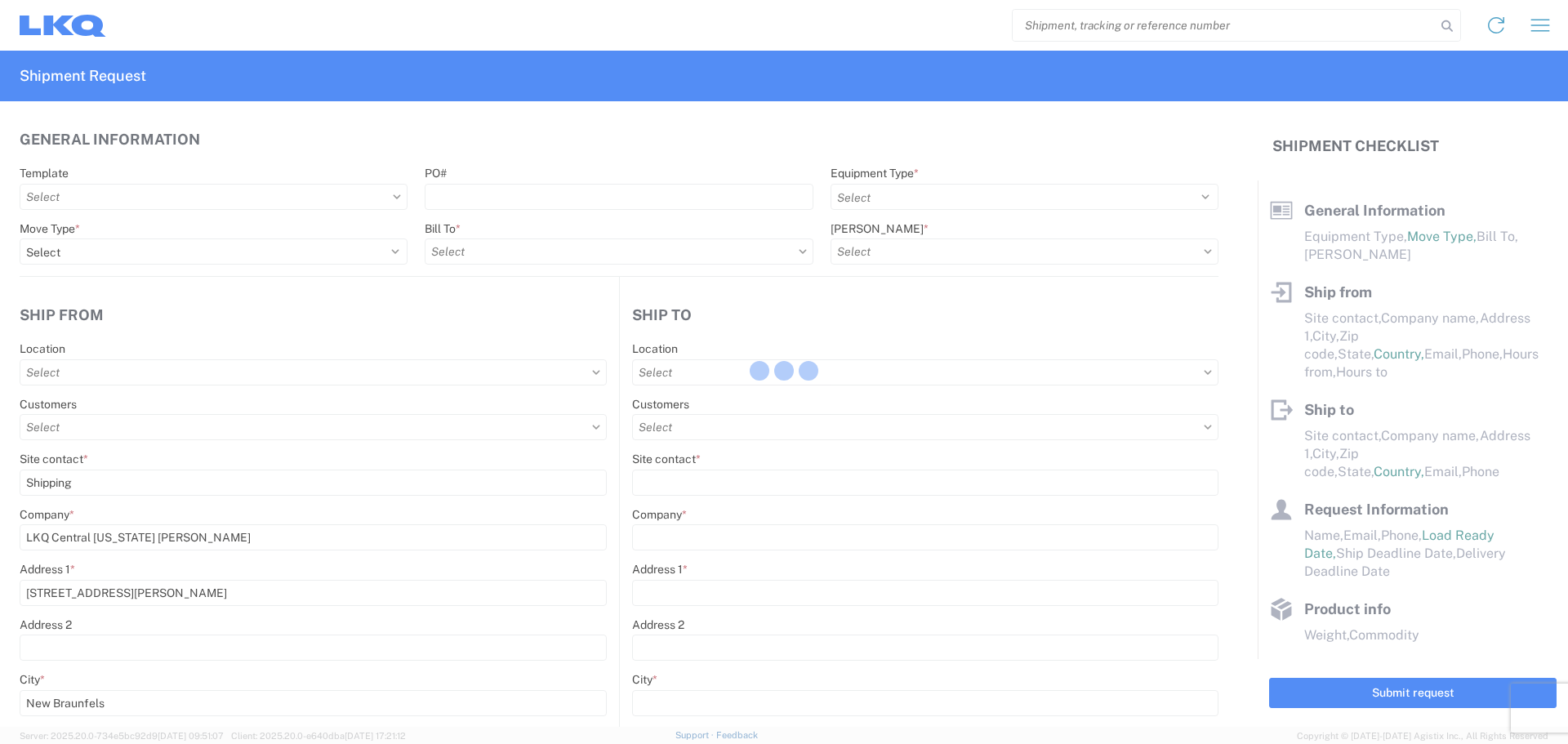
type input "42000"
type input "Wheels"
type input "1"
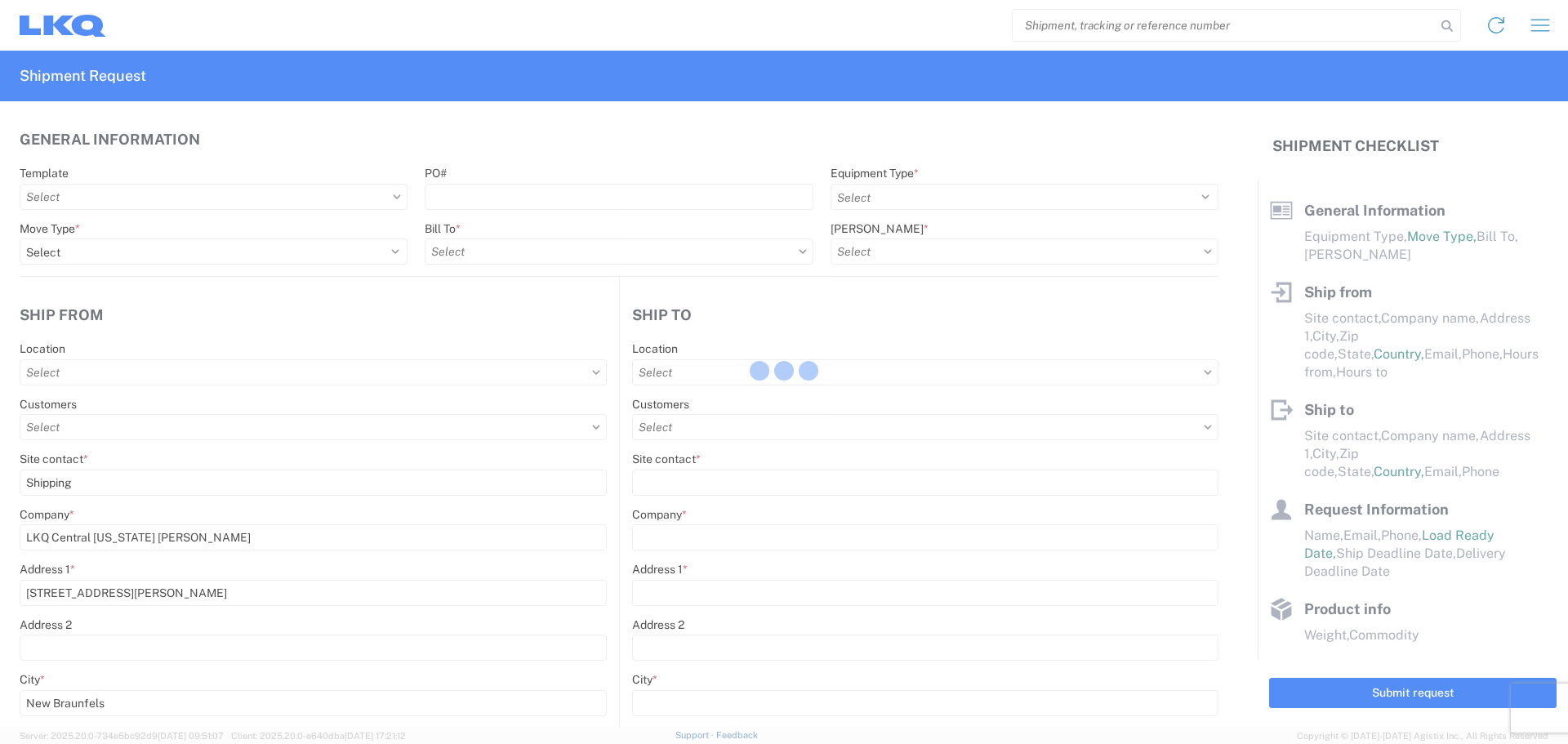
type input "1"
select select
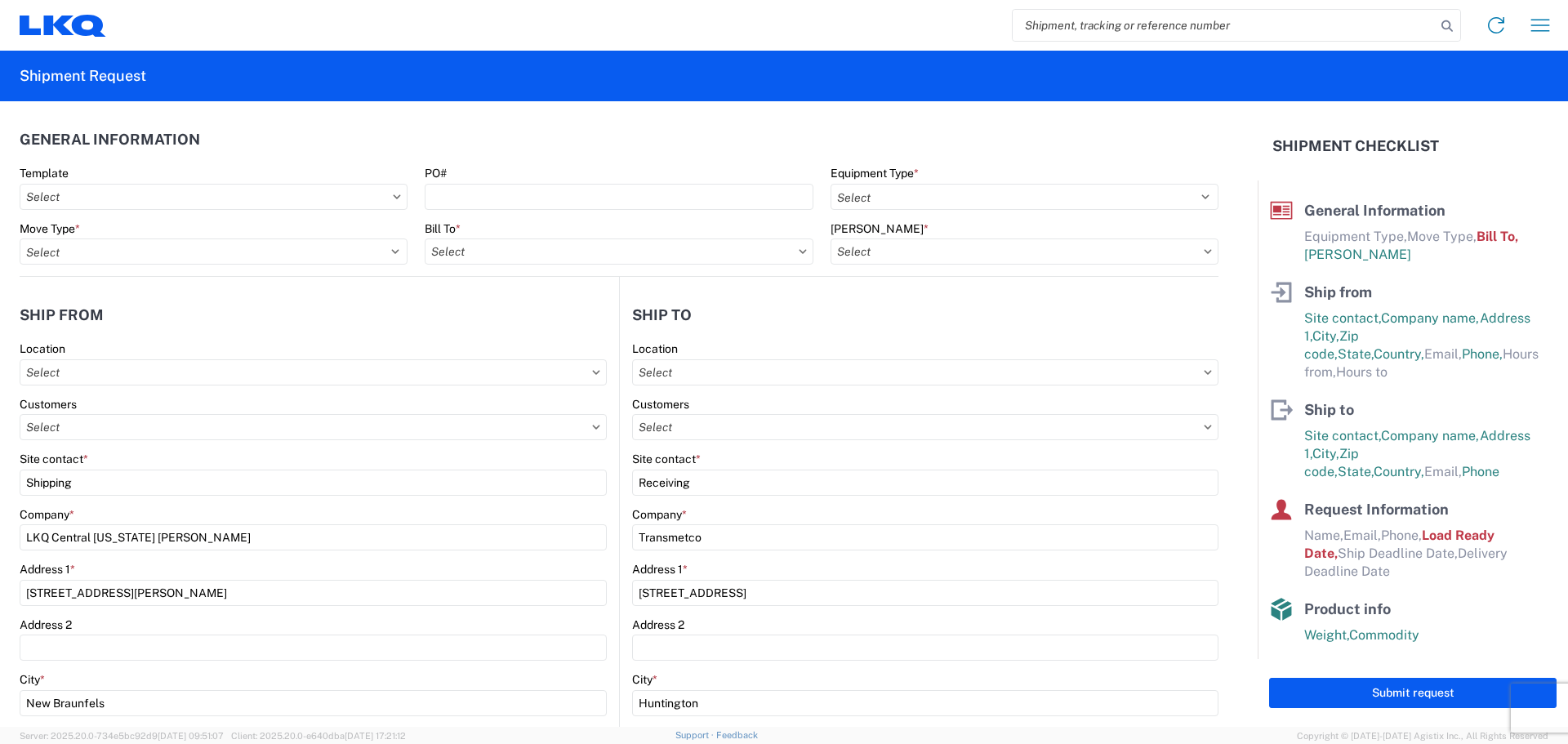
type input "3392 - Transmetco"
type input "3392-3015-50180-0000 - 3392 Freight In - Wheel Cores"
type input "1712 - LKQ Central [US_STATE] [PERSON_NAME]"
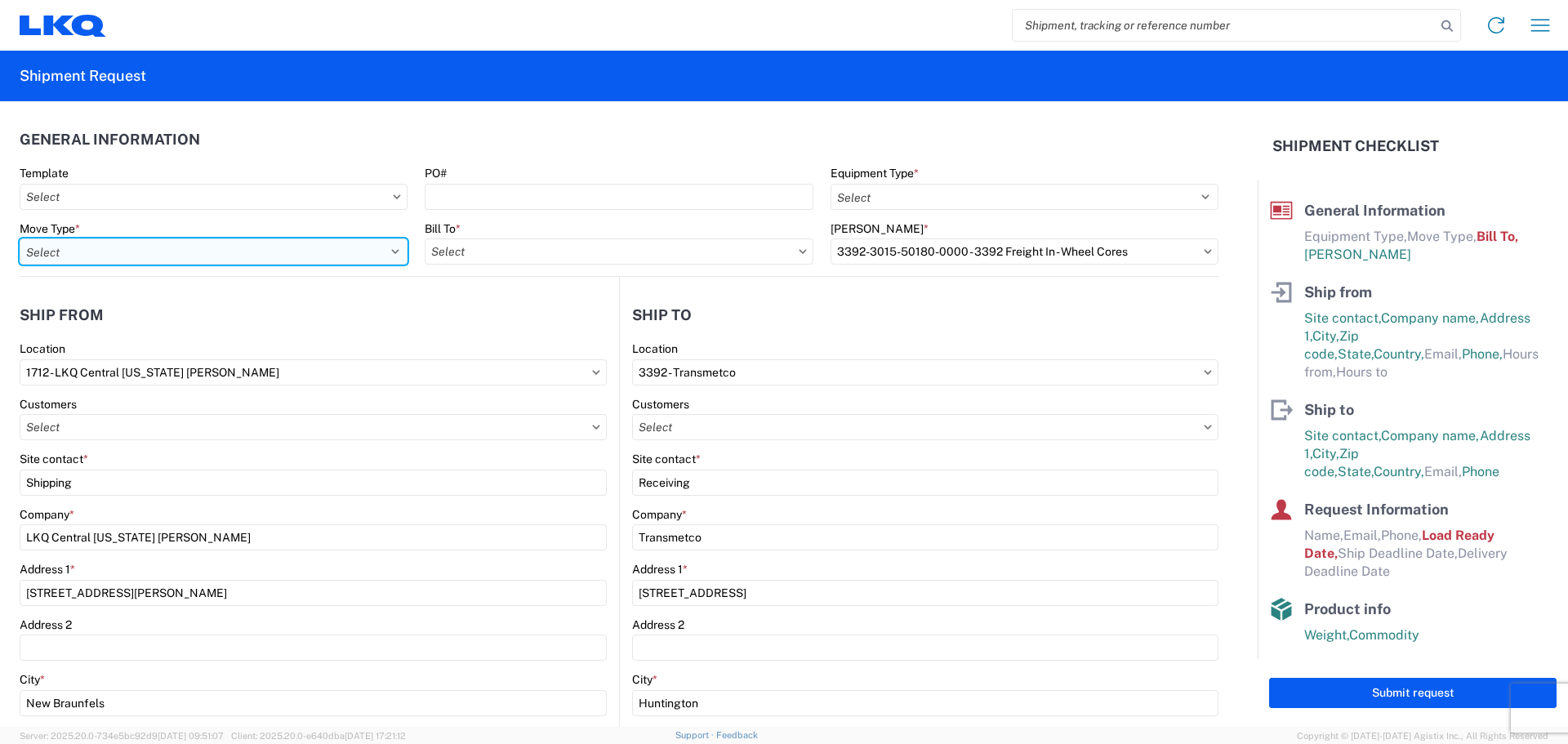
click at [233, 252] on select "Select Full Partial TL" at bounding box center [213, 252] width 388 height 26
select select "FULL"
click at [20, 238] on select "Select Full Partial TL" at bounding box center [213, 252] width 388 height 26
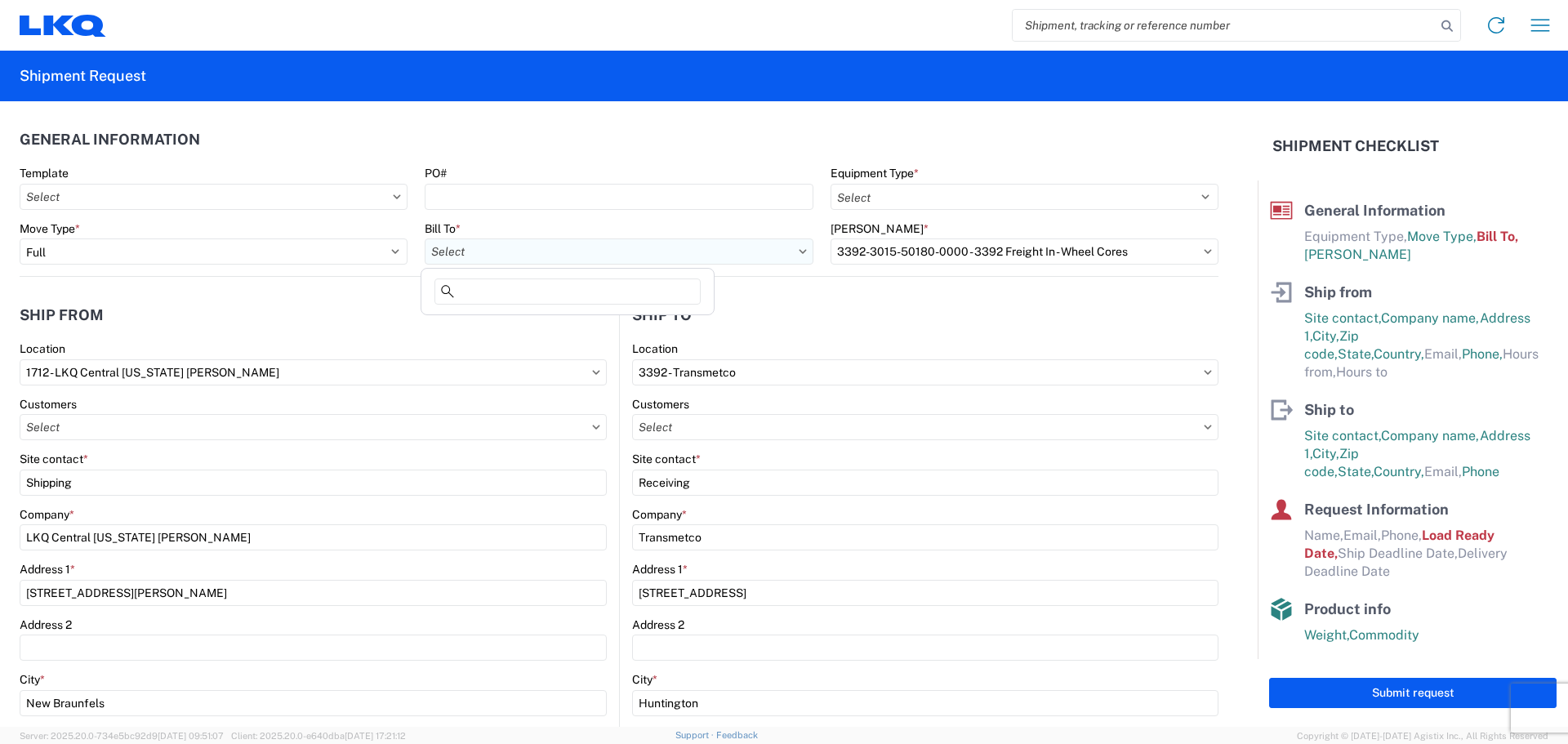
click at [688, 257] on input "text" at bounding box center [618, 252] width 388 height 26
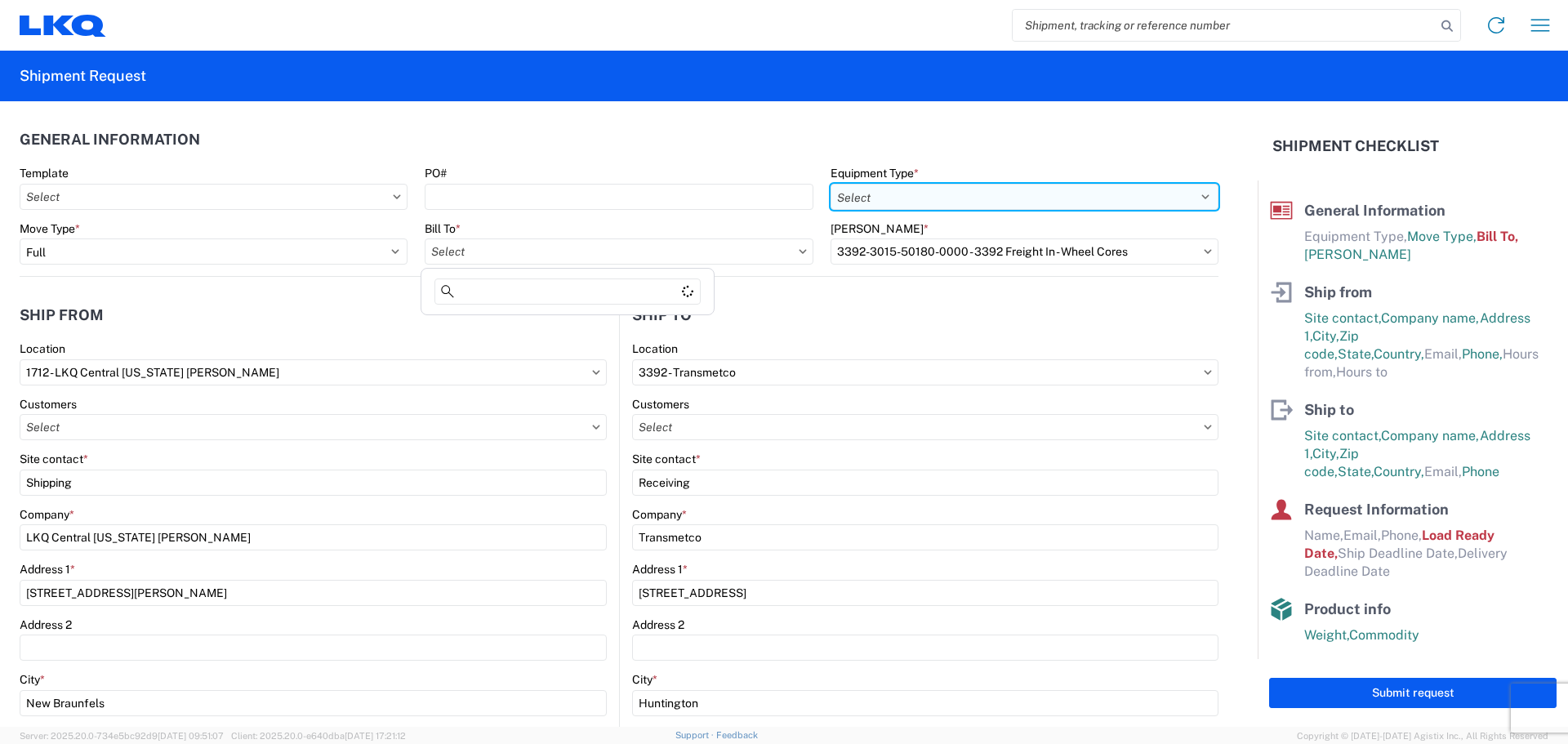
click at [878, 190] on select "Select 53’ Dry Van Flatbed Dropdeck (van) Lowboy (flatbed) Rail" at bounding box center [1024, 197] width 388 height 26
select select "STDV"
click at [831, 184] on select "Select 53’ Dry Van Flatbed Dropdeck (van) Lowboy (flatbed) Rail" at bounding box center [1024, 197] width 388 height 26
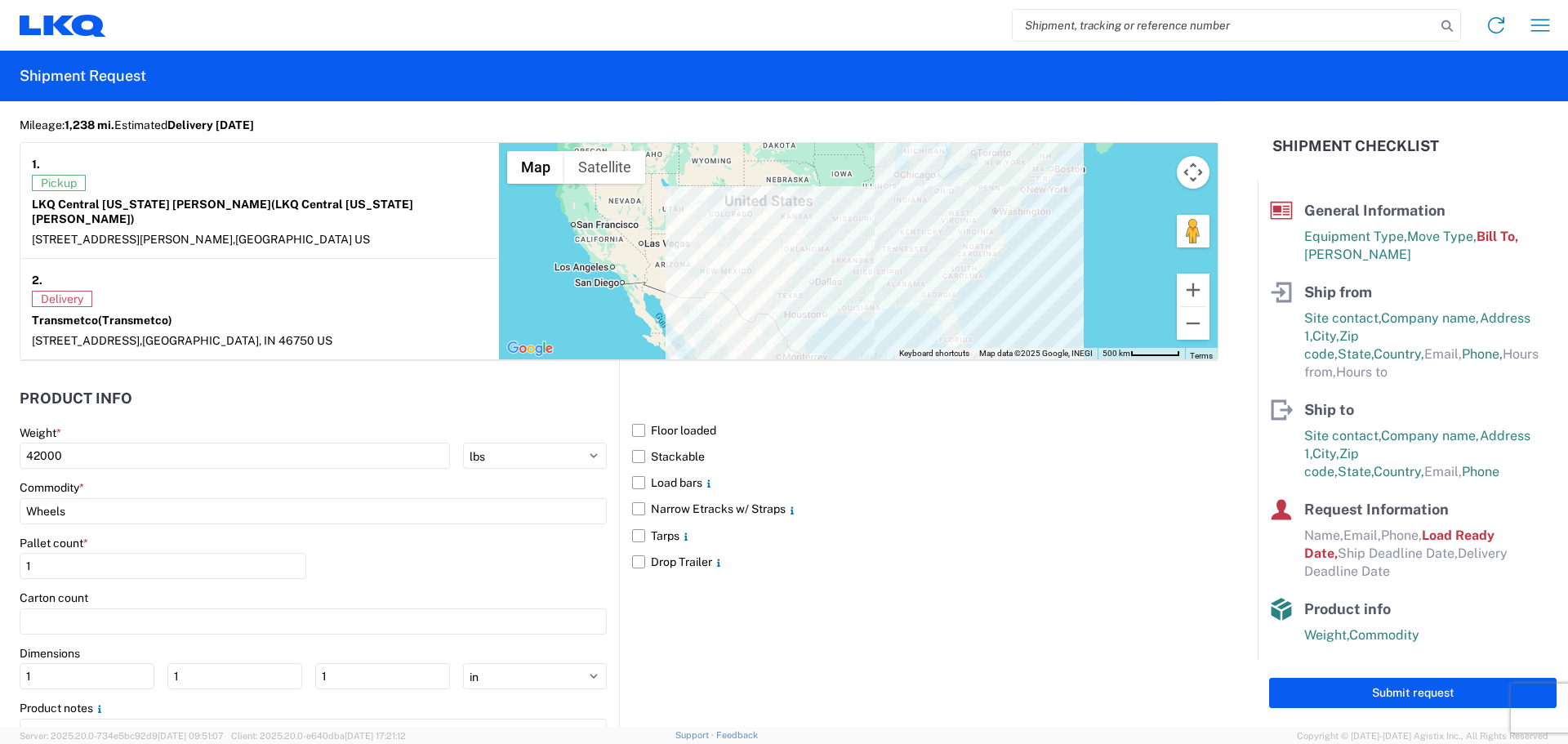
scroll to position [1431, 0]
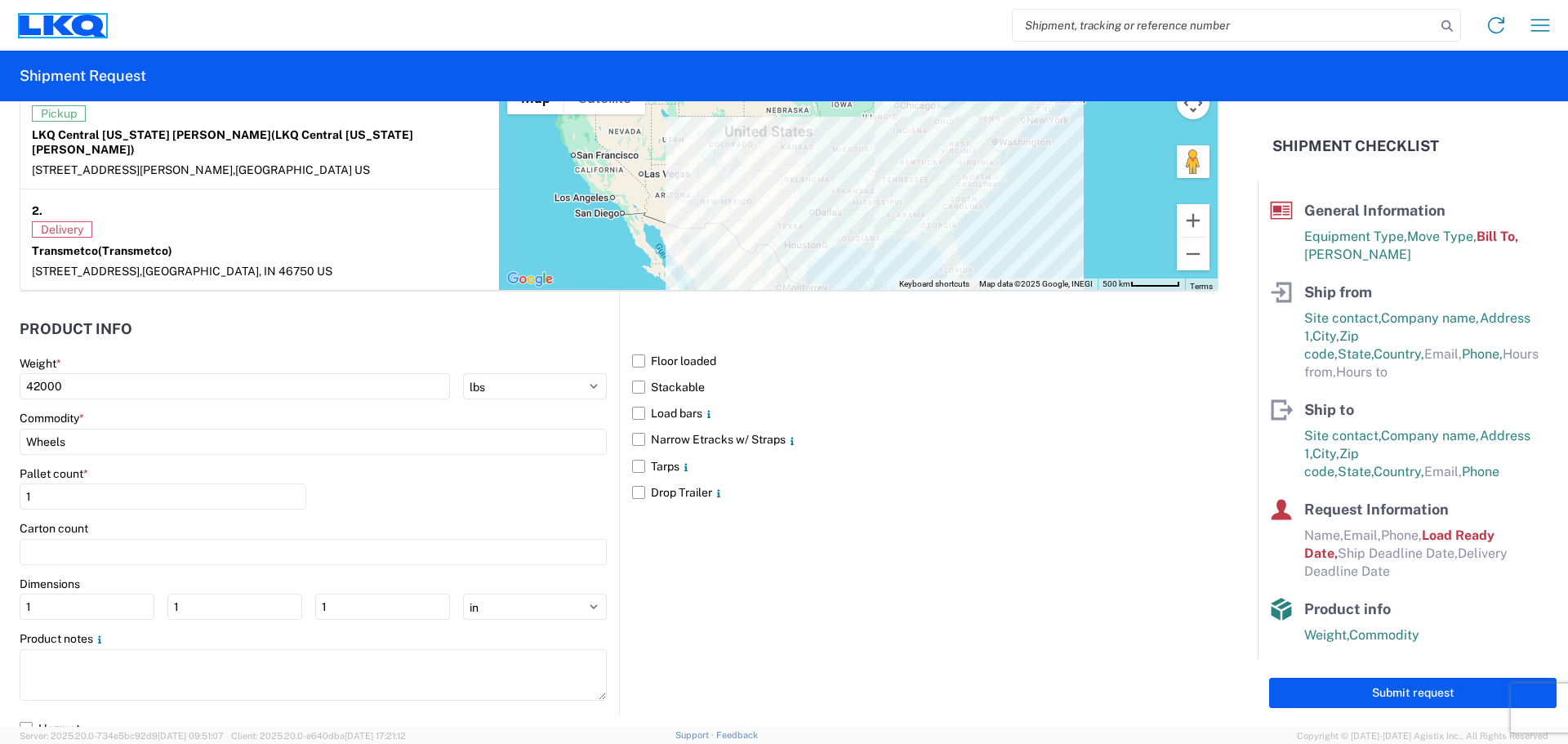
drag, startPoint x: 46, startPoint y: 20, endPoint x: 59, endPoint y: 23, distance: 13.3
click at [46, 20] on icon at bounding box center [58, 25] width 31 height 20
